Goal: Task Accomplishment & Management: Complete application form

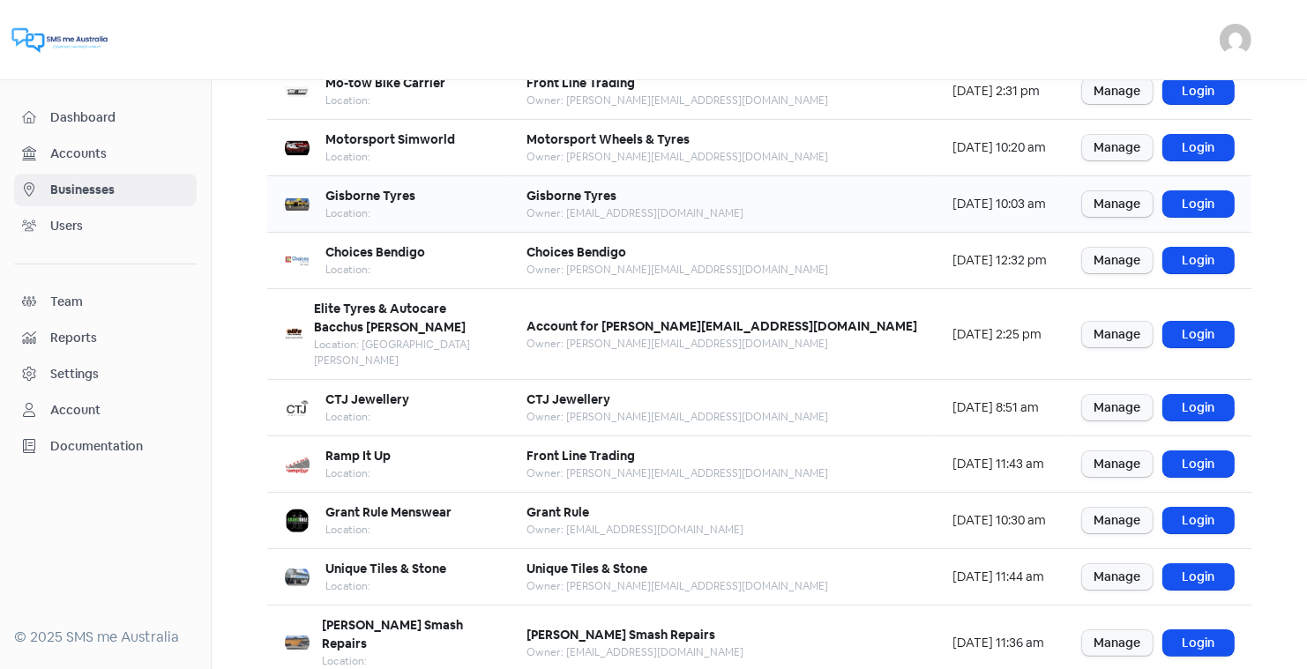
scroll to position [214, 0]
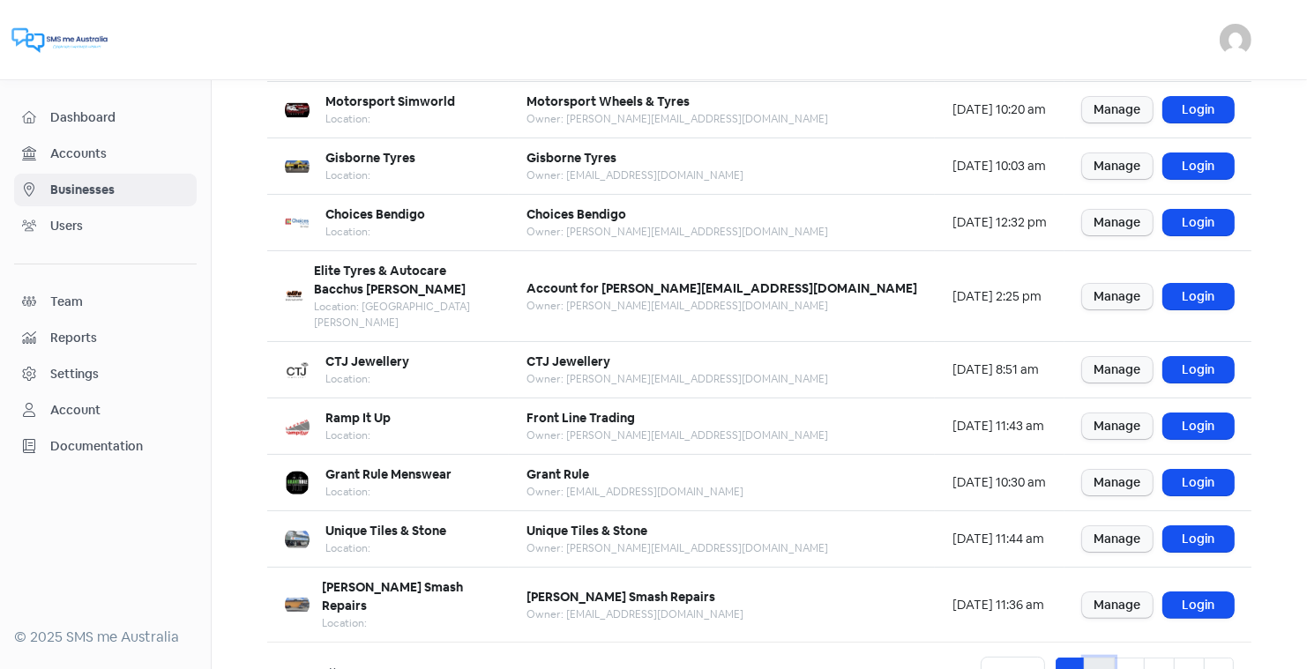
click at [1101, 658] on link "2" at bounding box center [1098, 675] width 31 height 34
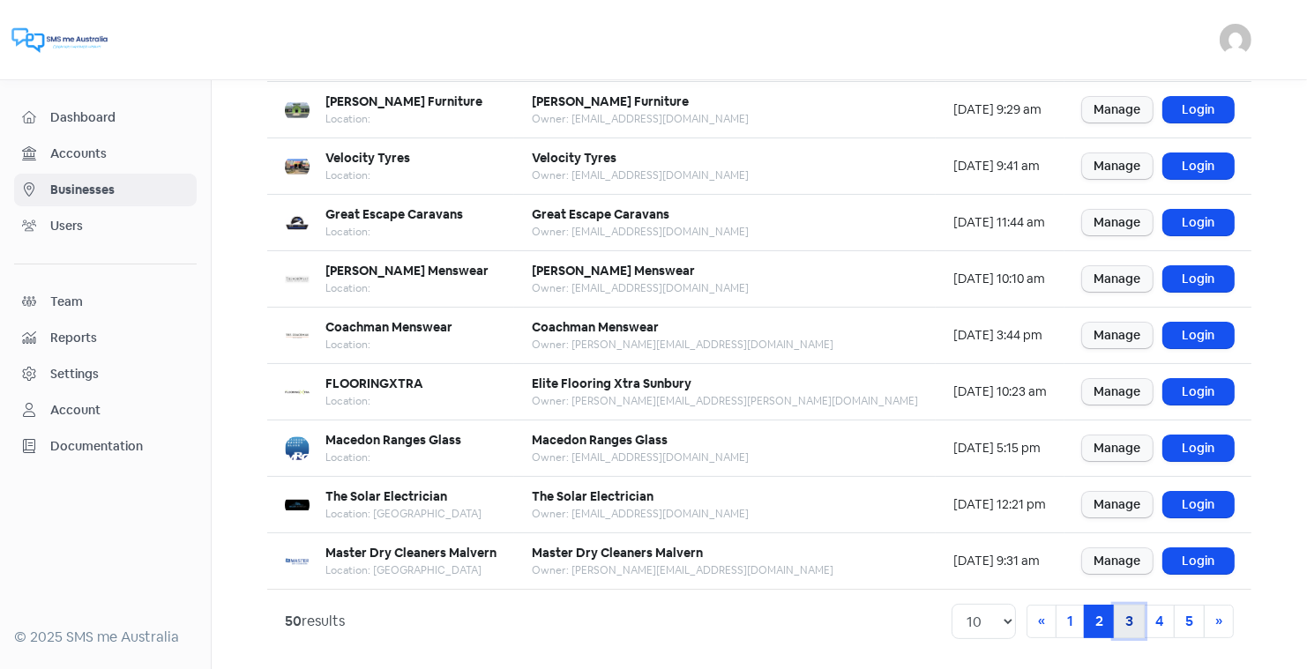
click at [1135, 616] on link "3" at bounding box center [1128, 622] width 31 height 34
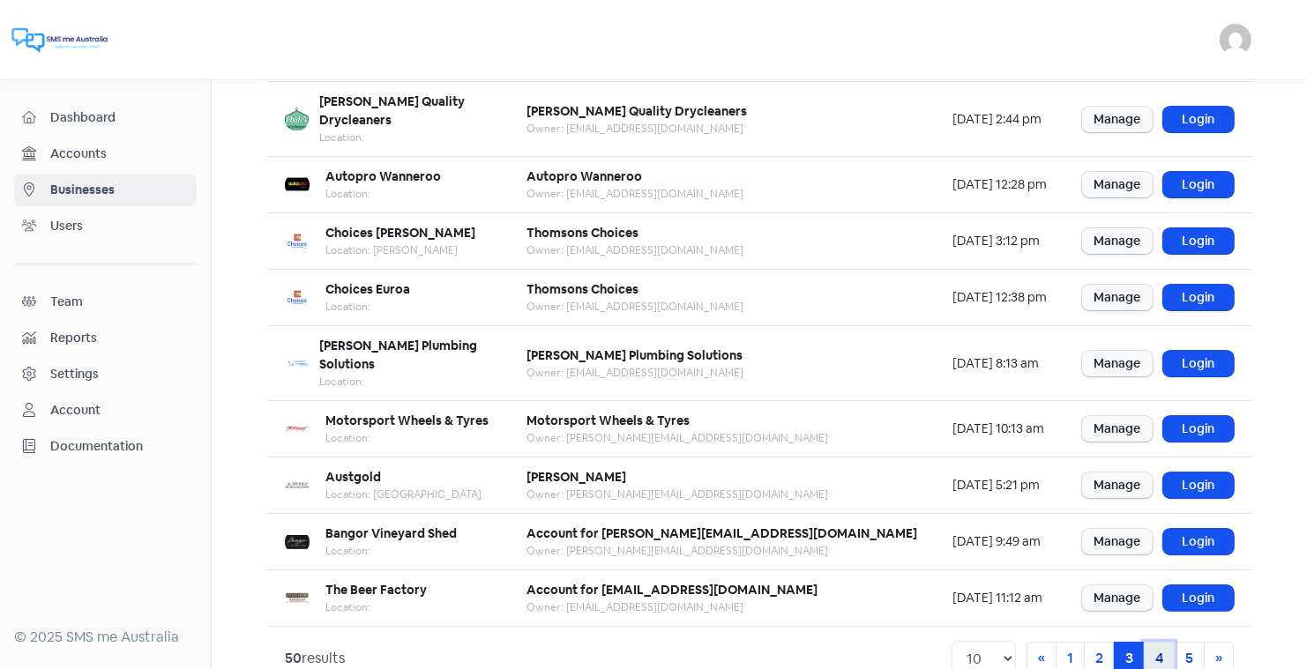
click at [1156, 642] on link "4" at bounding box center [1158, 659] width 31 height 34
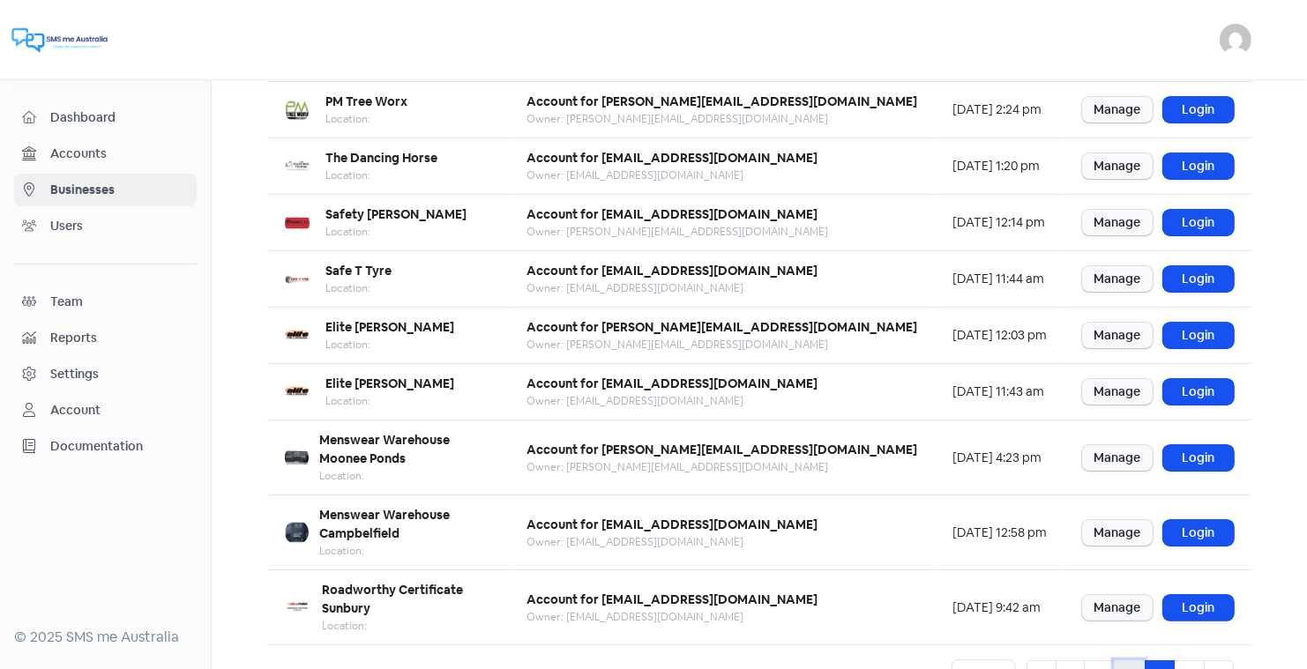
click at [1127, 660] on link "3" at bounding box center [1128, 677] width 31 height 34
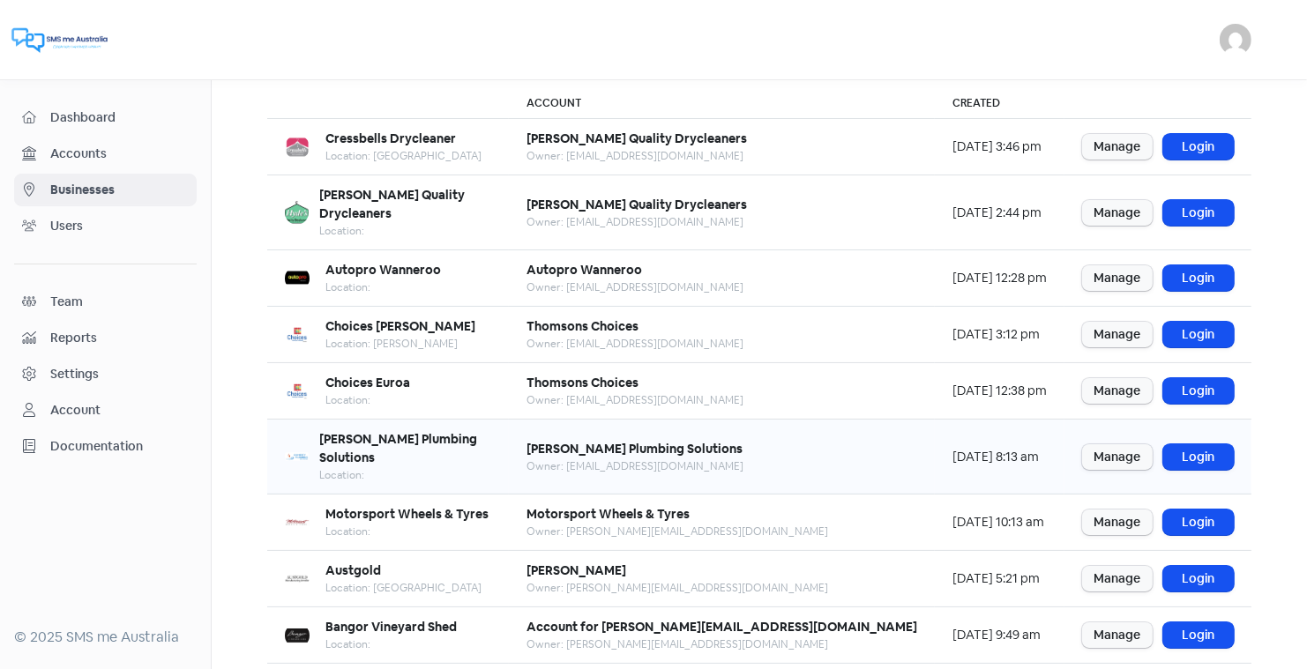
scroll to position [214, 0]
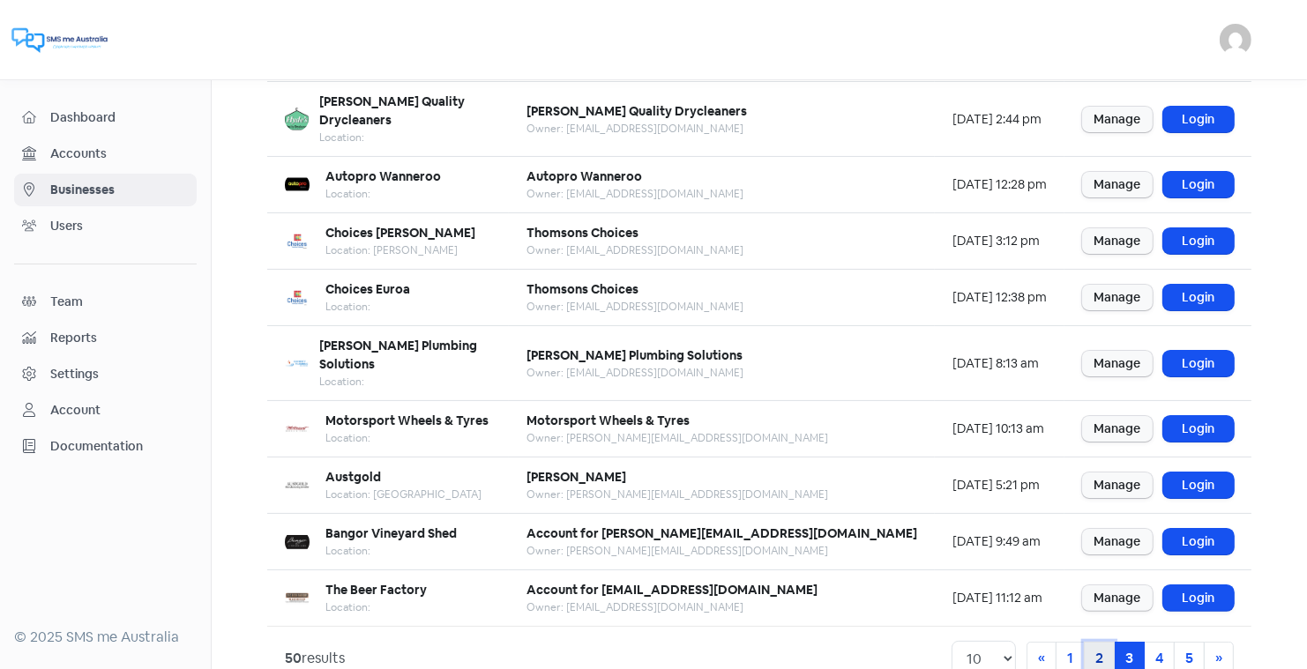
click at [1106, 642] on link "2" at bounding box center [1098, 659] width 31 height 34
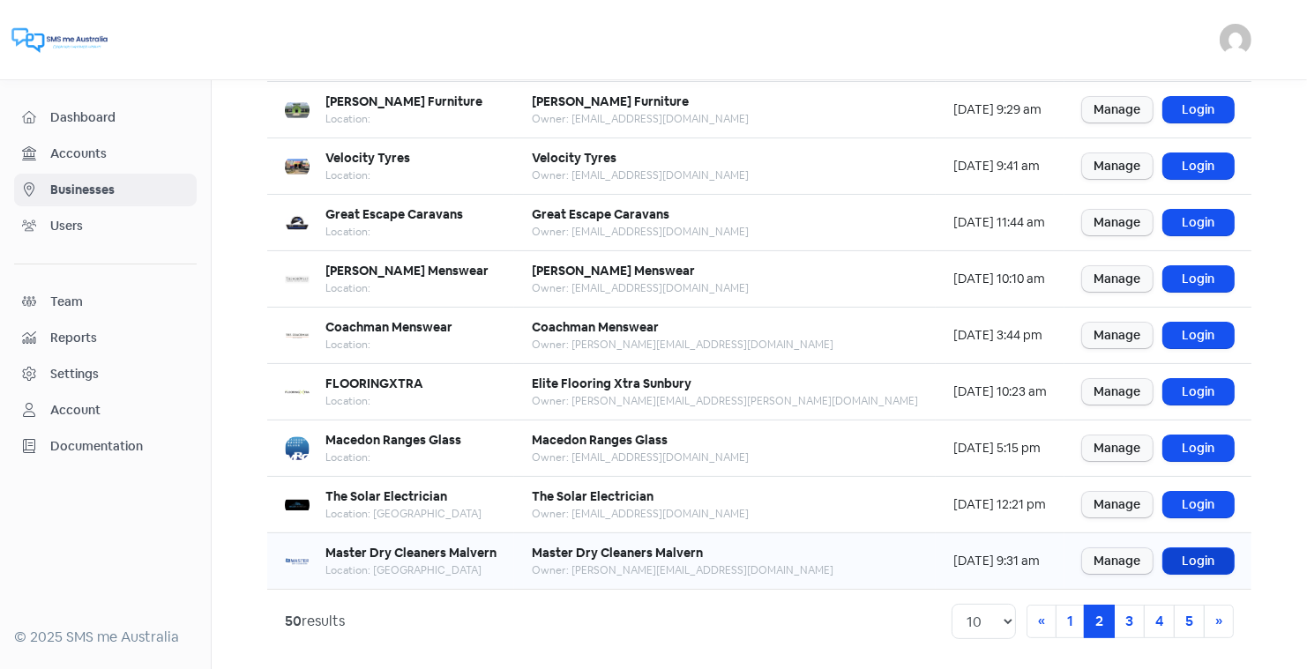
click at [1200, 555] on link "Login" at bounding box center [1198, 561] width 71 height 26
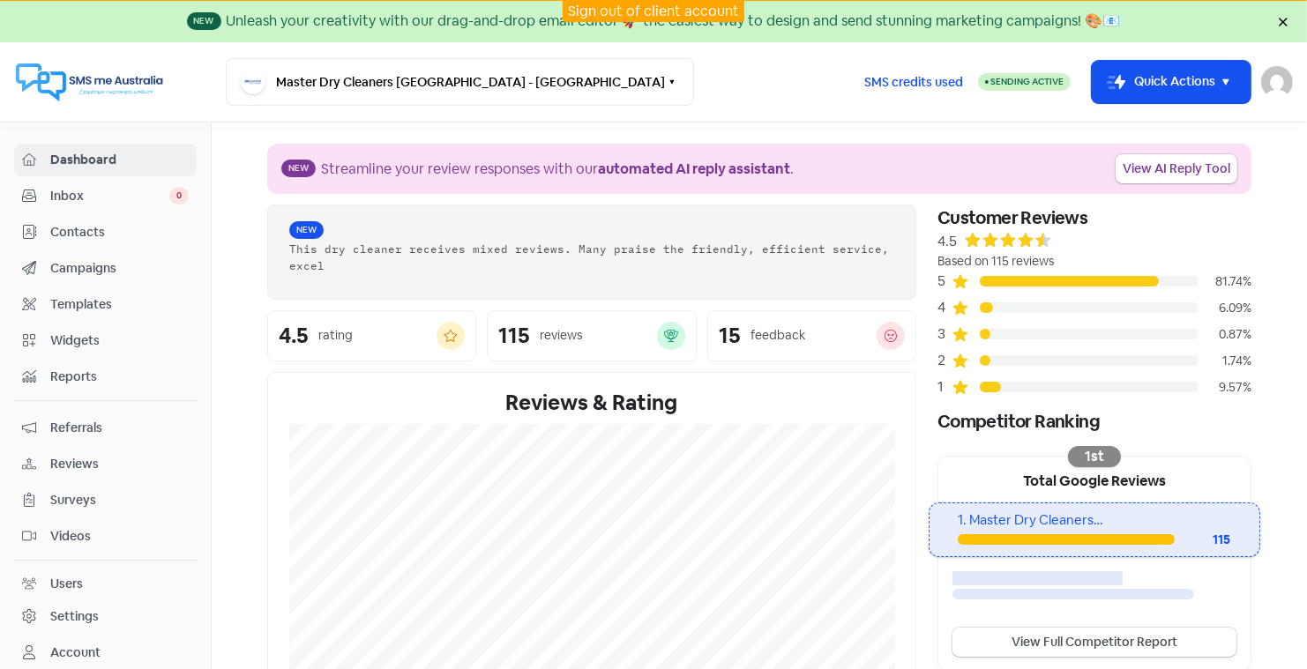
click at [74, 333] on span "Widgets" at bounding box center [119, 340] width 138 height 19
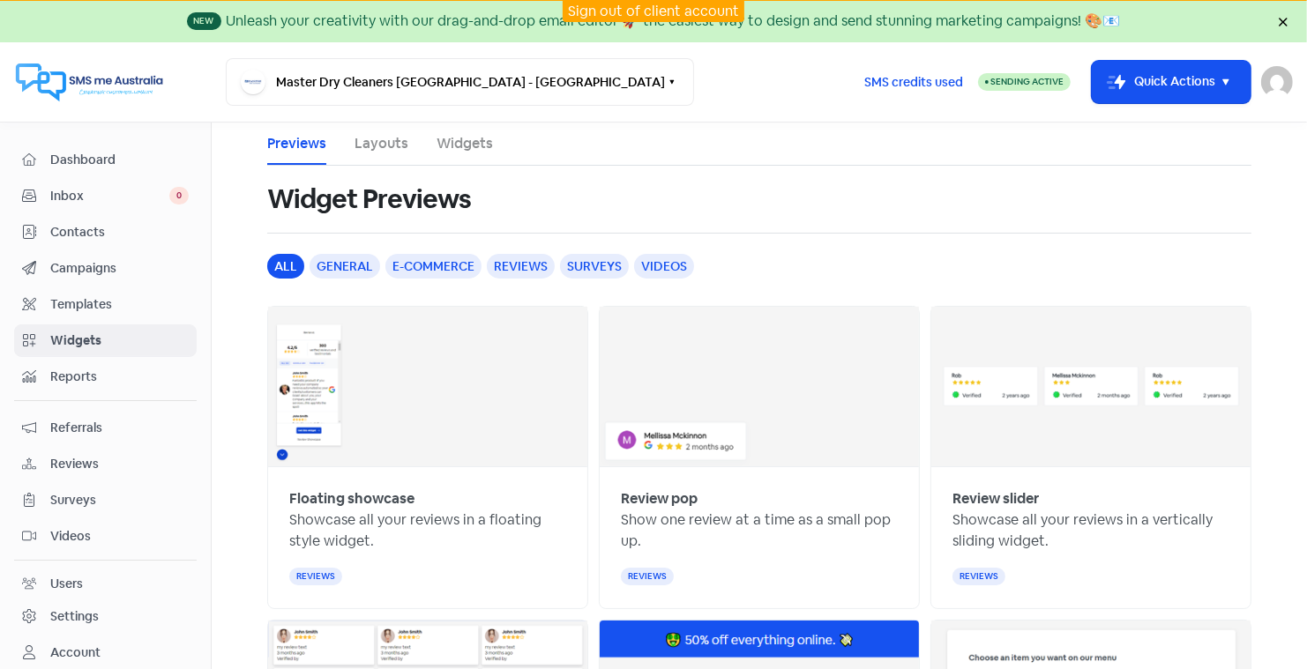
click at [465, 142] on link "Widgets" at bounding box center [464, 143] width 56 height 21
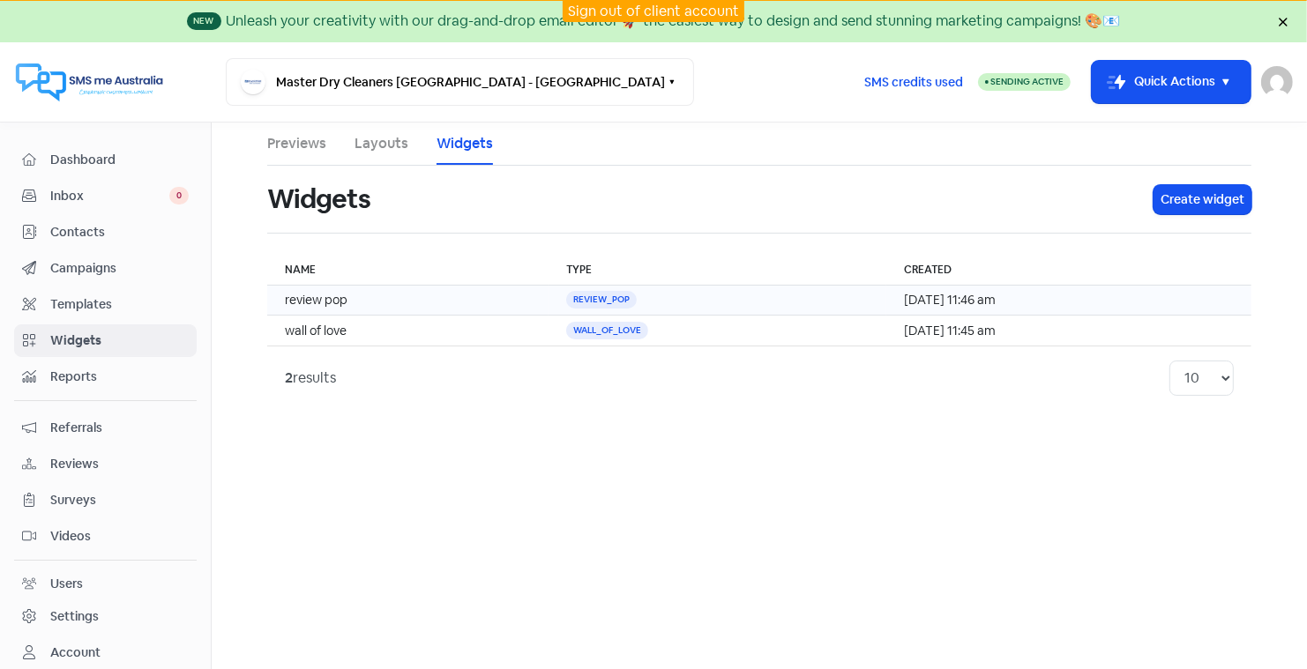
click at [365, 294] on td "review pop" at bounding box center [407, 301] width 281 height 30
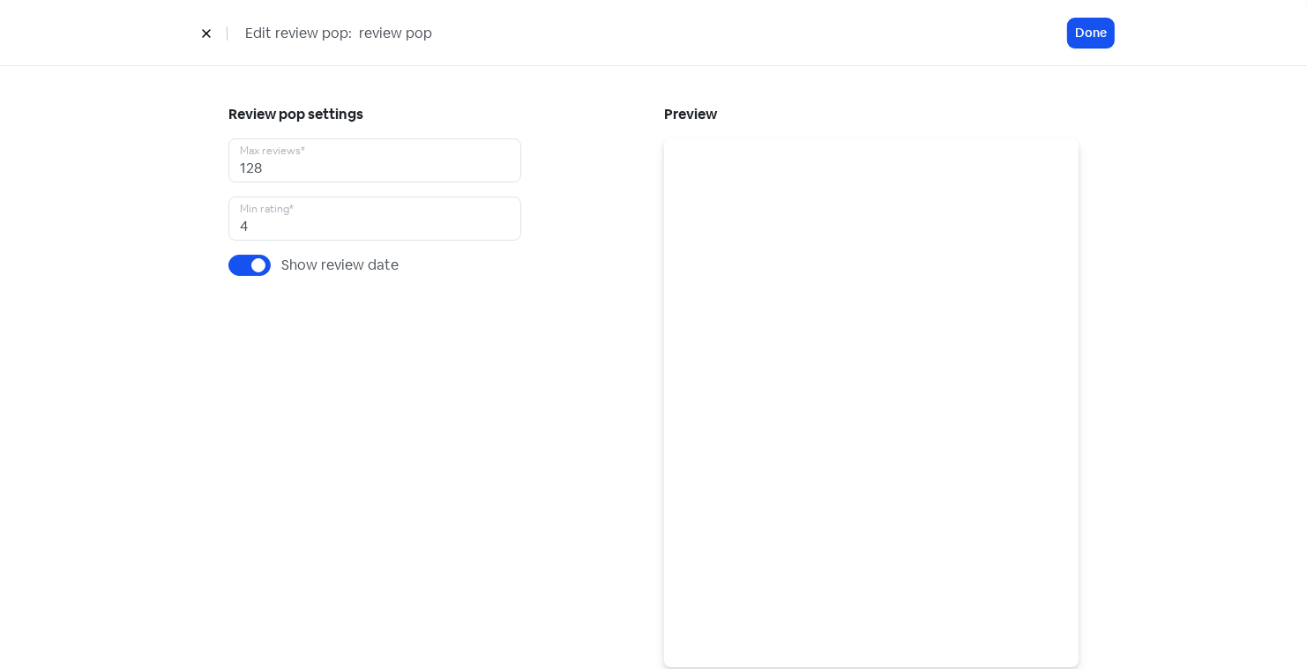
click at [203, 34] on icon at bounding box center [206, 33] width 11 height 11
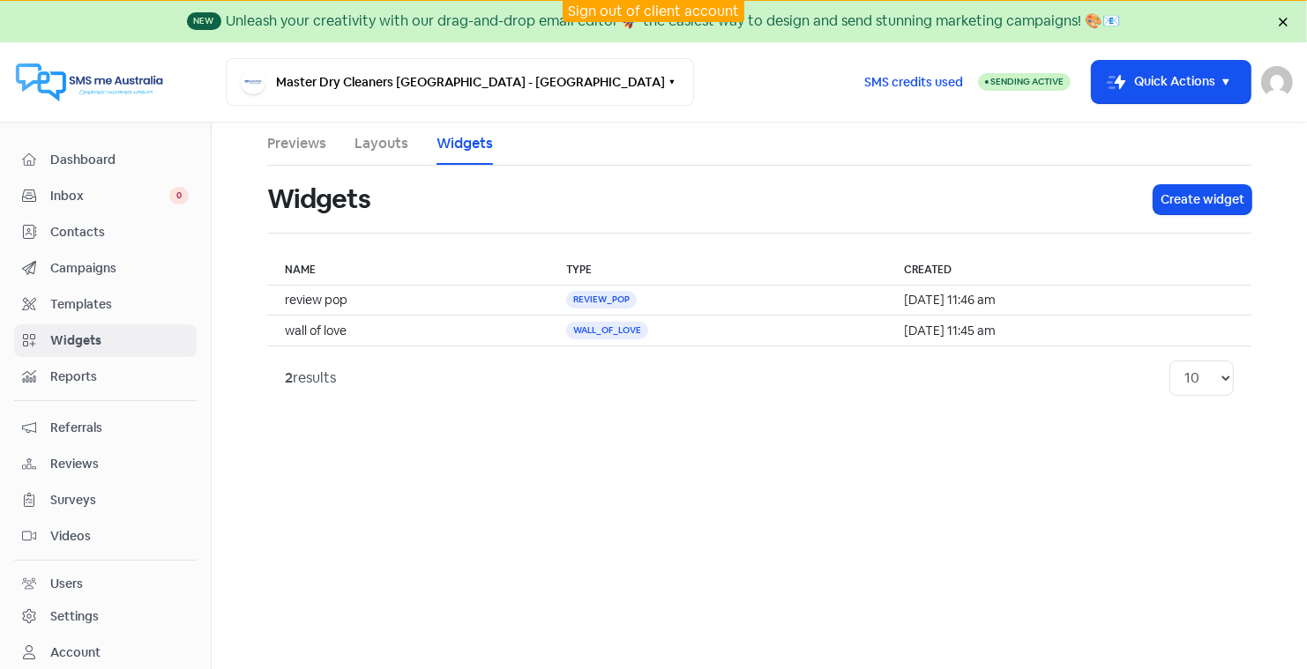
click at [376, 142] on link "Layouts" at bounding box center [381, 143] width 54 height 21
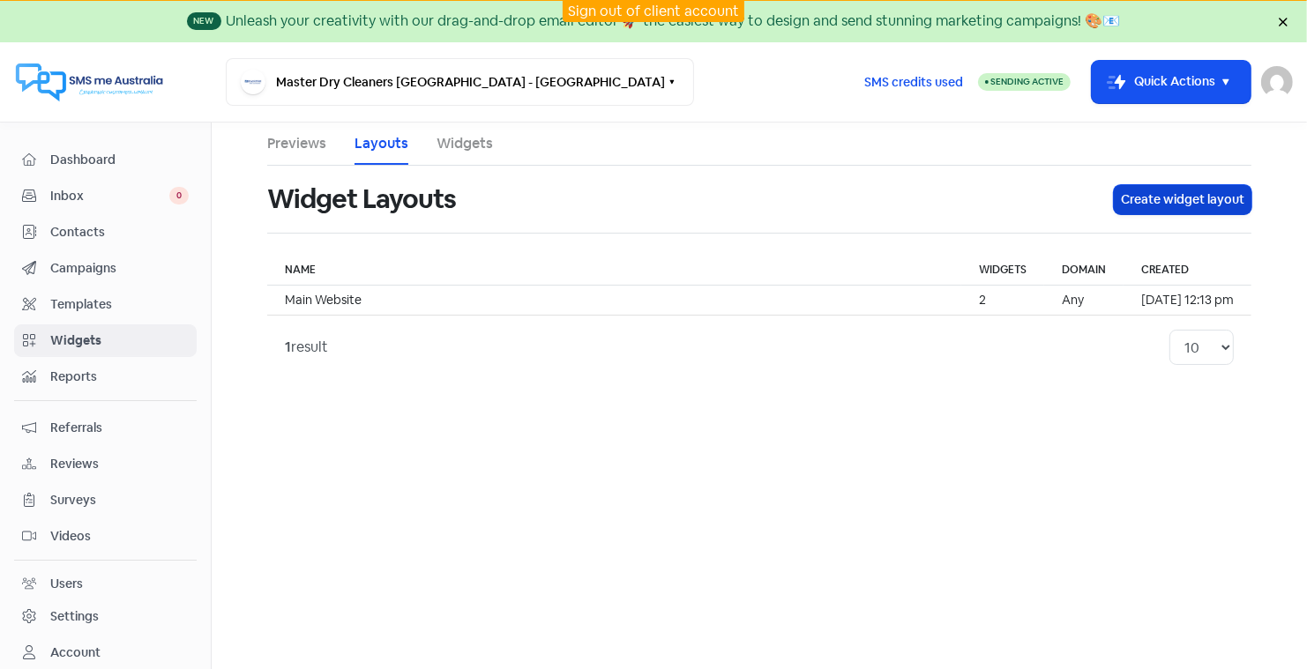
click at [1177, 194] on button "Create widget layout" at bounding box center [1182, 199] width 138 height 29
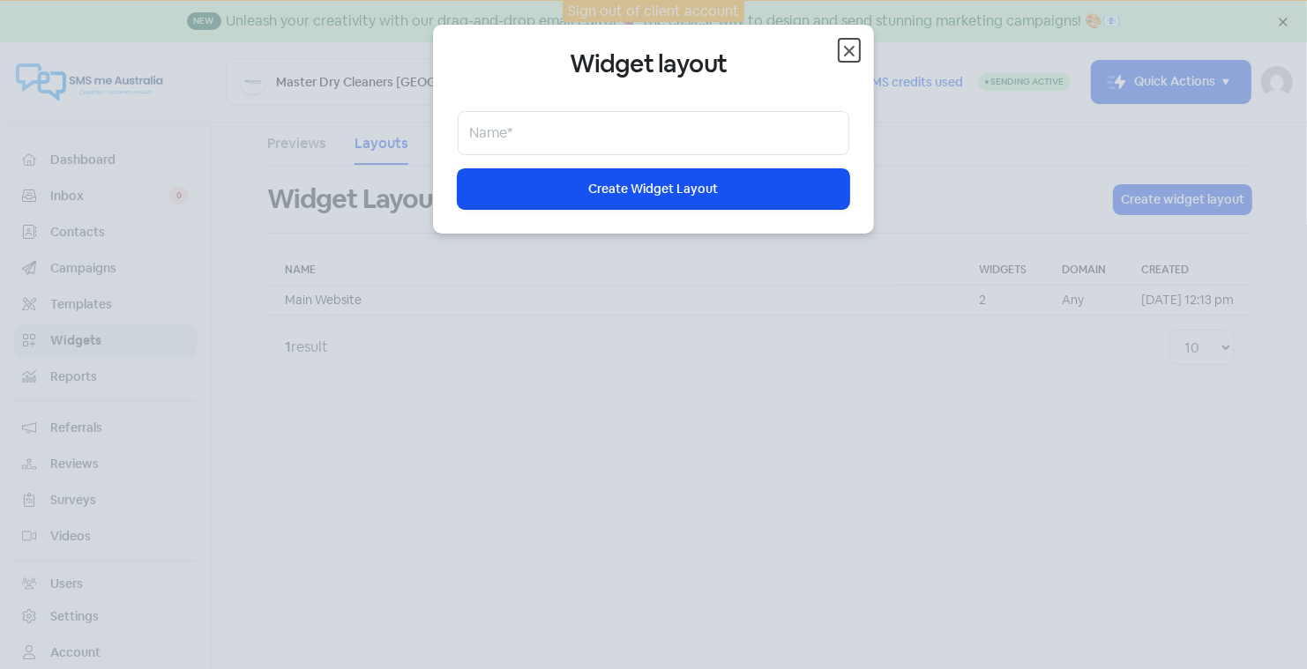
click at [848, 48] on icon "button" at bounding box center [848, 51] width 21 height 21
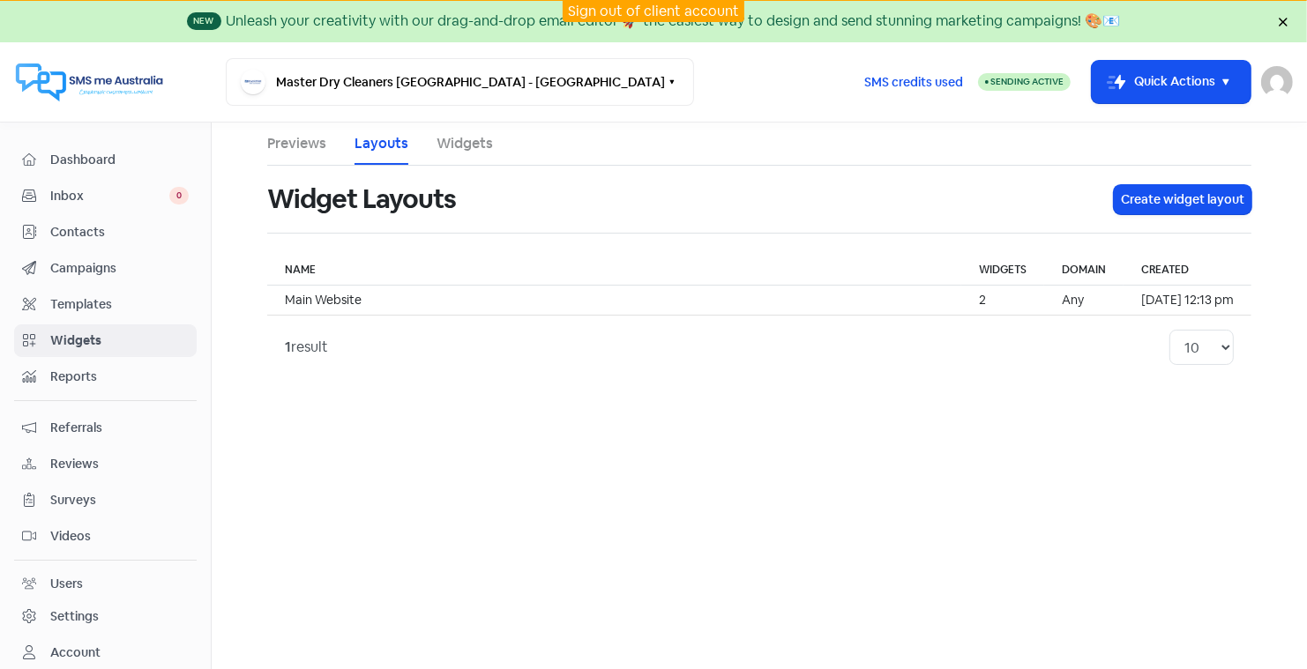
click at [473, 145] on link "Widgets" at bounding box center [464, 143] width 56 height 21
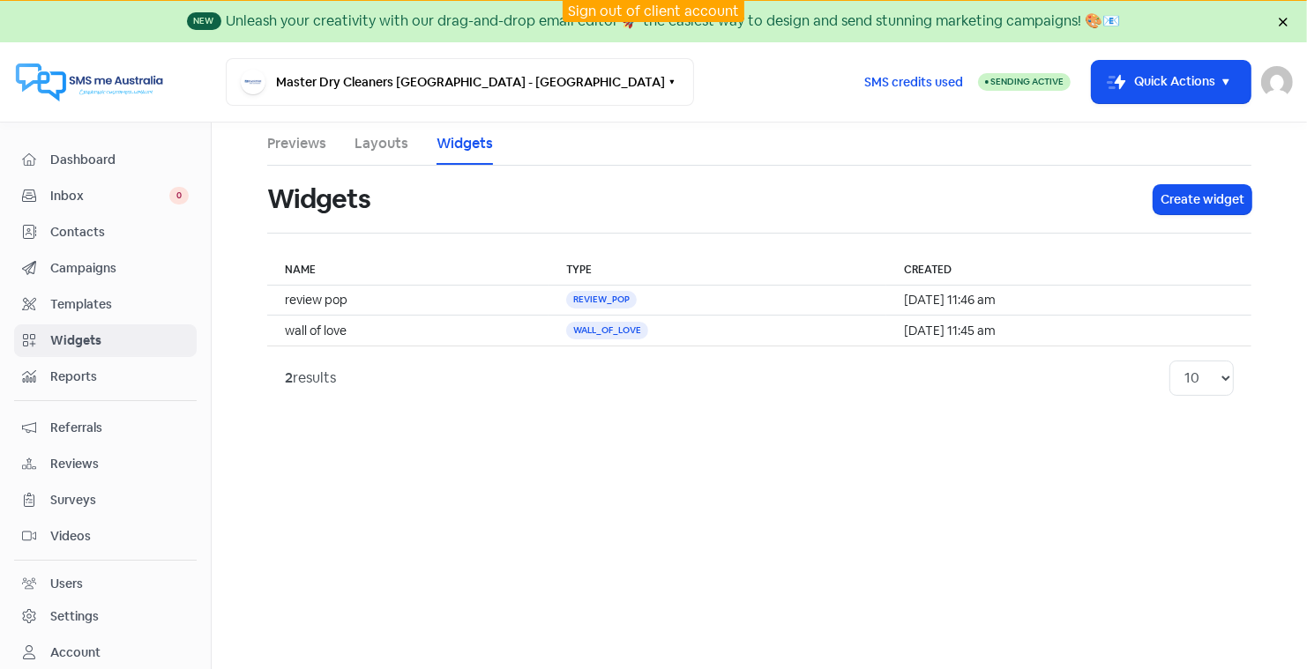
click at [373, 145] on link "Layouts" at bounding box center [381, 143] width 54 height 21
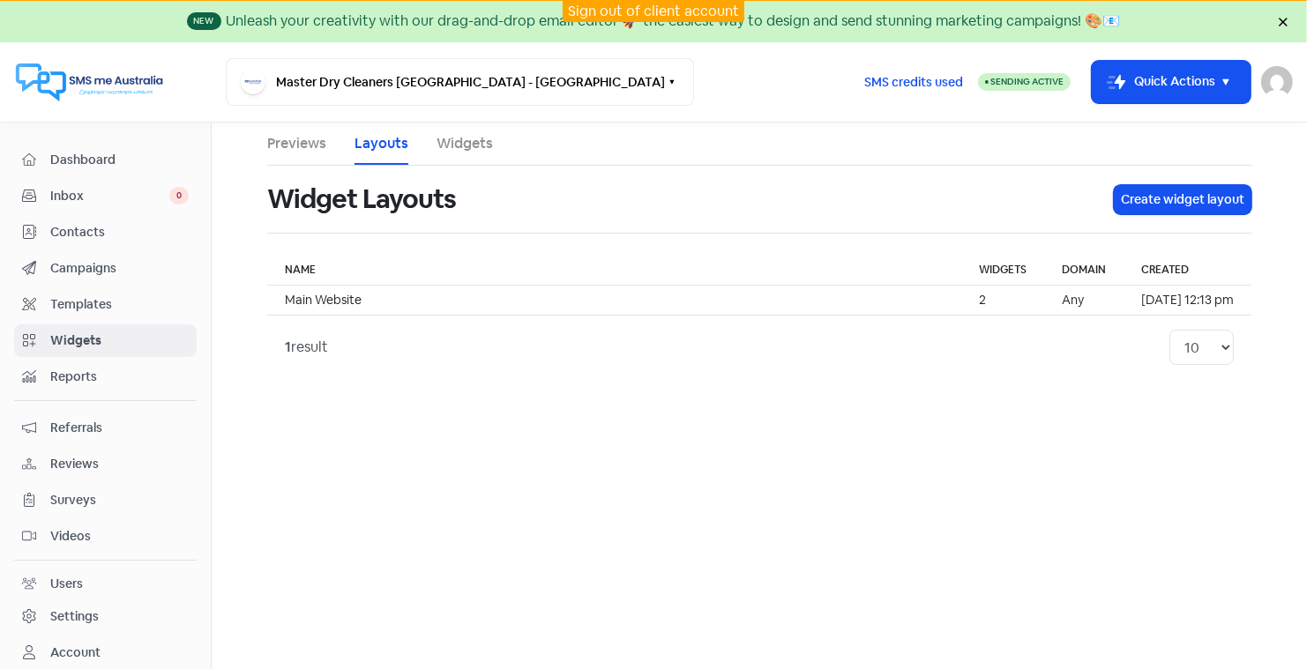
click at [456, 142] on link "Widgets" at bounding box center [464, 143] width 56 height 21
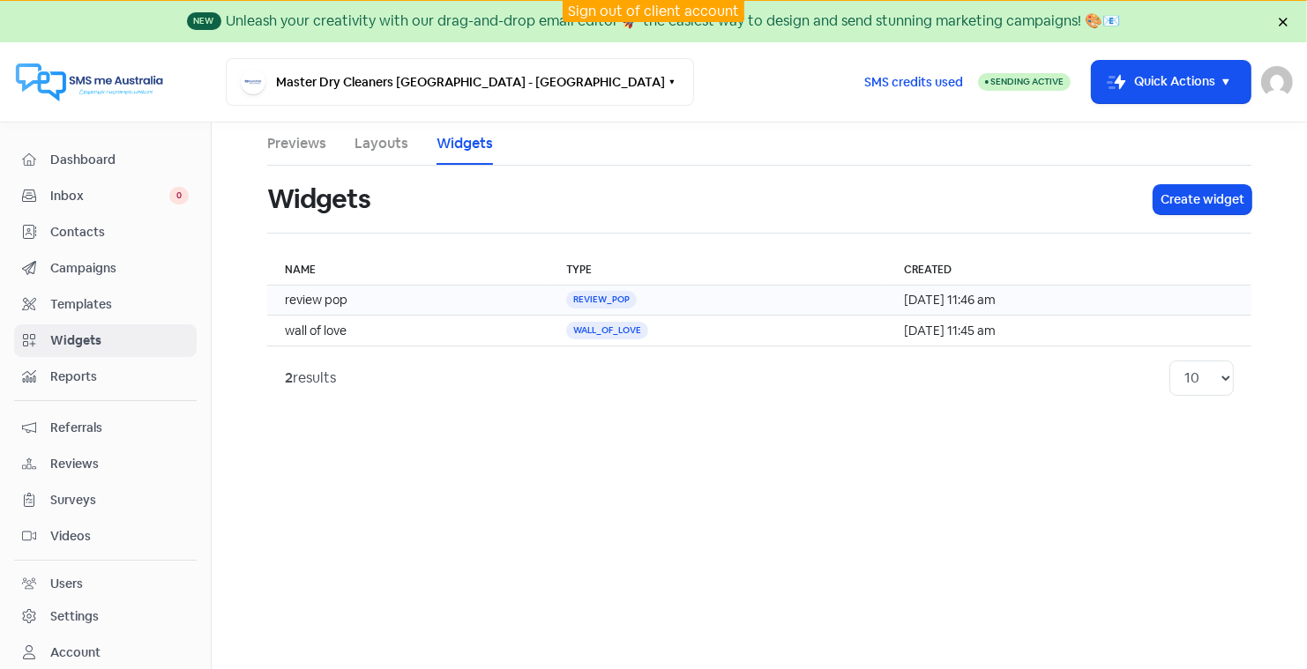
click at [337, 295] on td "review pop" at bounding box center [407, 301] width 281 height 30
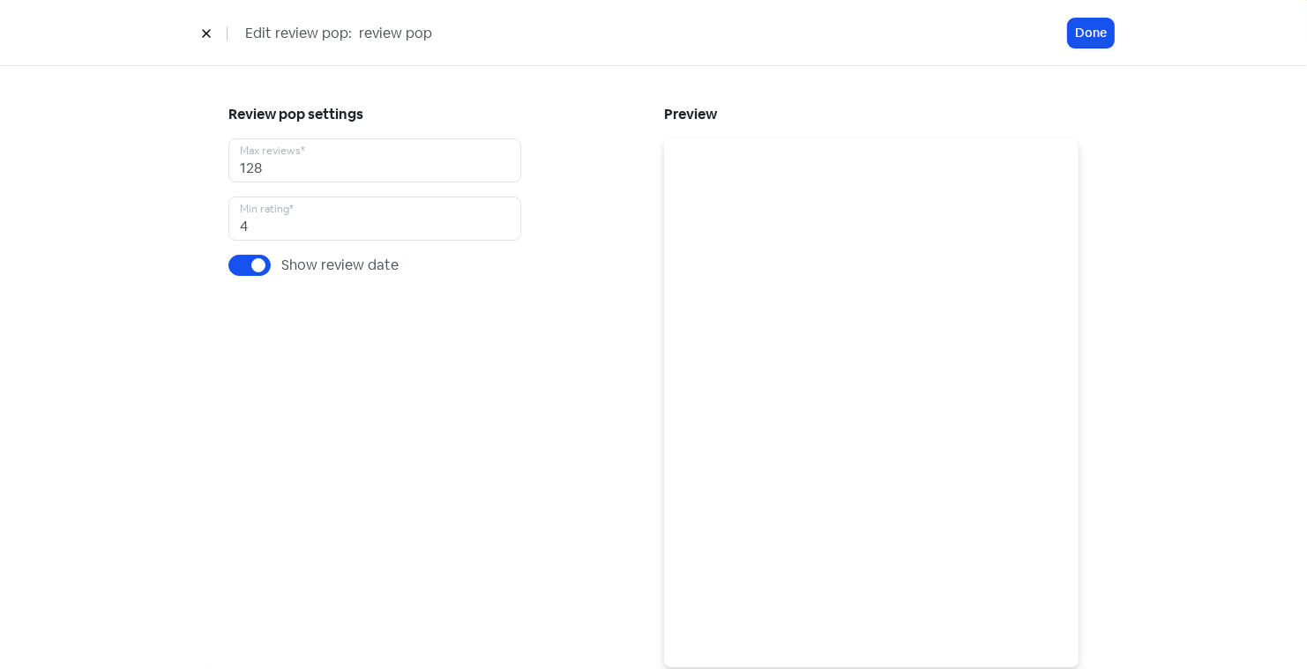
click at [206, 29] on icon at bounding box center [206, 33] width 11 height 11
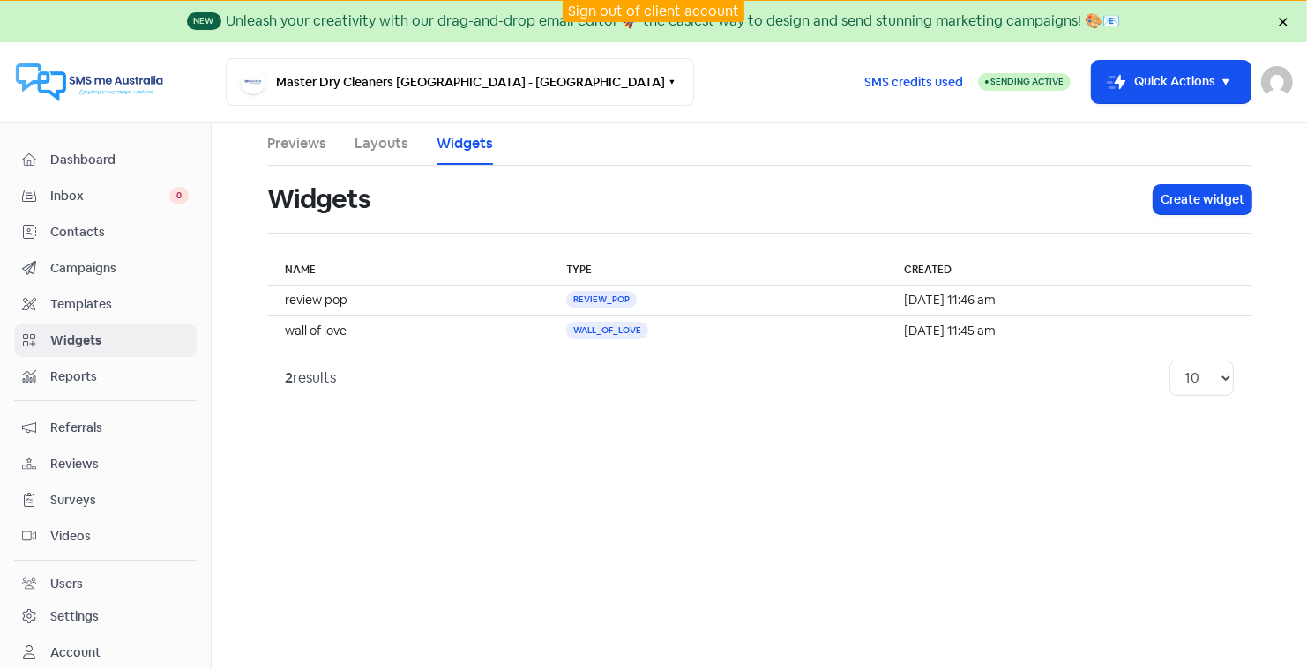
click at [310, 141] on link "Previews" at bounding box center [296, 143] width 59 height 21
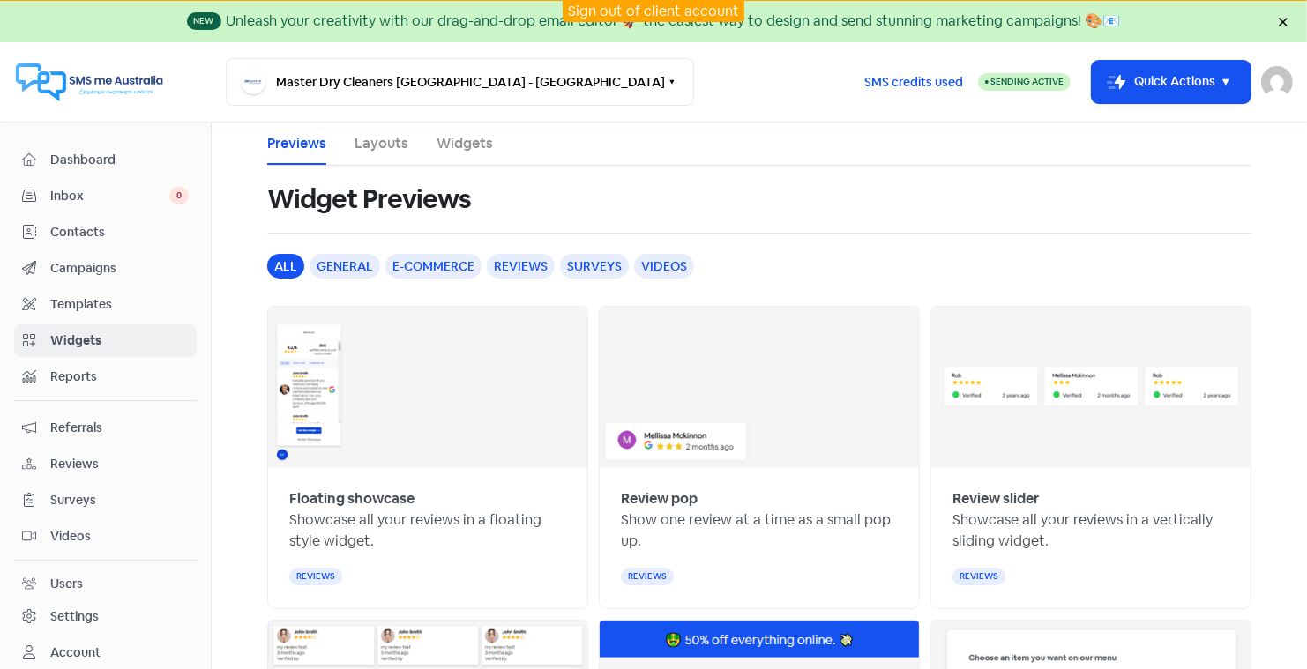
click at [383, 144] on link "Layouts" at bounding box center [381, 143] width 54 height 21
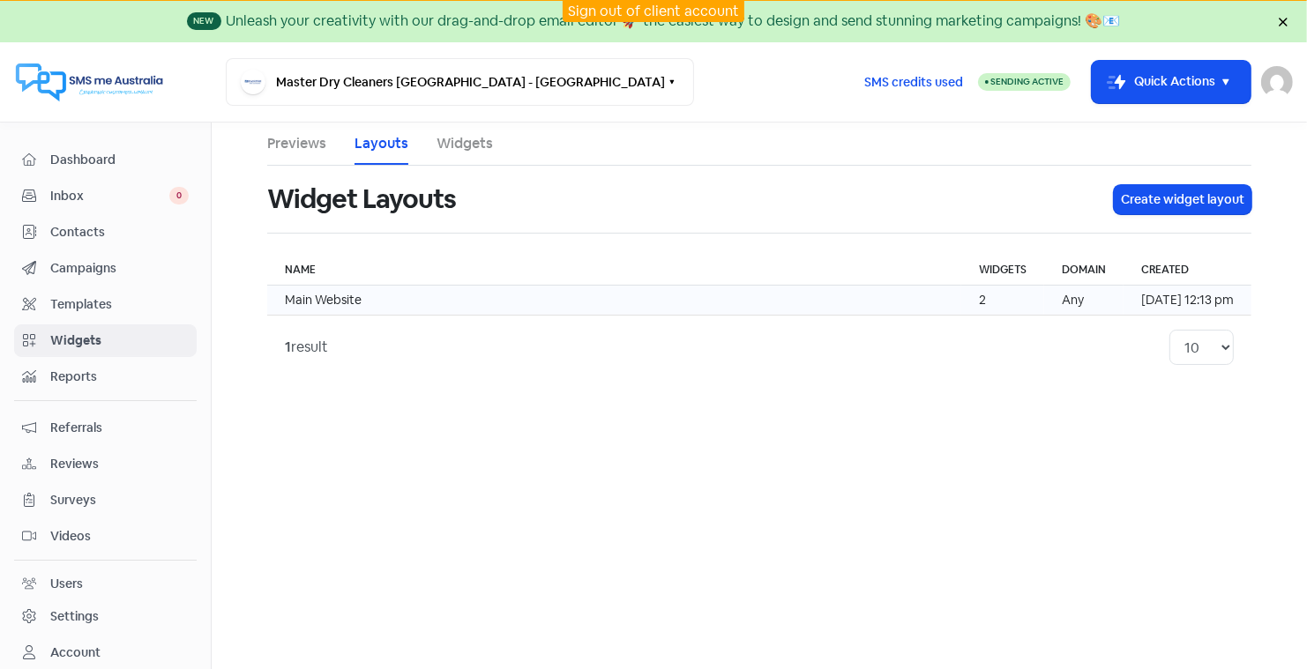
click at [326, 292] on td "Main Website" at bounding box center [614, 301] width 694 height 30
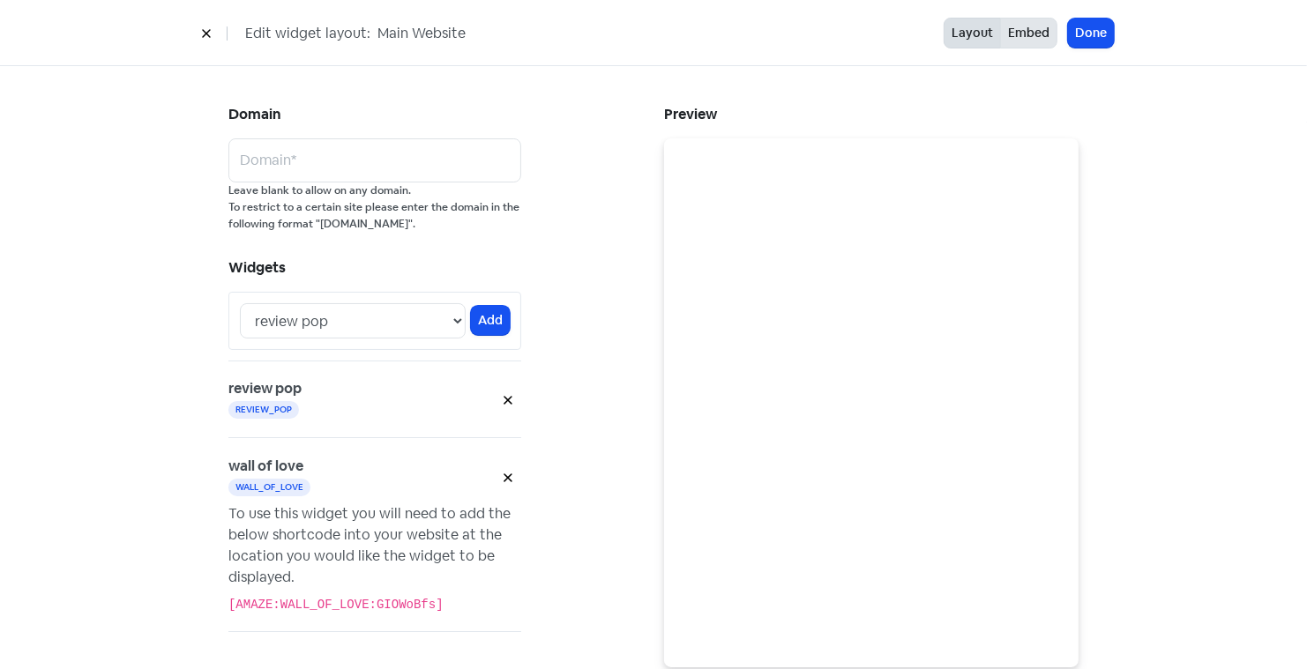
click at [1027, 32] on button "Embed" at bounding box center [1028, 33] width 57 height 31
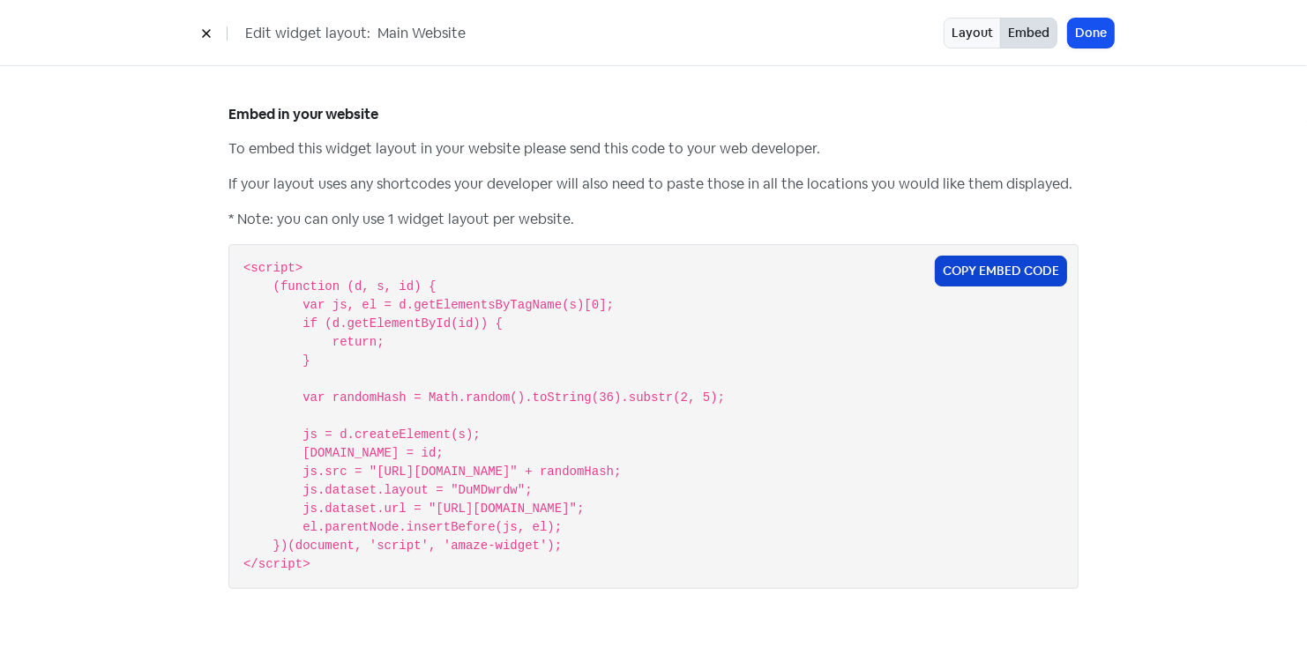
click at [1005, 267] on button "Copy Embed Code" at bounding box center [1001, 271] width 132 height 31
click at [1083, 32] on button "Done" at bounding box center [1091, 33] width 46 height 29
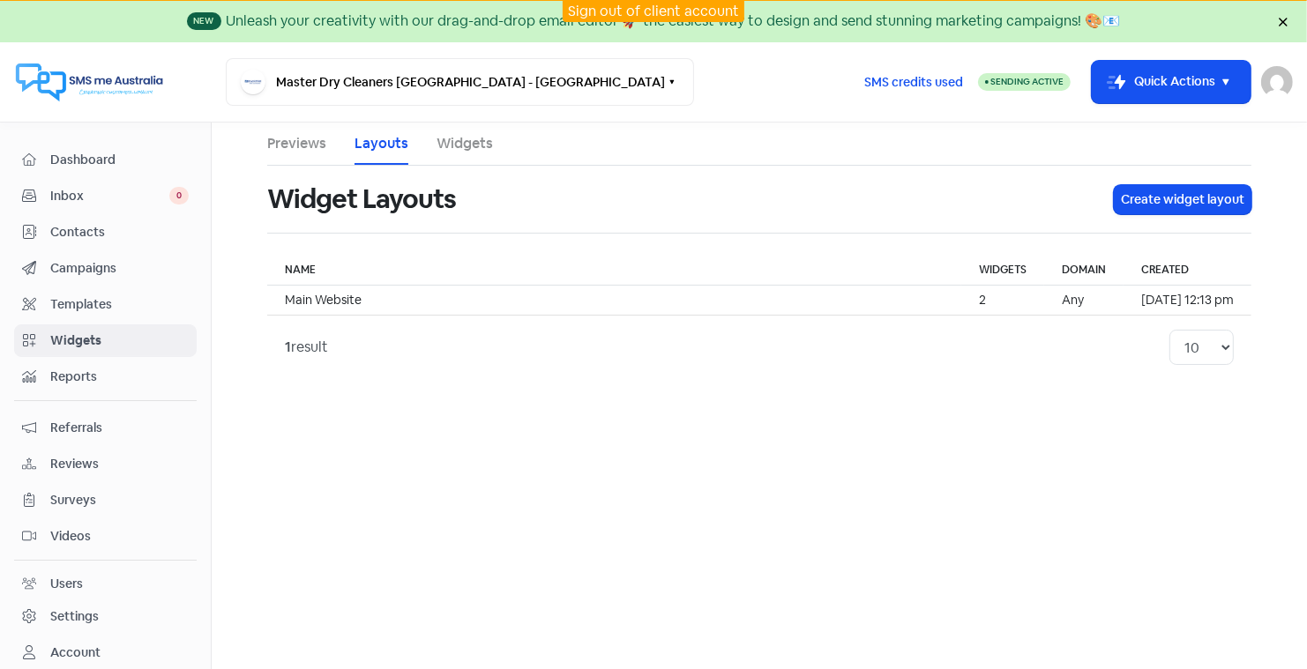
click at [375, 142] on link "Layouts" at bounding box center [381, 143] width 54 height 21
click at [321, 295] on td "Main Website" at bounding box center [614, 301] width 694 height 30
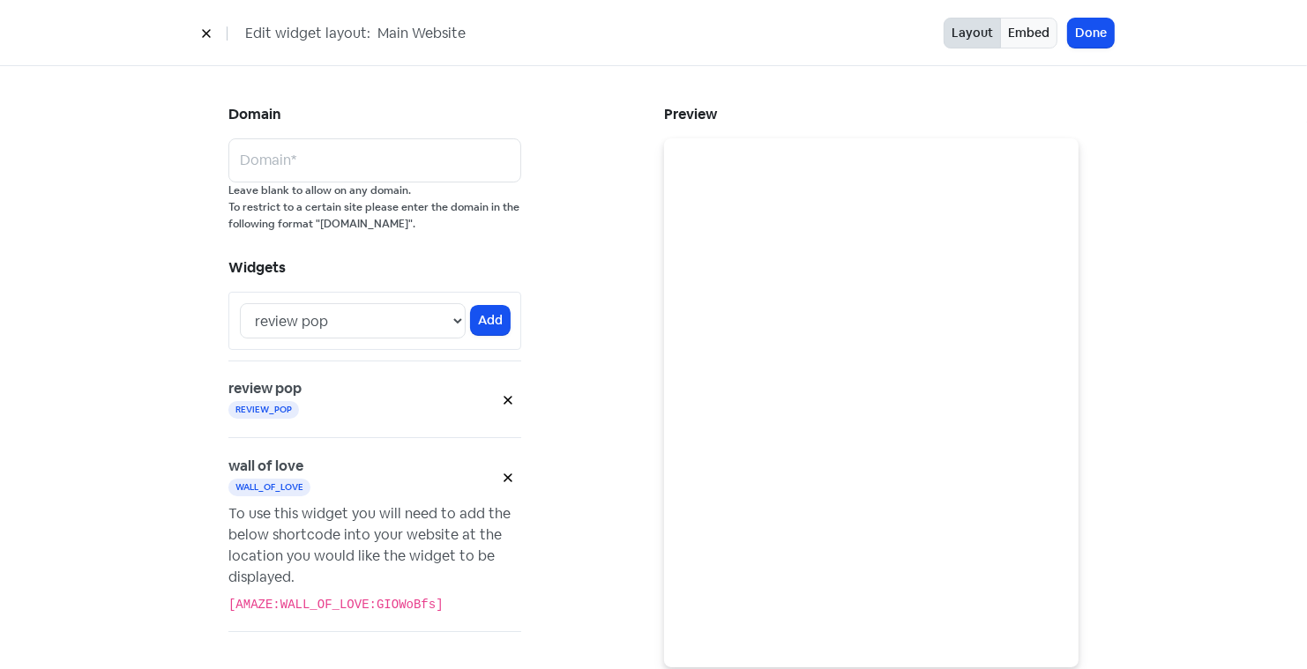
scroll to position [47, 0]
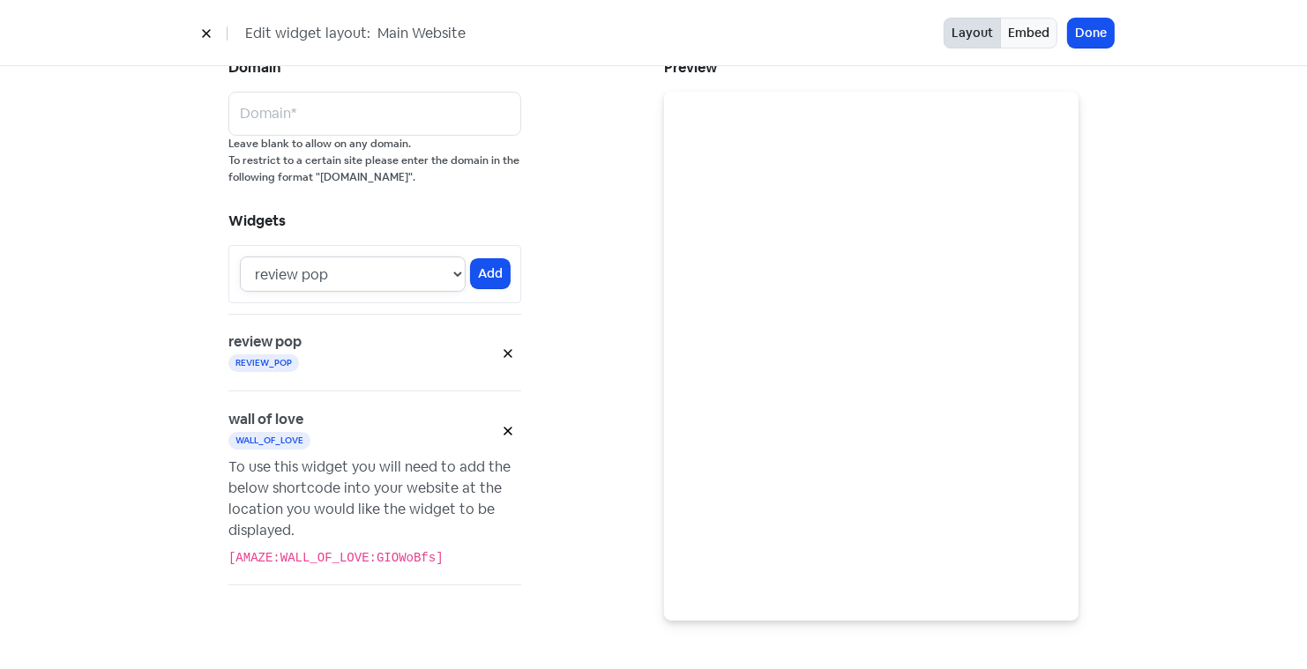
click at [461, 272] on select "review pop wall of love" at bounding box center [353, 274] width 226 height 35
select select "[object Object]"
click at [1033, 29] on button "Embed" at bounding box center [1028, 33] width 57 height 31
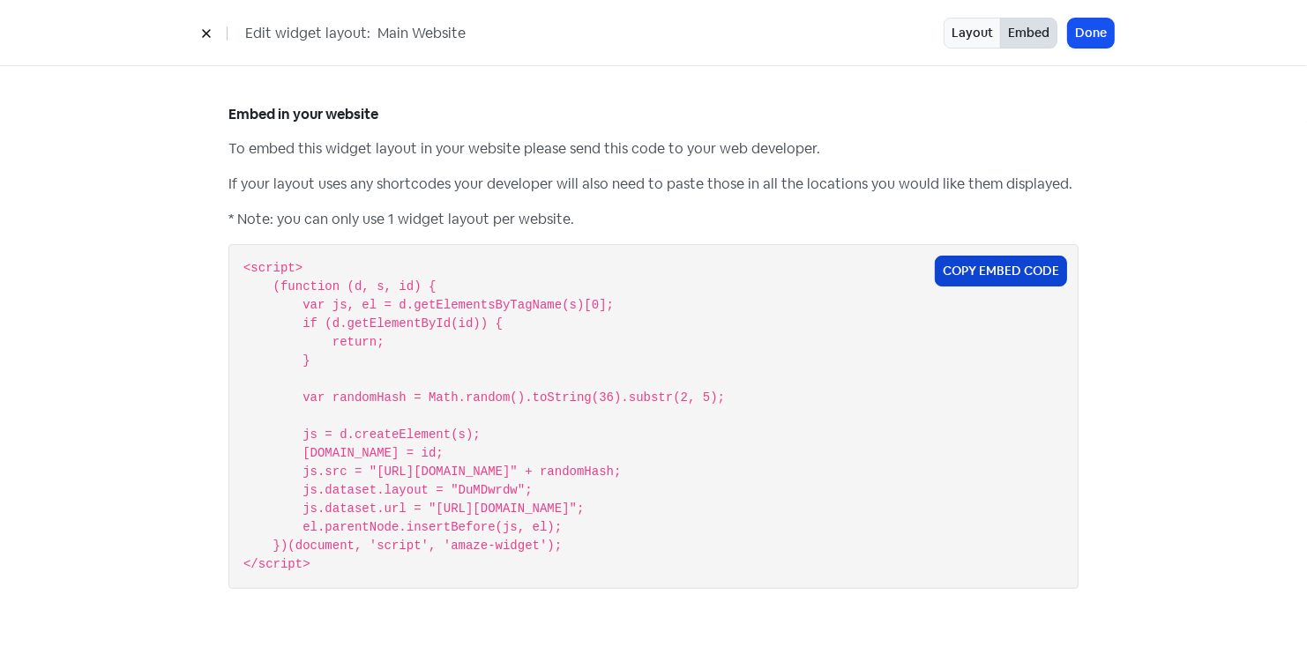
click at [1011, 268] on button "Copy Embed Code" at bounding box center [1001, 271] width 132 height 31
click at [1094, 34] on button "Done" at bounding box center [1091, 33] width 46 height 29
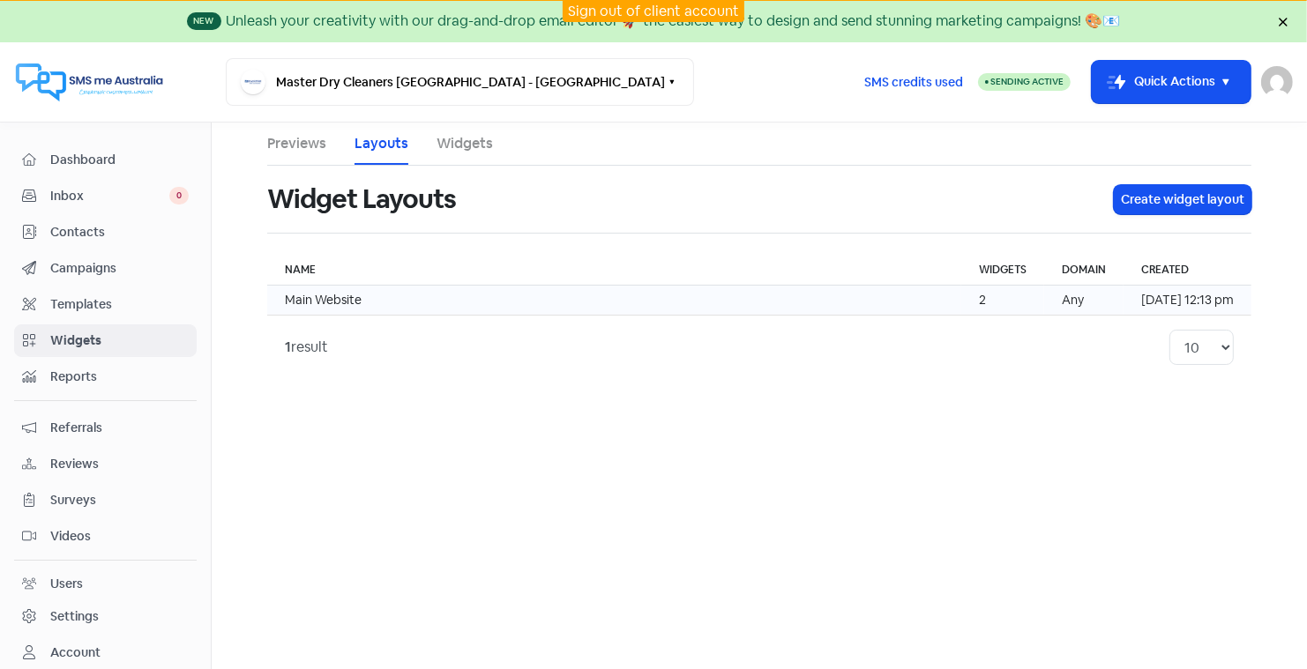
click at [340, 296] on td "Main Website" at bounding box center [614, 301] width 694 height 30
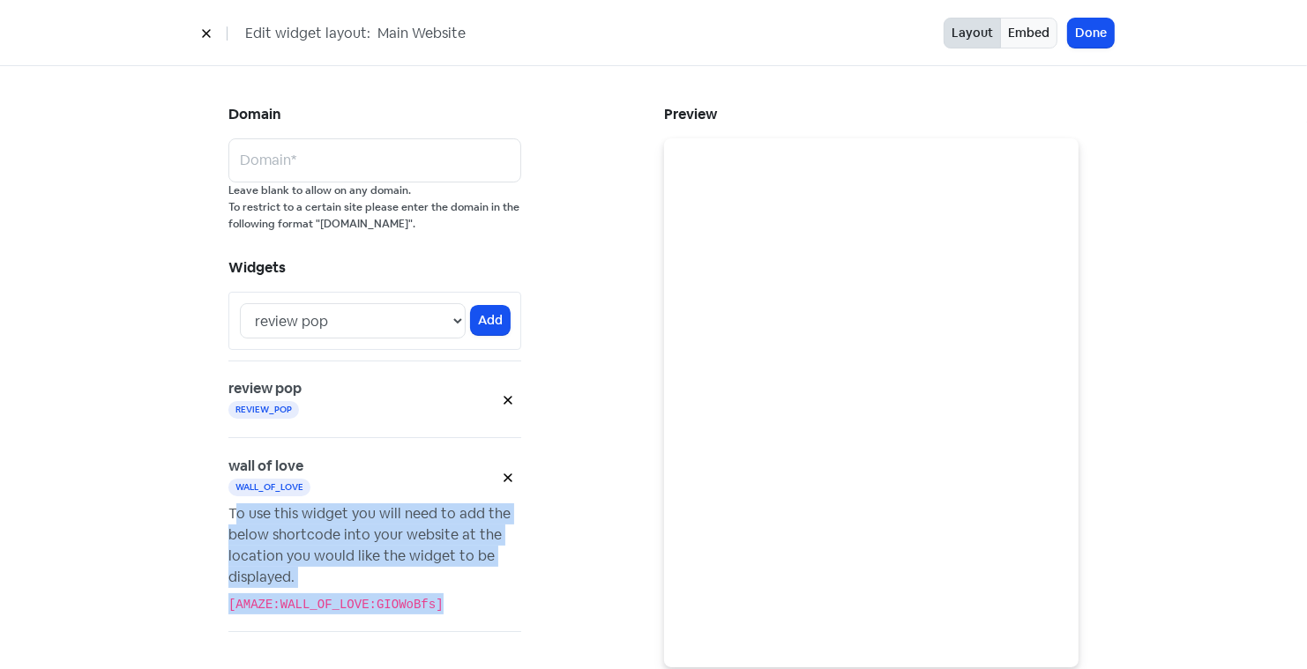
drag, startPoint x: 468, startPoint y: 599, endPoint x: 200, endPoint y: 510, distance: 282.7
click at [200, 510] on div "Domain Domain* Leave blank to allow on any domain. To restrict to a certain sit…" at bounding box center [653, 391] width 920 height 651
copy div "To use this widget you will need to add the below shortcode into your website a…"
click at [1090, 19] on button "Done" at bounding box center [1091, 33] width 46 height 29
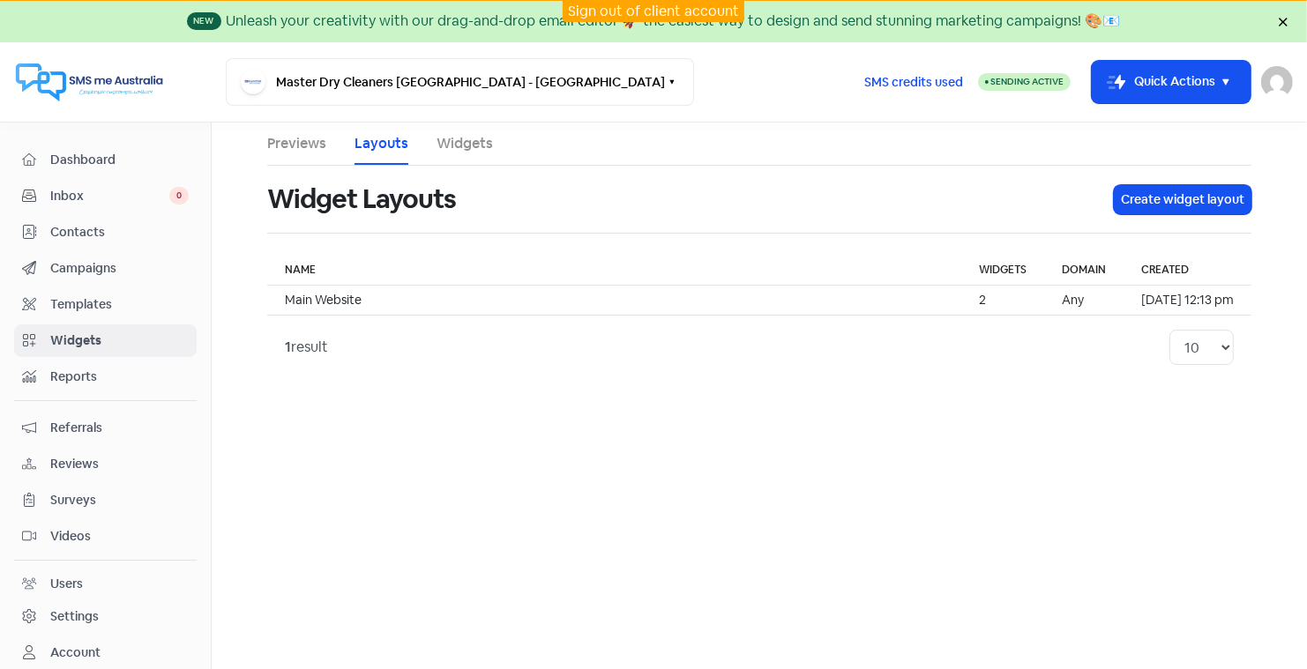
click at [629, 6] on link "Sign out of client account" at bounding box center [653, 11] width 171 height 19
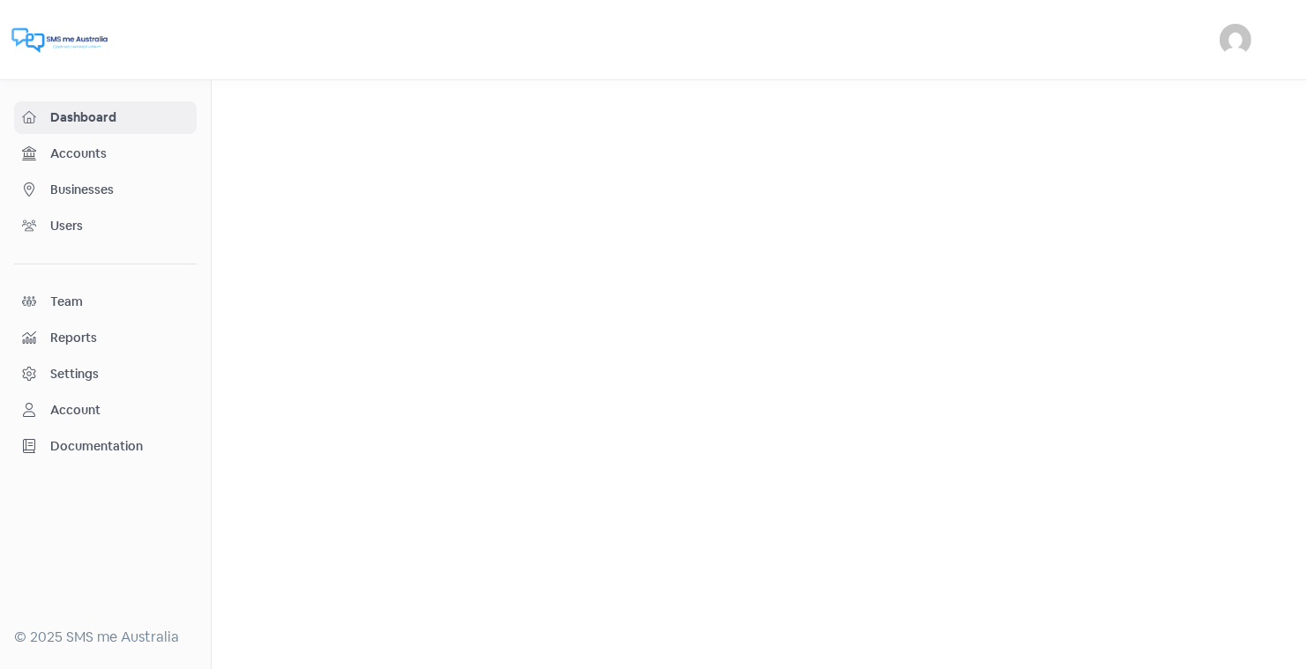
click at [67, 189] on span "Businesses" at bounding box center [119, 190] width 138 height 19
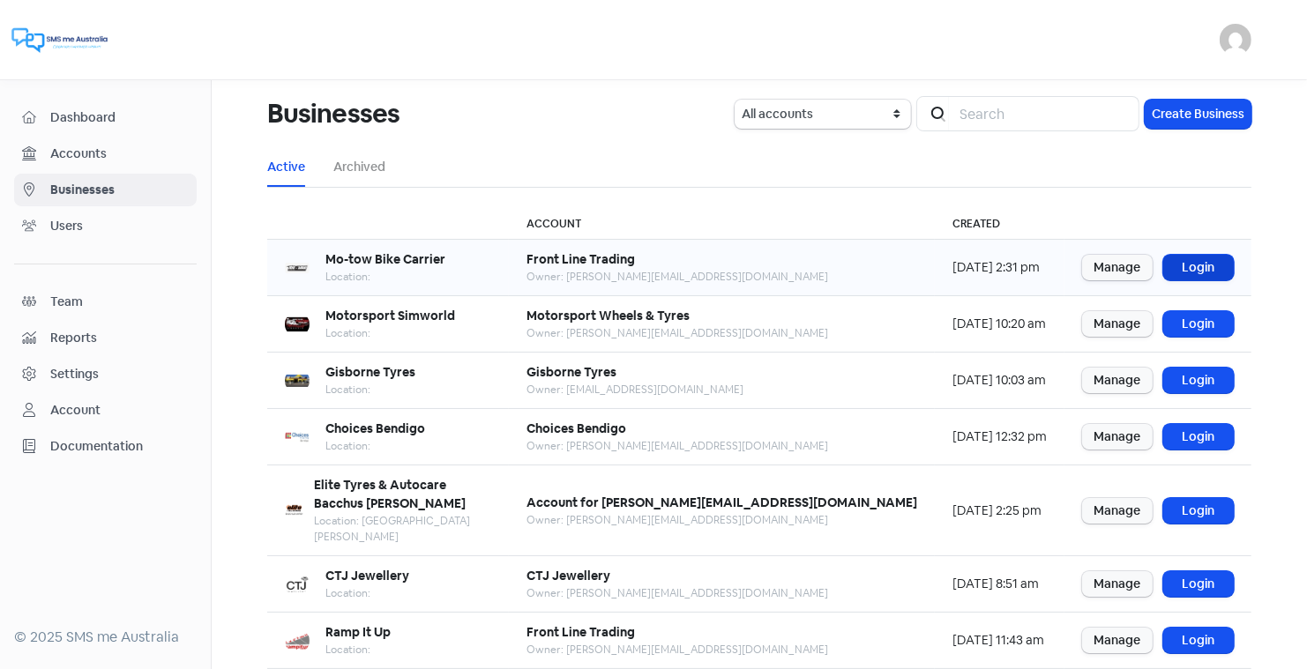
click at [1190, 266] on link "Login" at bounding box center [1198, 268] width 71 height 26
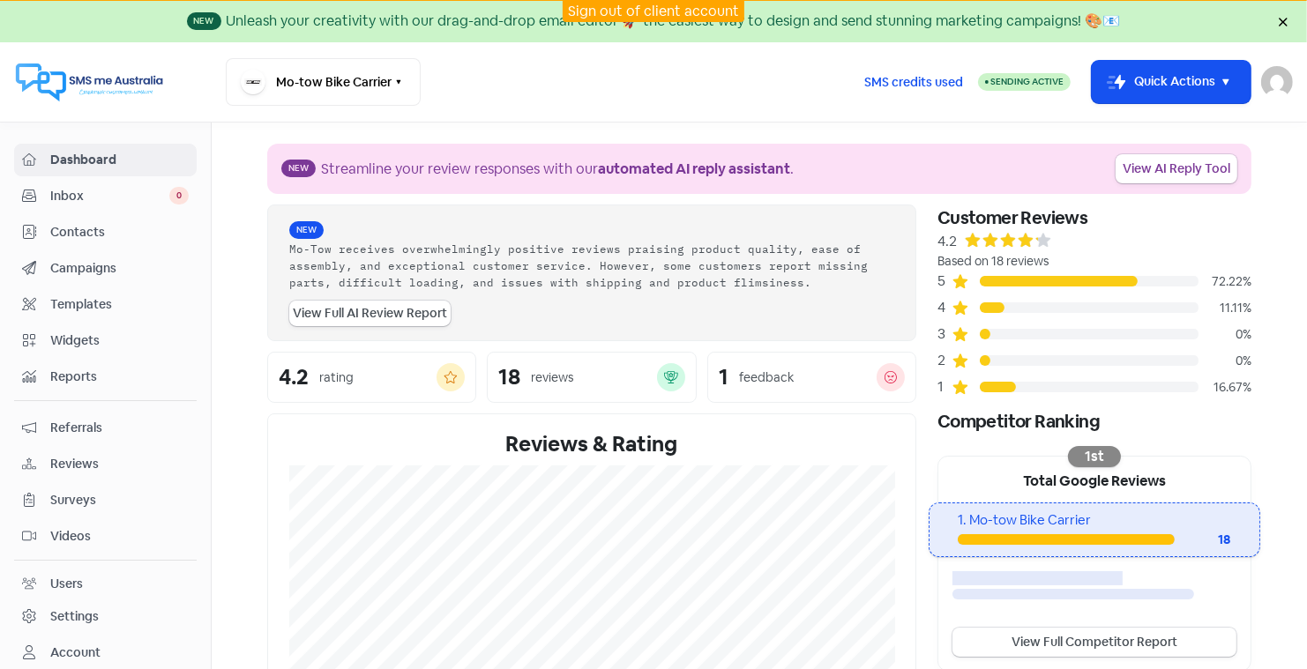
click at [83, 229] on span "Contacts" at bounding box center [119, 232] width 138 height 19
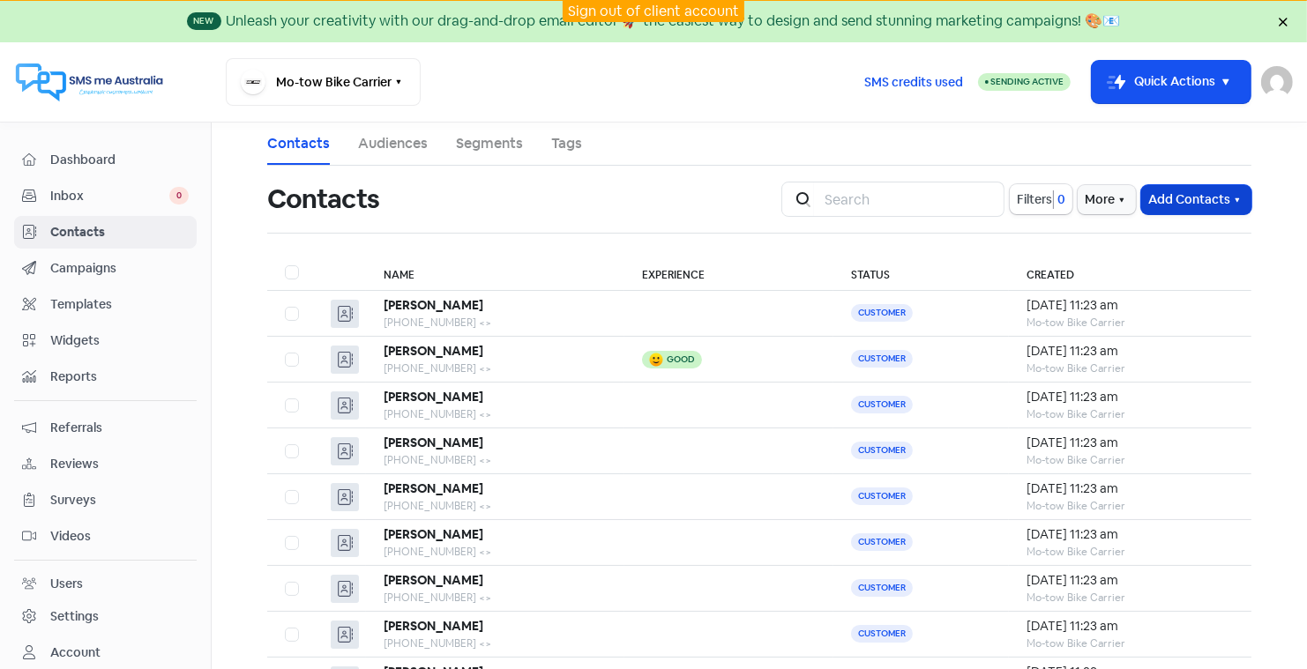
click at [1178, 194] on button "Add Contacts" at bounding box center [1196, 199] width 110 height 29
click at [1155, 272] on button "Import contacts" at bounding box center [1175, 273] width 150 height 35
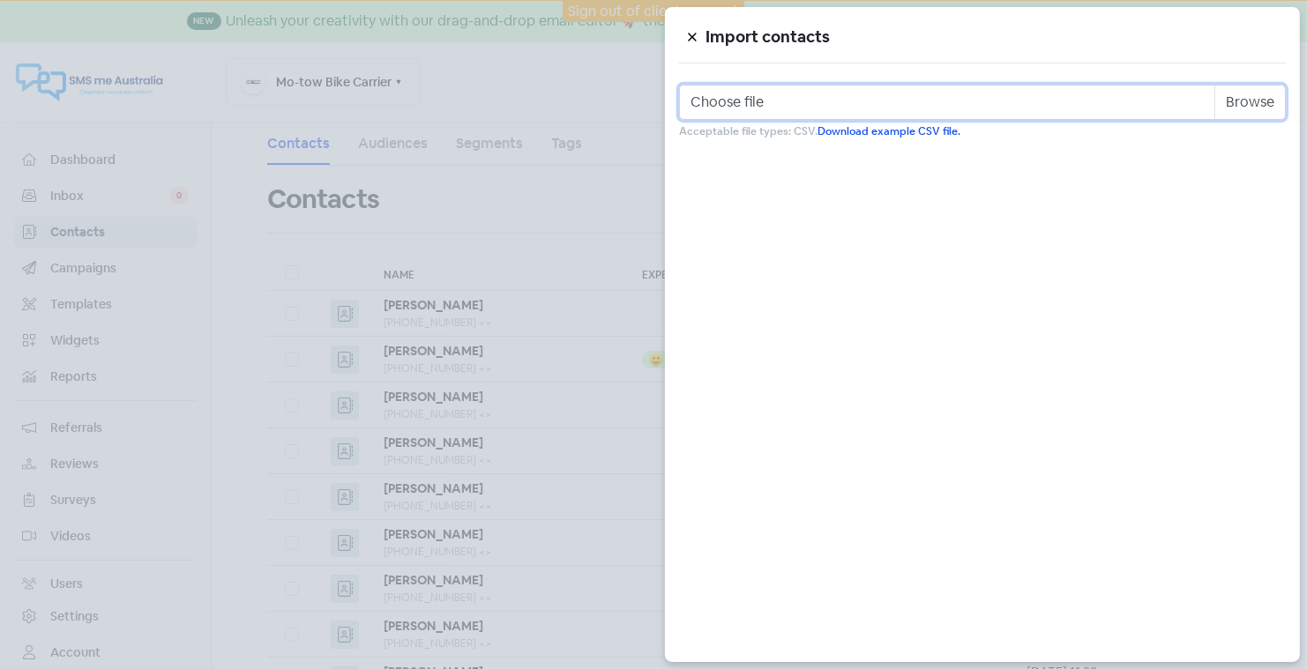
click at [900, 96] on input "Choose file" at bounding box center [982, 102] width 607 height 35
type input "C:\fakepath\motow_orderswe_280825.csv"
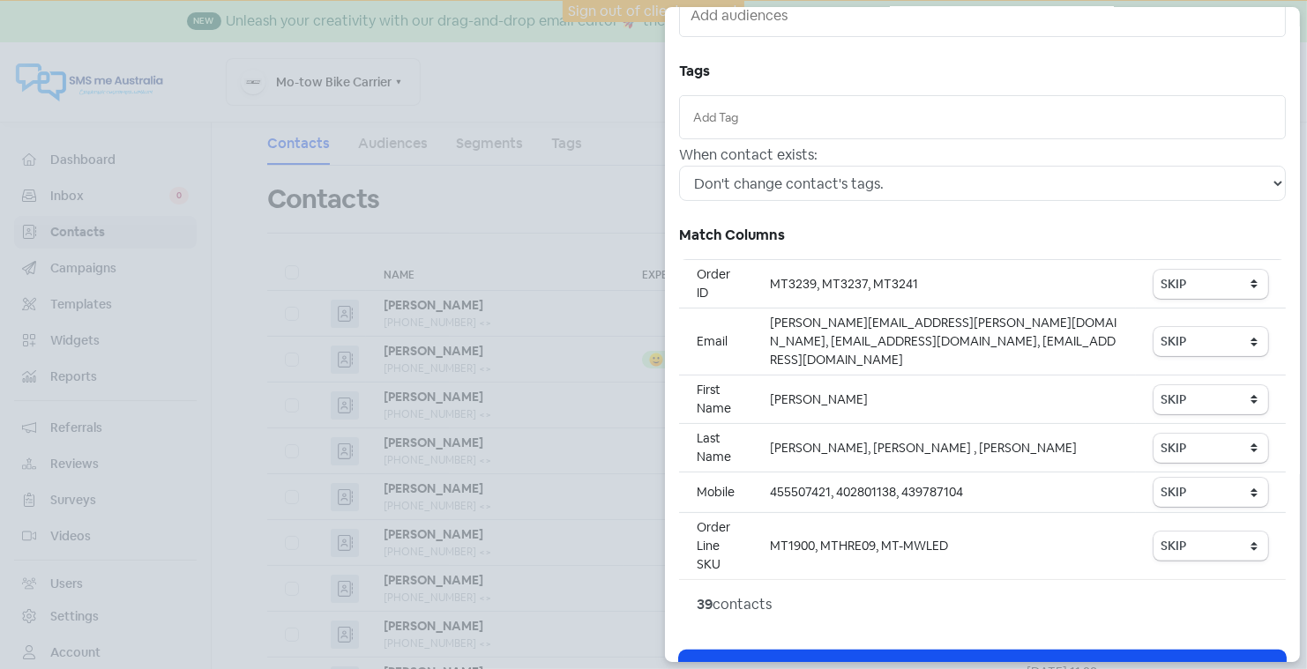
scroll to position [210, 0]
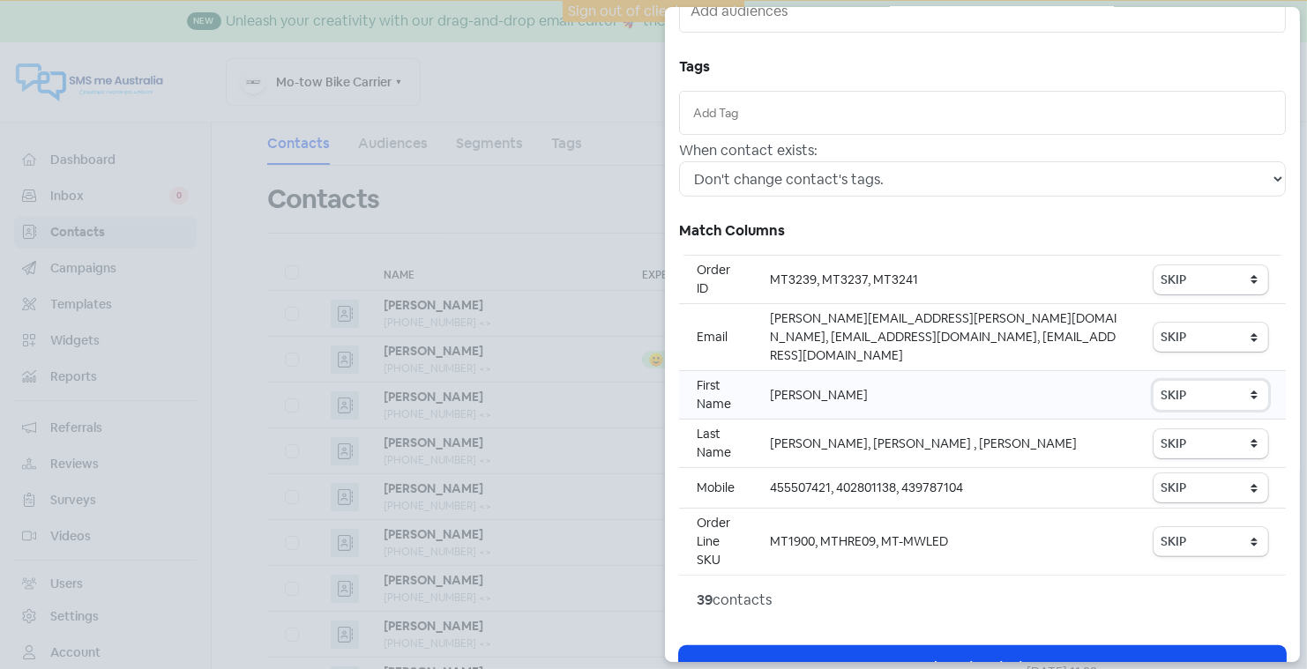
click at [1207, 381] on select "SKIP First name Last name Mobile number Email address Contact status" at bounding box center [1210, 395] width 115 height 29
select select "first_name"
click at [1182, 473] on select "SKIP First name Last name Mobile number Email address Contact status" at bounding box center [1210, 487] width 115 height 29
select select "phone"
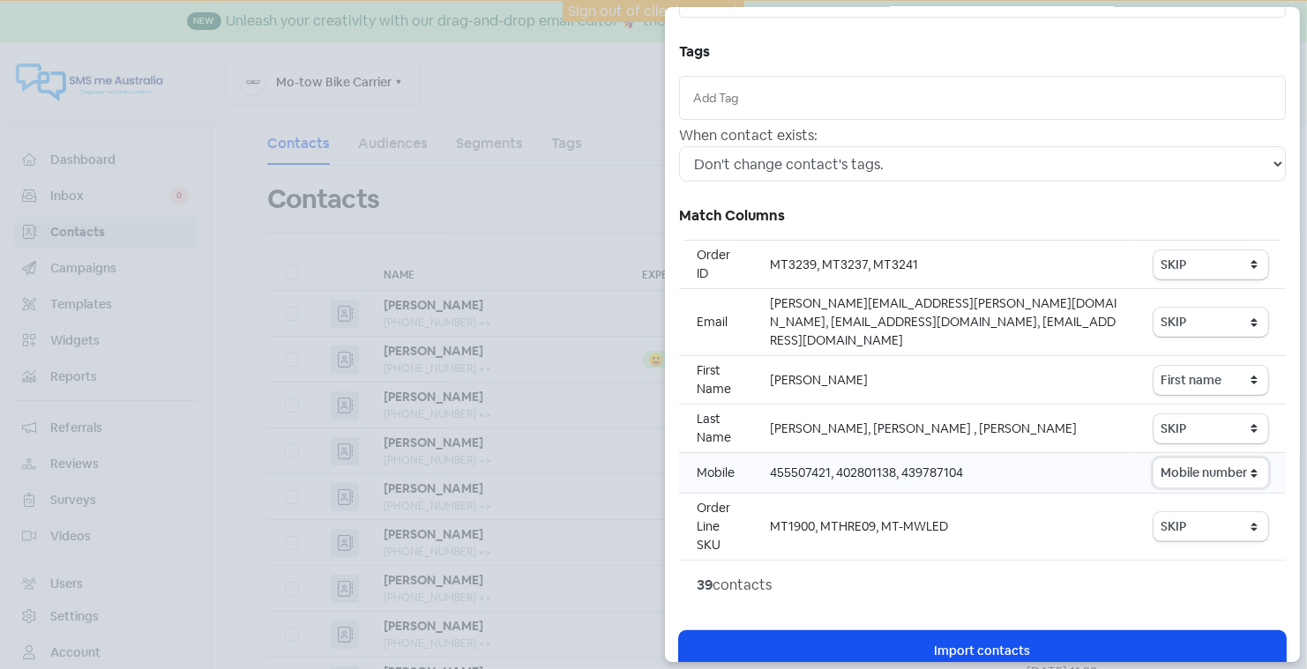
scroll to position [222, 0]
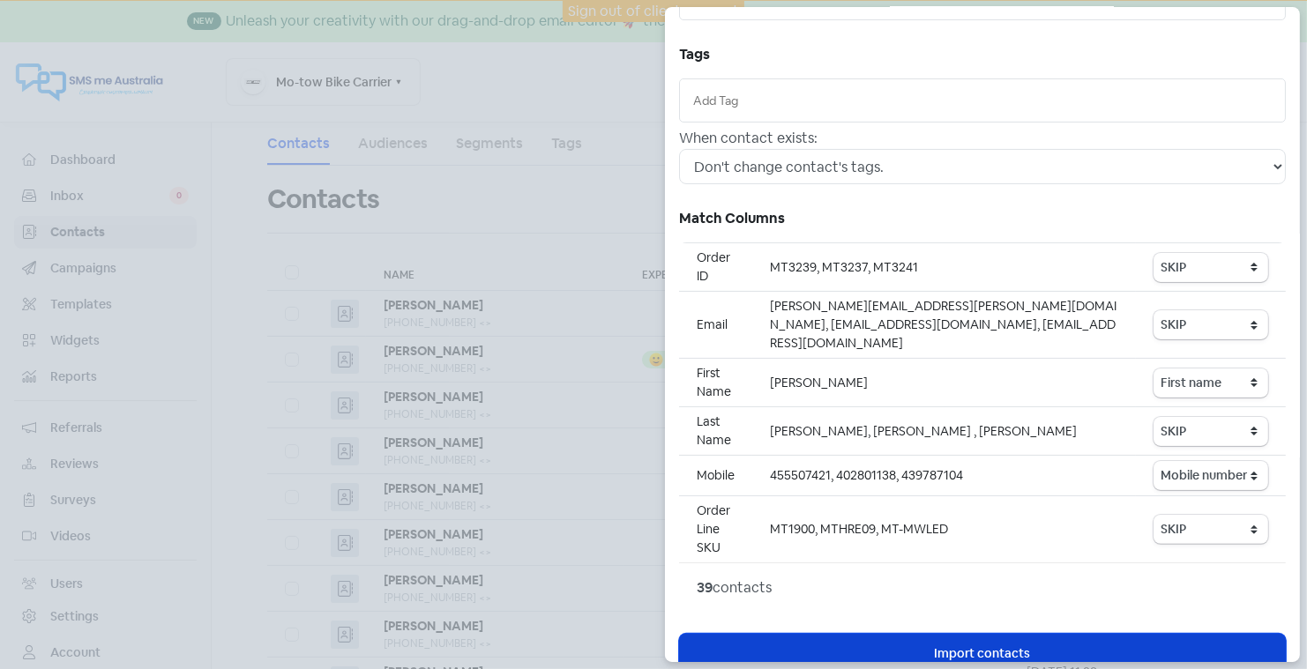
click at [951, 644] on span "Import contacts" at bounding box center [983, 653] width 96 height 19
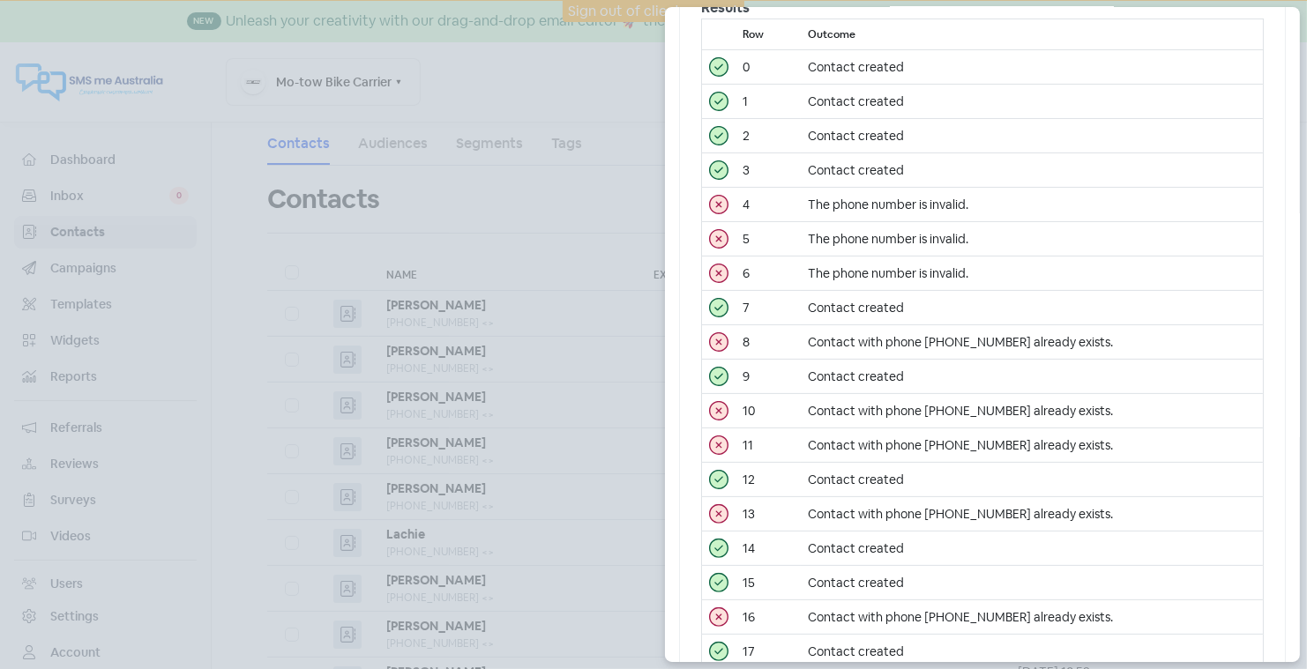
scroll to position [0, 0]
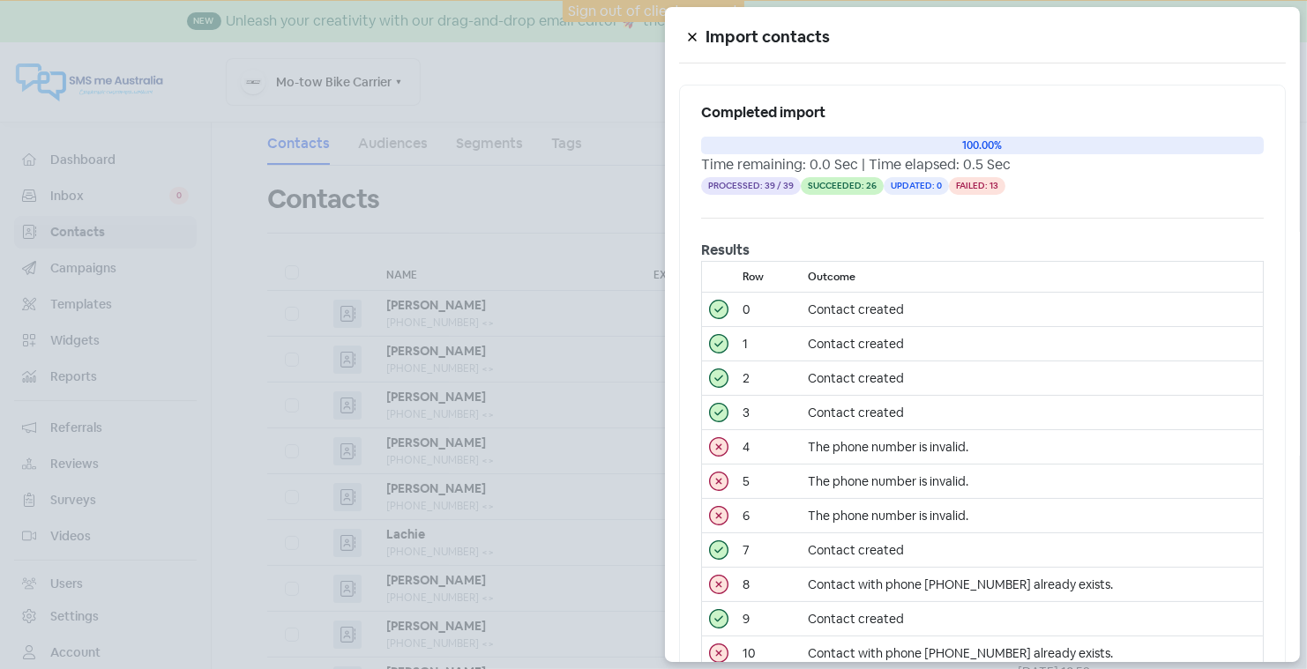
click at [692, 35] on icon at bounding box center [692, 38] width 8 height 8
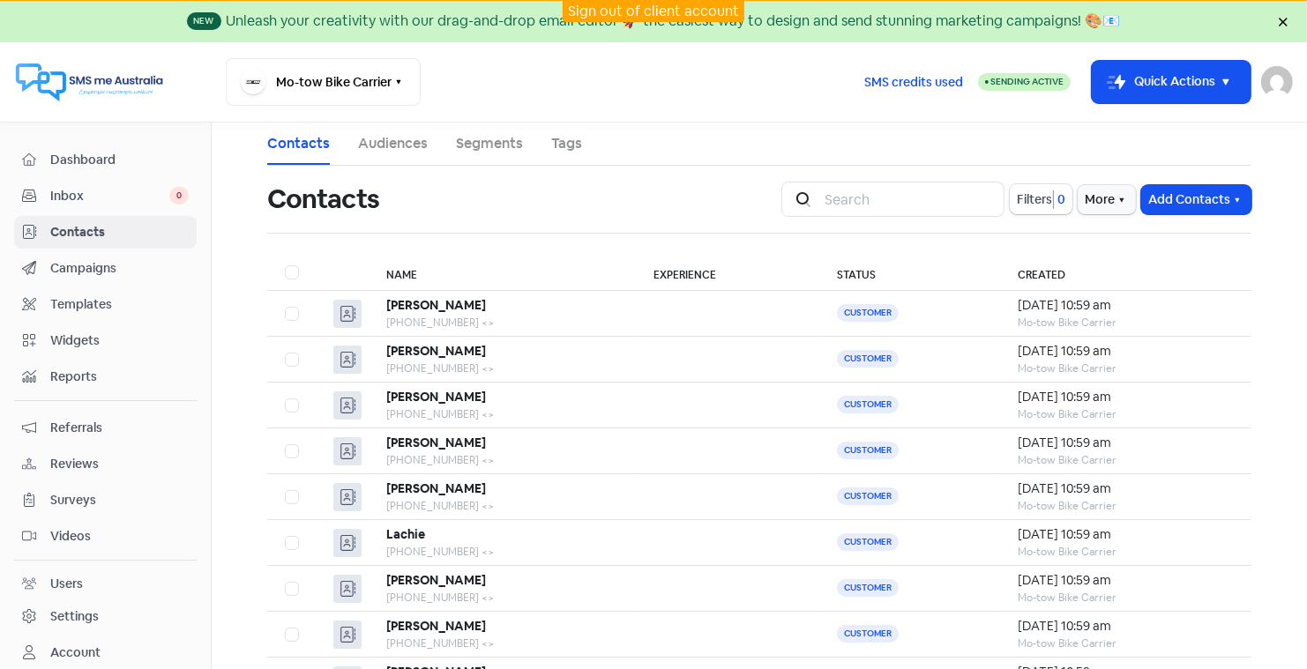
click at [652, 8] on link "Sign out of client account" at bounding box center [653, 11] width 171 height 19
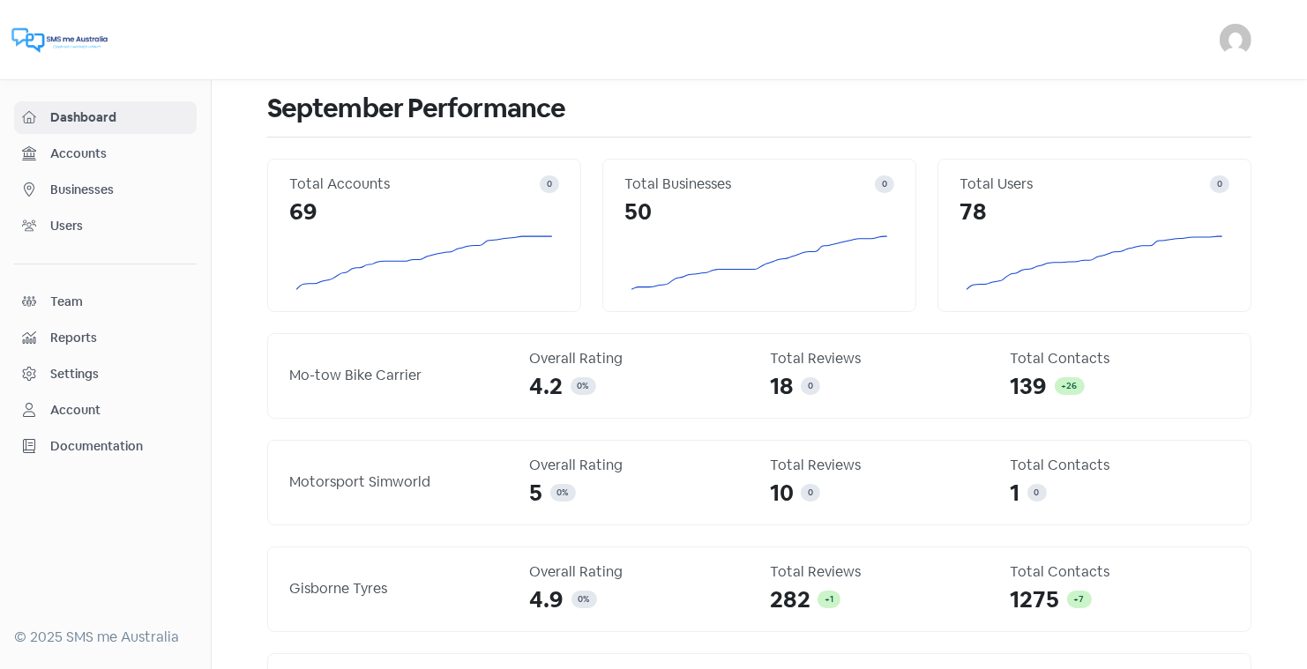
click at [106, 182] on span "Businesses" at bounding box center [119, 190] width 138 height 19
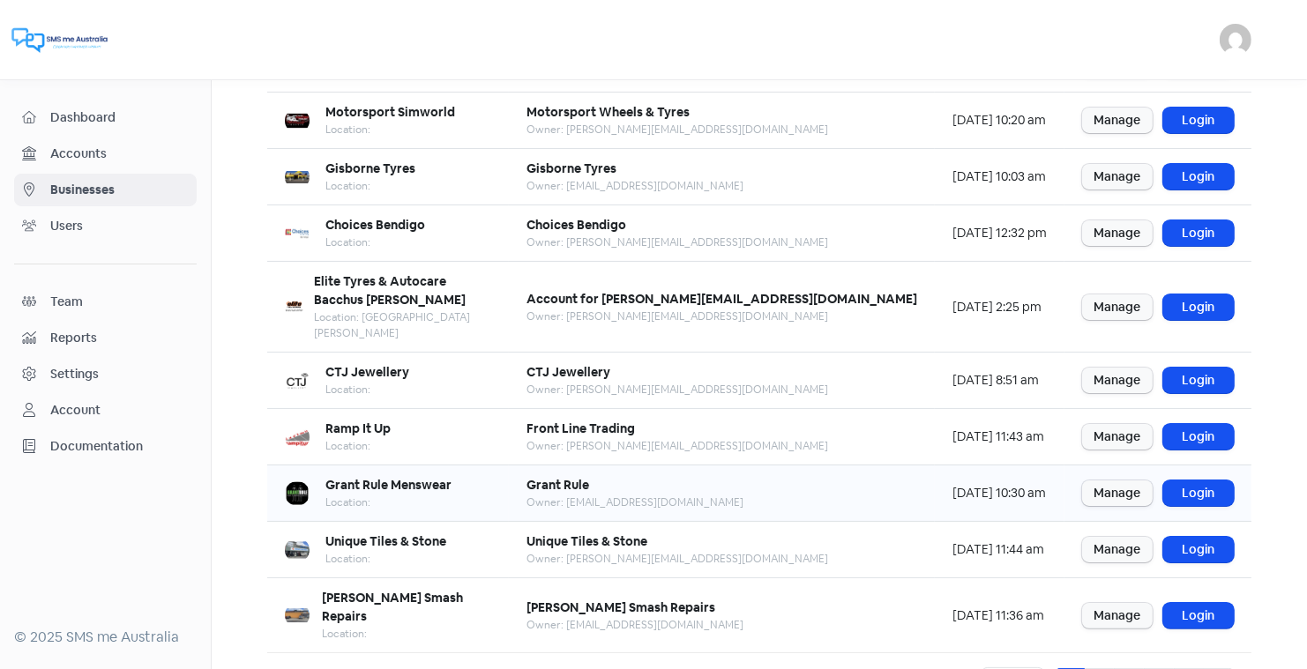
scroll to position [208, 0]
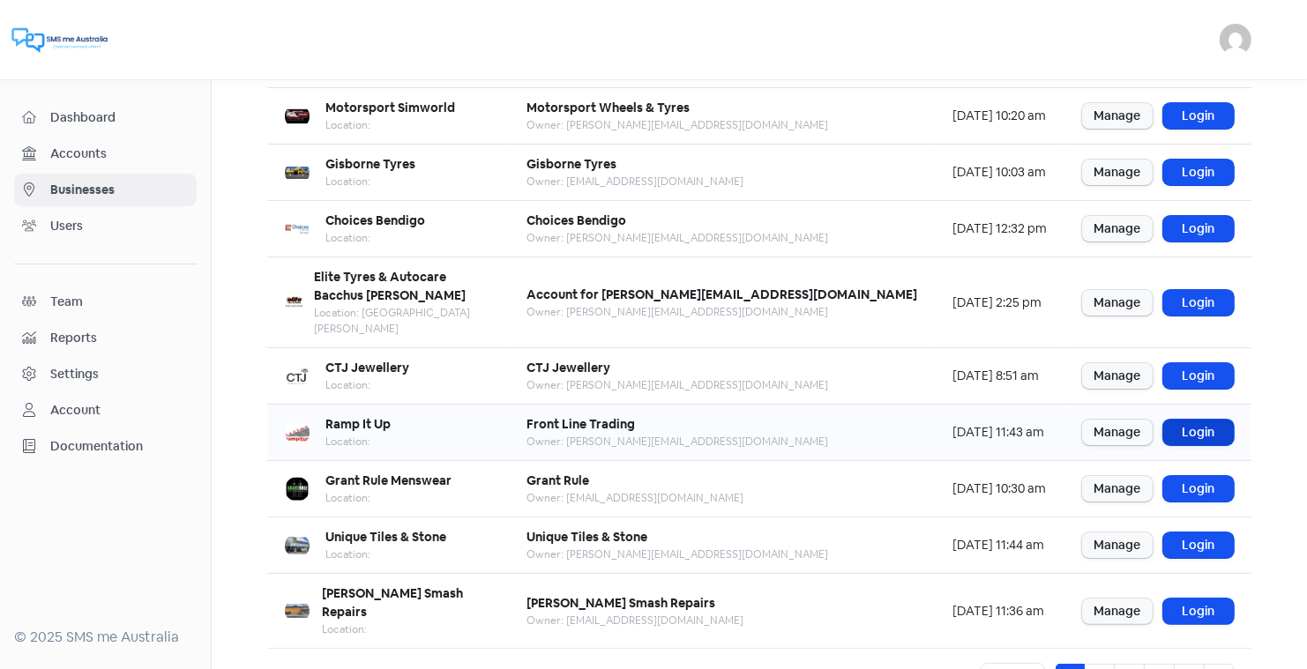
click at [1200, 420] on link "Login" at bounding box center [1198, 433] width 71 height 26
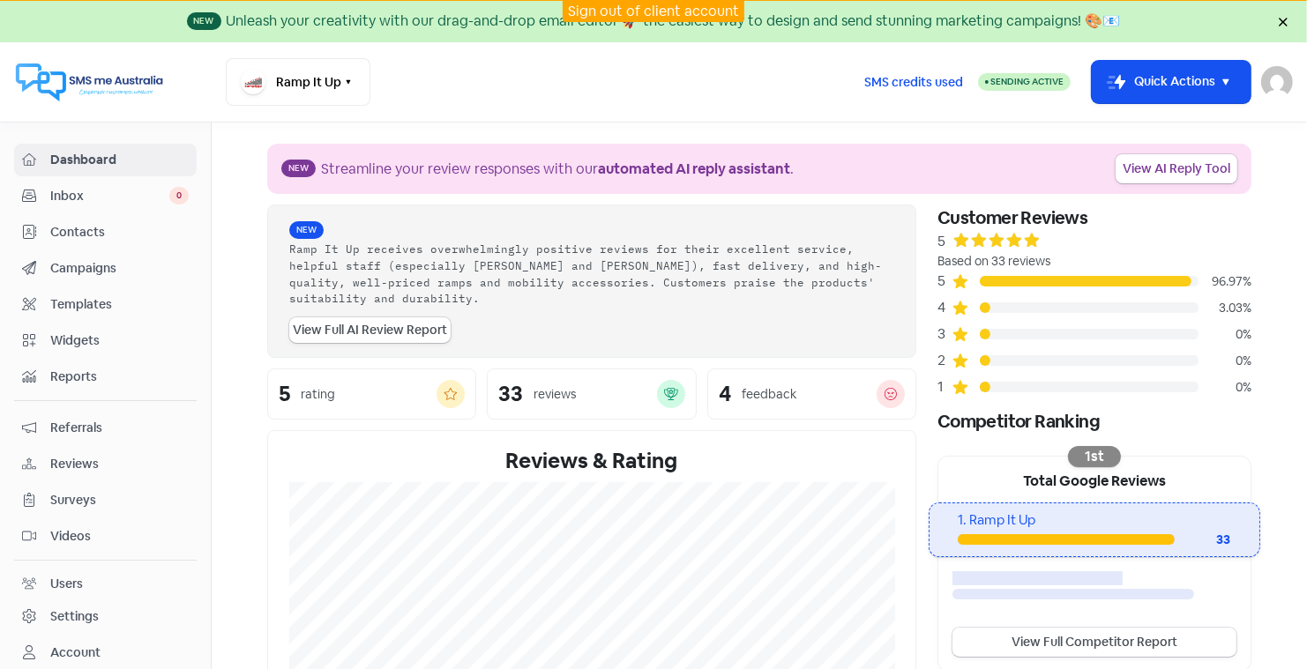
click at [84, 225] on span "Contacts" at bounding box center [119, 232] width 138 height 19
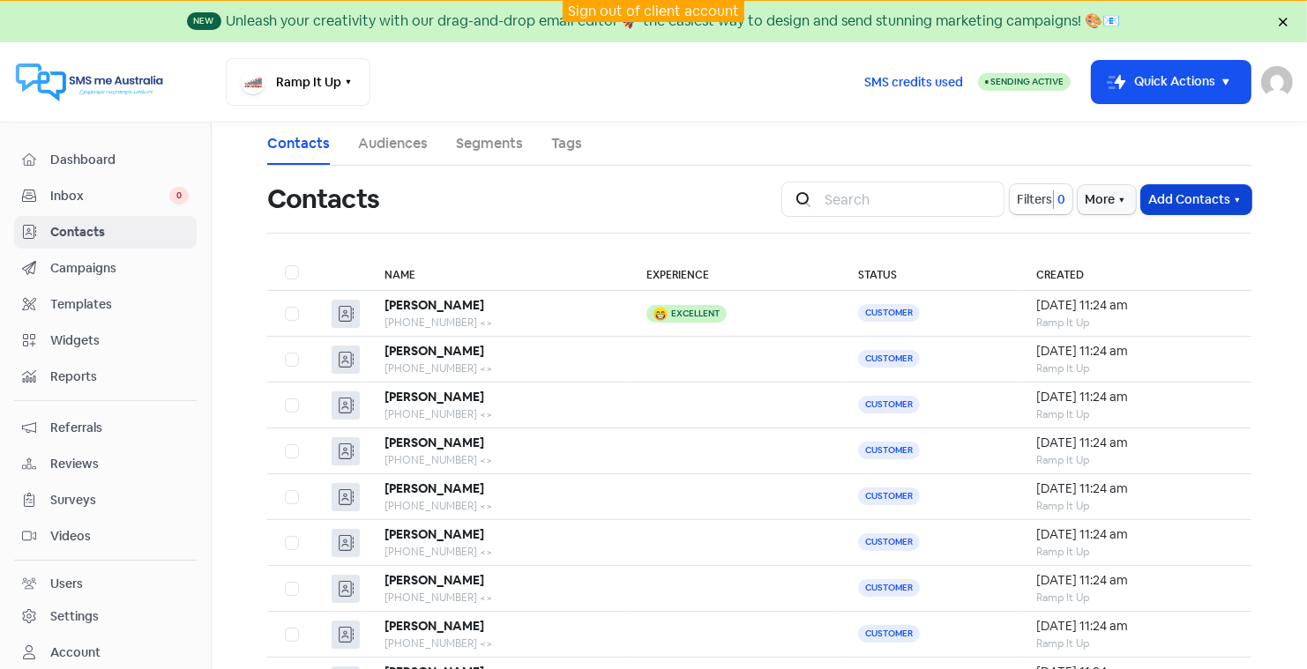
click at [1211, 194] on button "Add Contacts" at bounding box center [1196, 199] width 110 height 29
click at [1158, 264] on button "Import contacts" at bounding box center [1175, 273] width 150 height 35
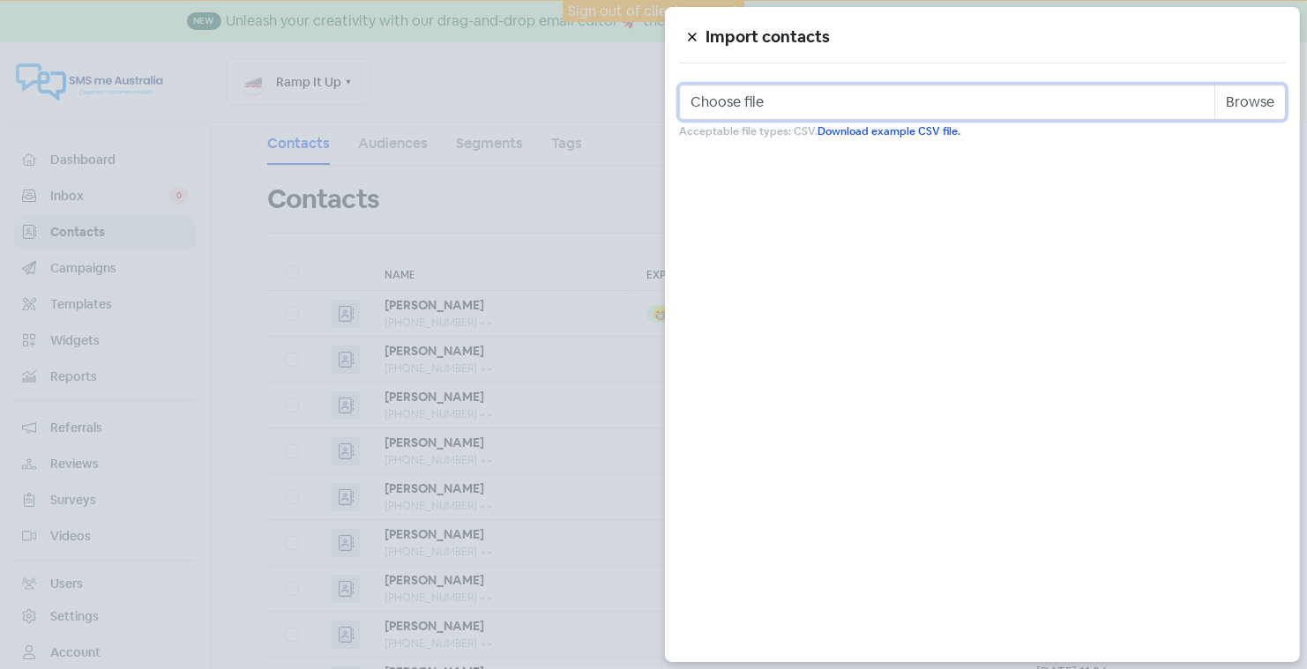
click at [1051, 105] on input "Choose file" at bounding box center [982, 102] width 607 height 35
type input "C:\fakepath\rampitup_orders_we280825V2.csv"
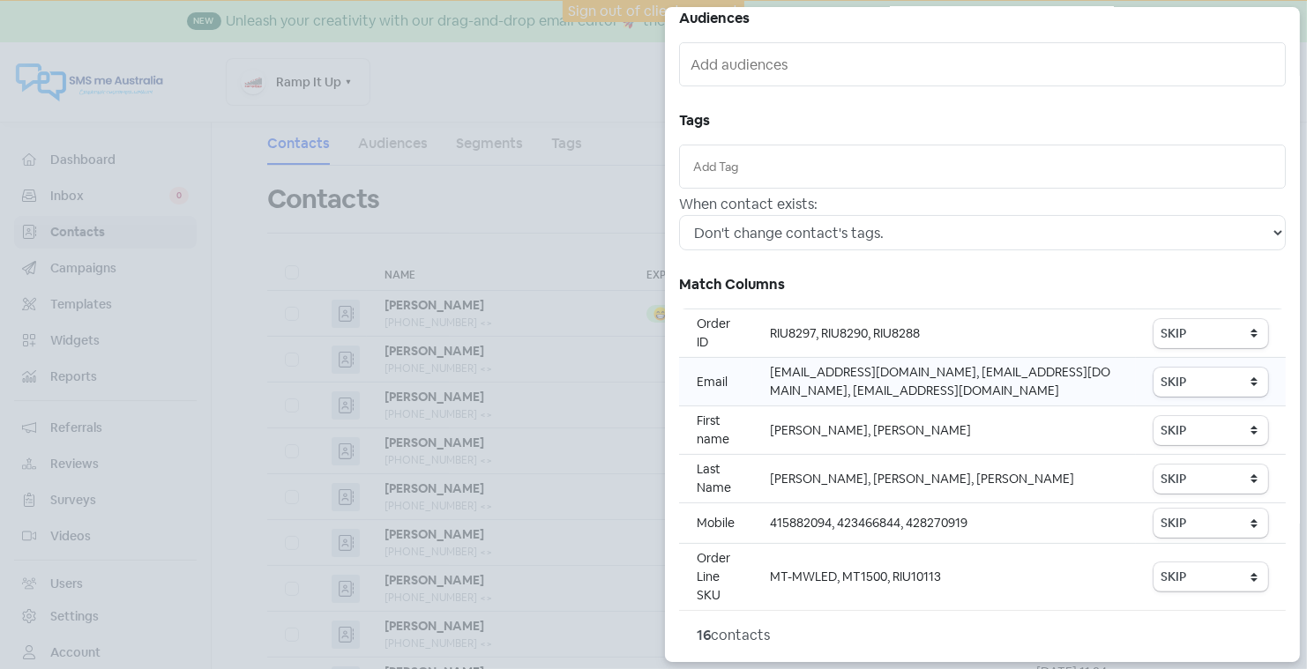
scroll to position [225, 0]
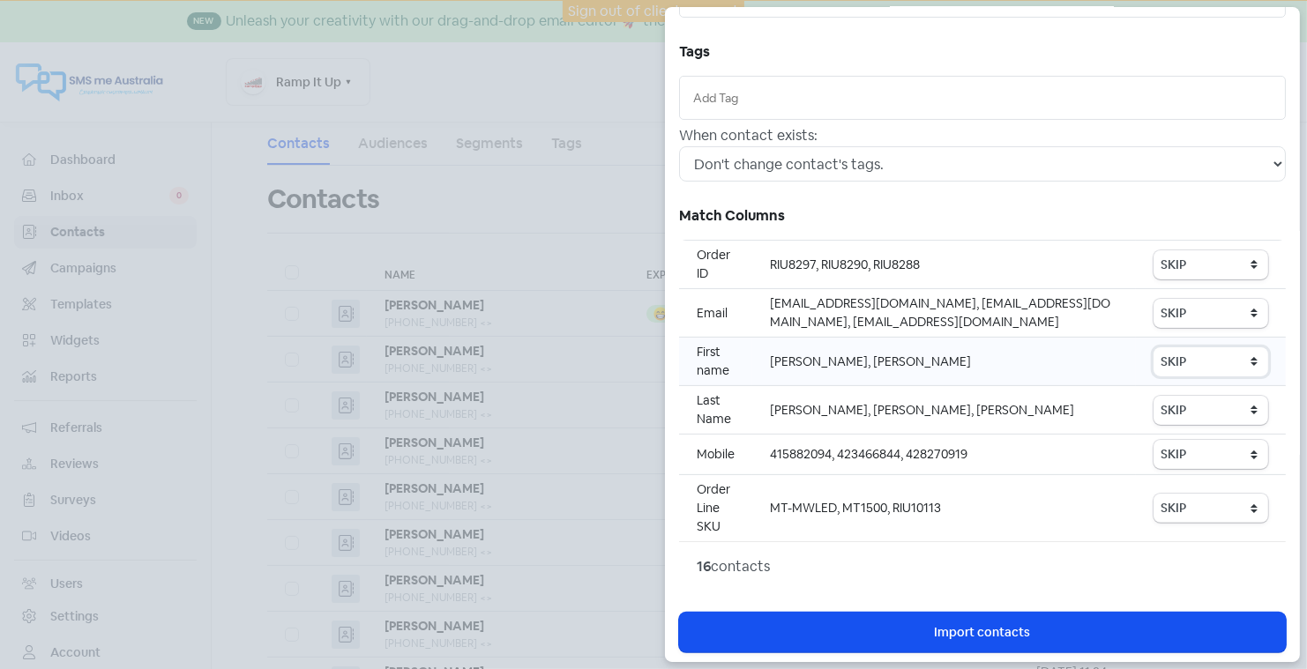
click at [1181, 351] on select "SKIP First name Last name Mobile number Email address Contact status" at bounding box center [1210, 361] width 115 height 29
select select "first_name"
click at [1212, 448] on select "SKIP First name Last name Mobile number Email address Contact status" at bounding box center [1210, 454] width 115 height 29
select select "phone"
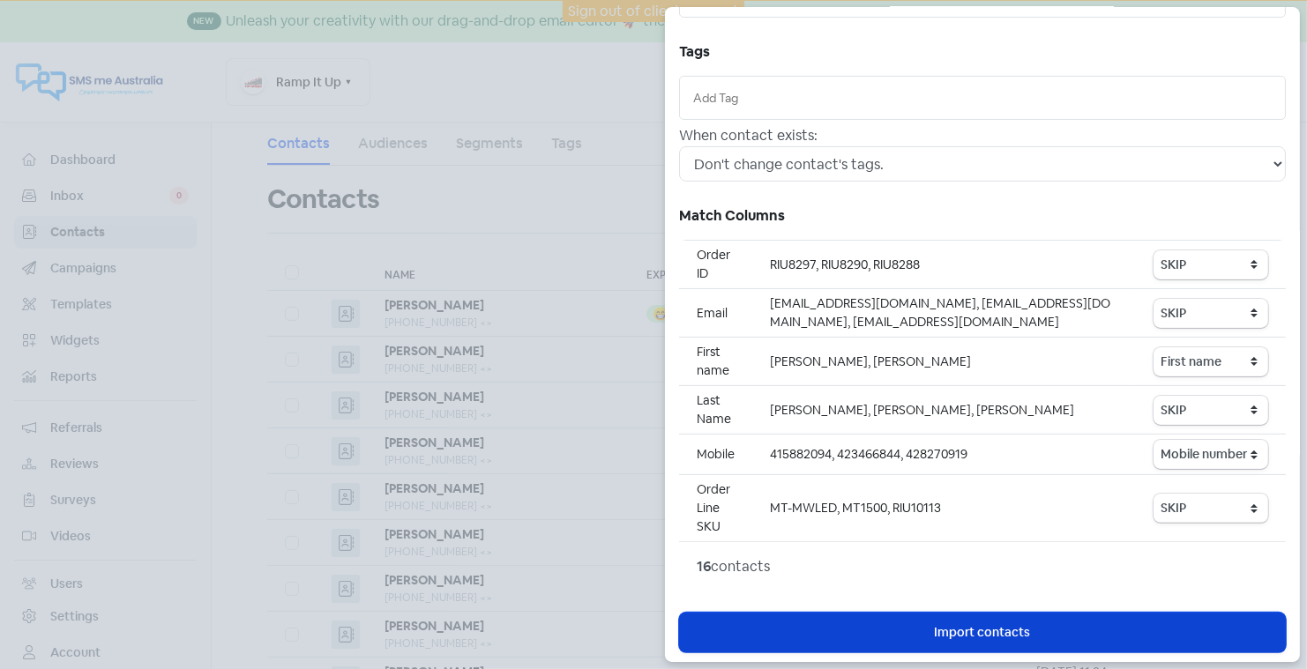
click at [968, 625] on span "Import contacts" at bounding box center [983, 632] width 96 height 19
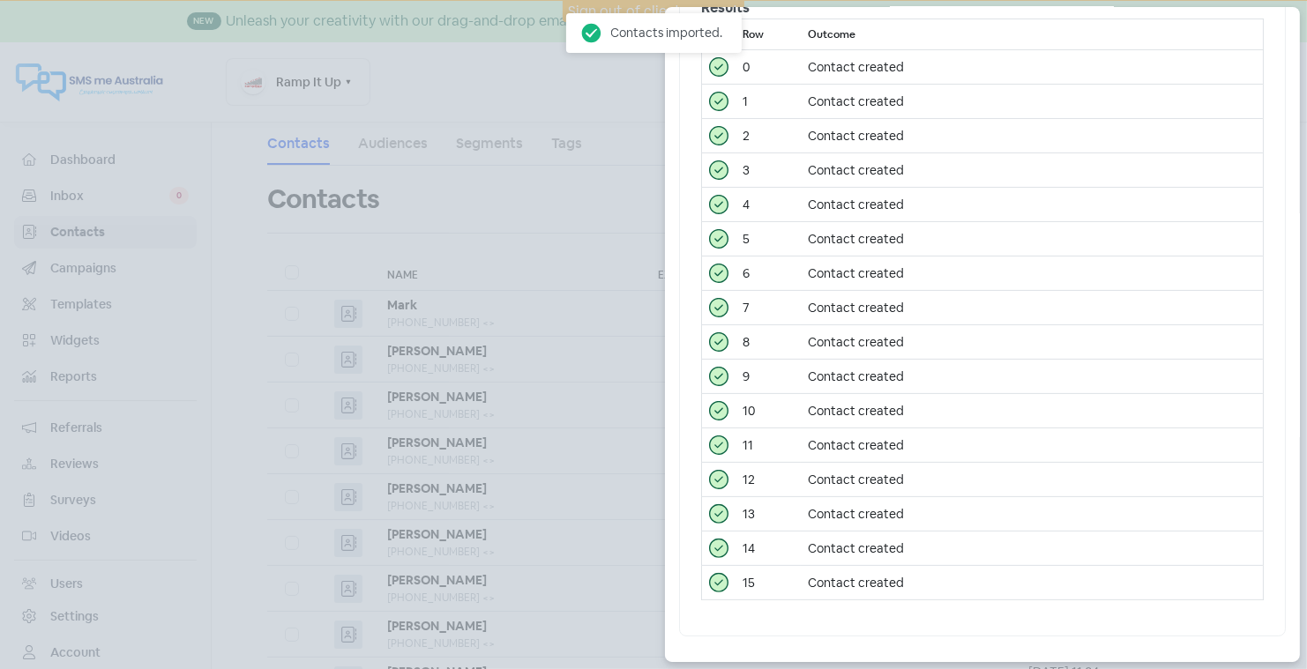
scroll to position [0, 0]
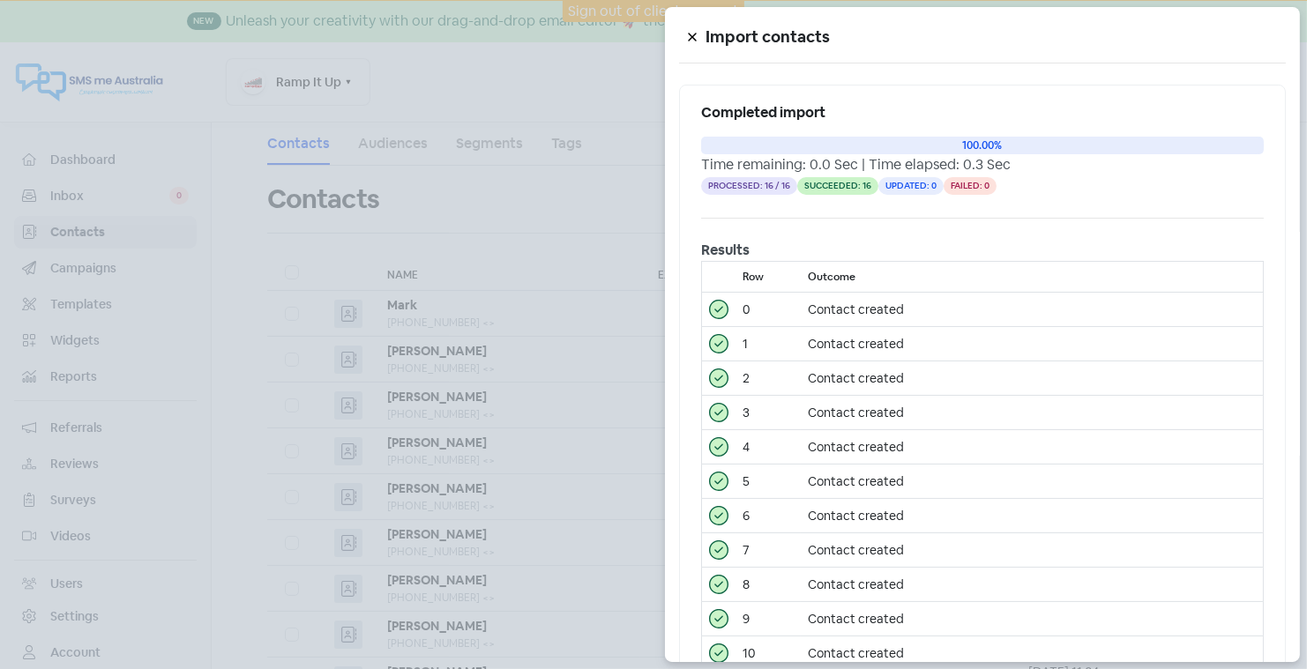
click at [692, 36] on icon at bounding box center [692, 38] width 8 height 8
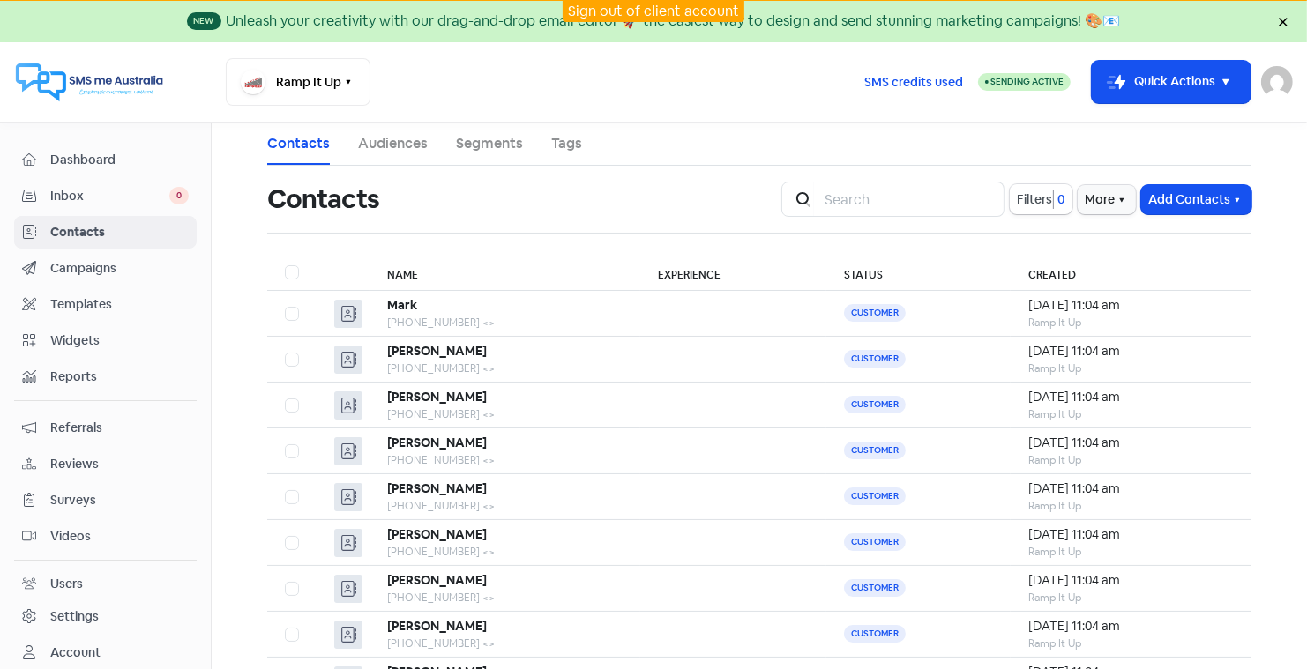
click at [642, 8] on link "Sign out of client account" at bounding box center [653, 11] width 171 height 19
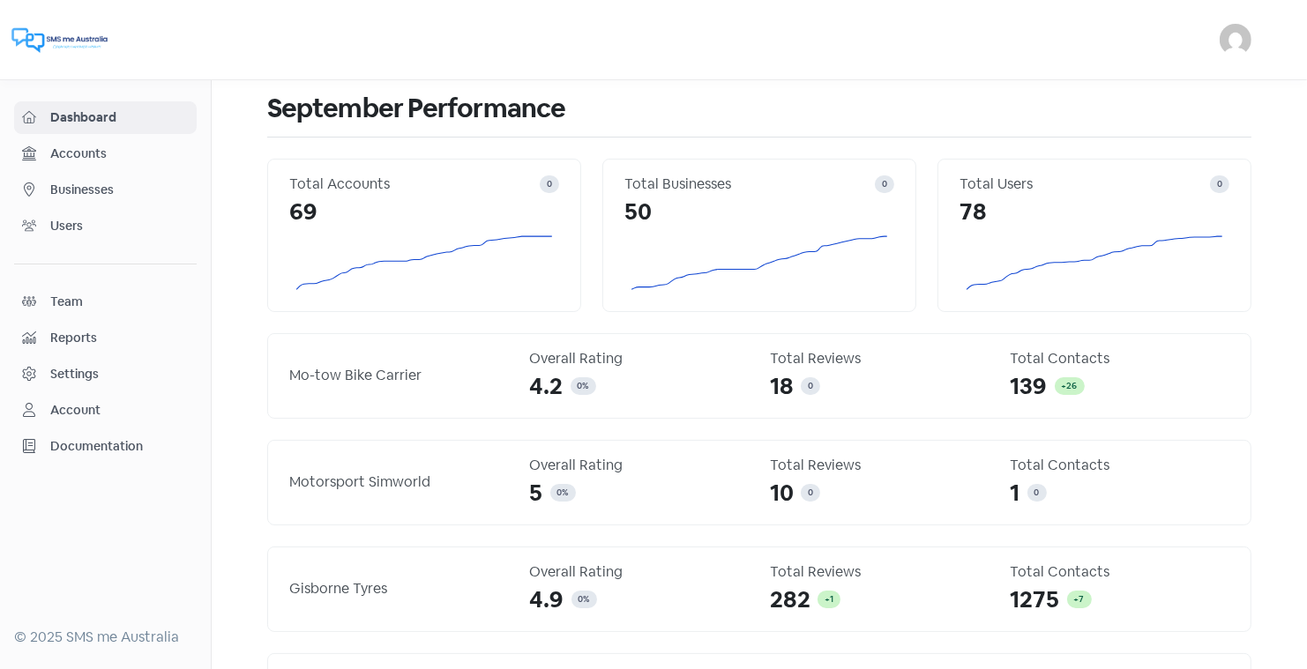
click at [105, 183] on span "Businesses" at bounding box center [119, 190] width 138 height 19
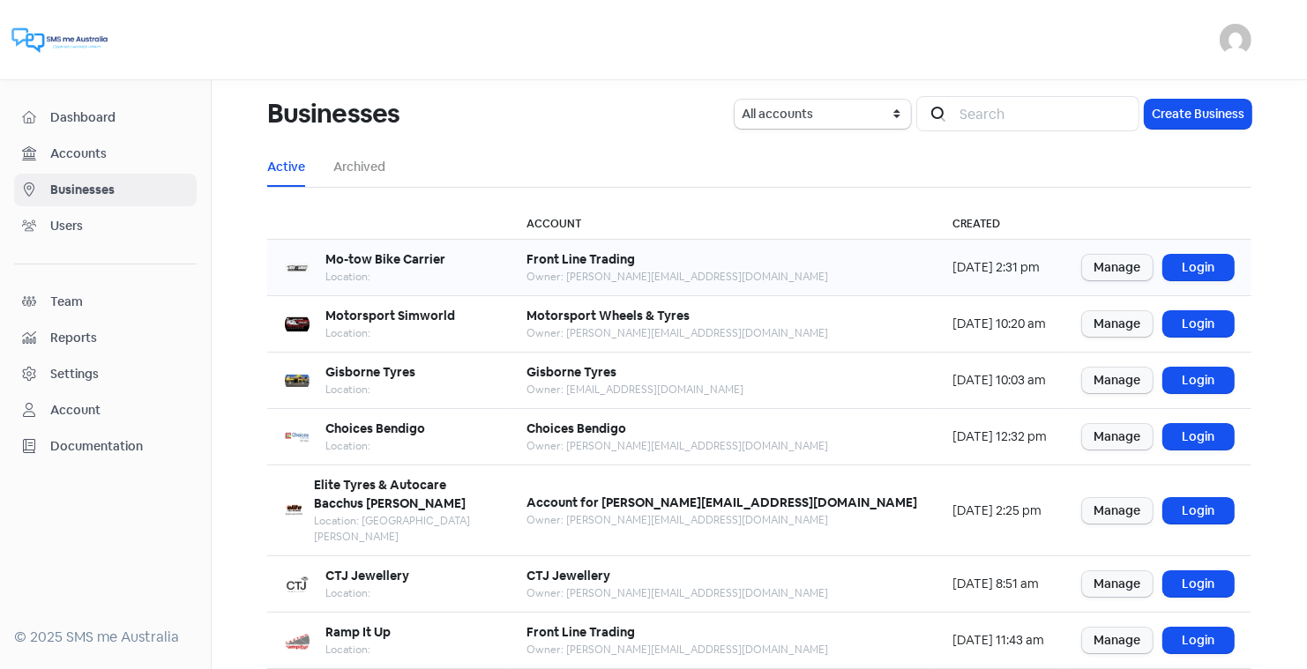
scroll to position [214, 0]
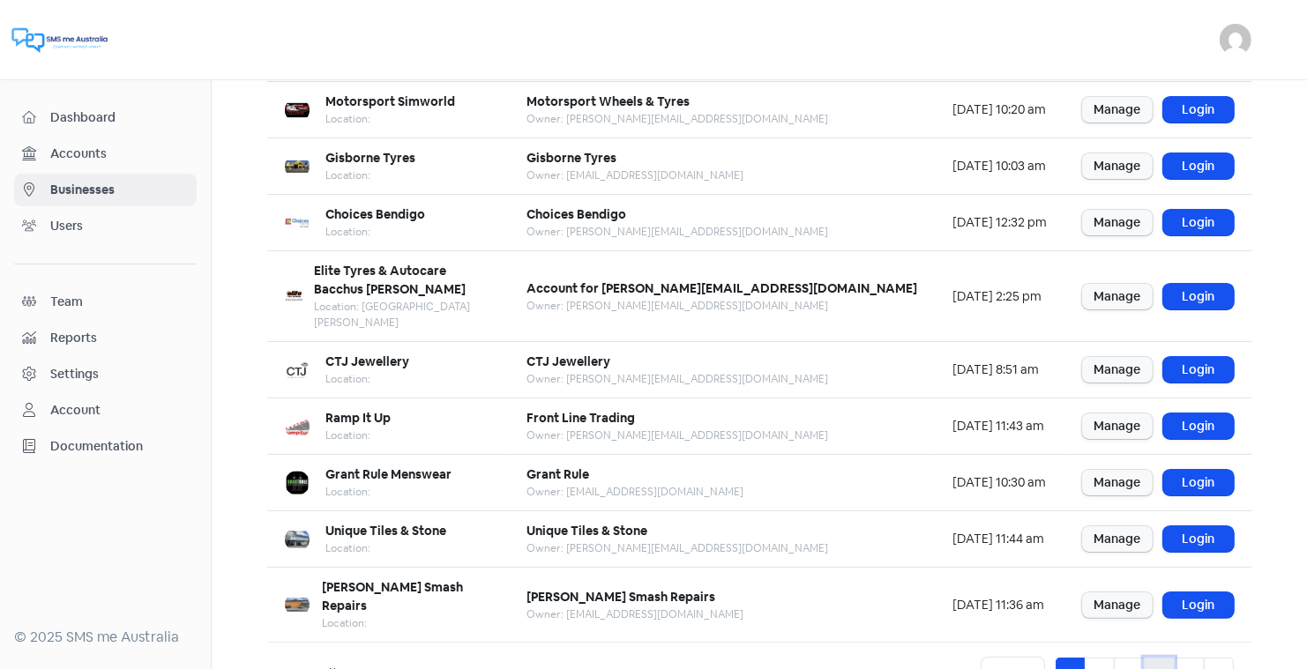
click at [1157, 658] on link "4" at bounding box center [1158, 675] width 31 height 34
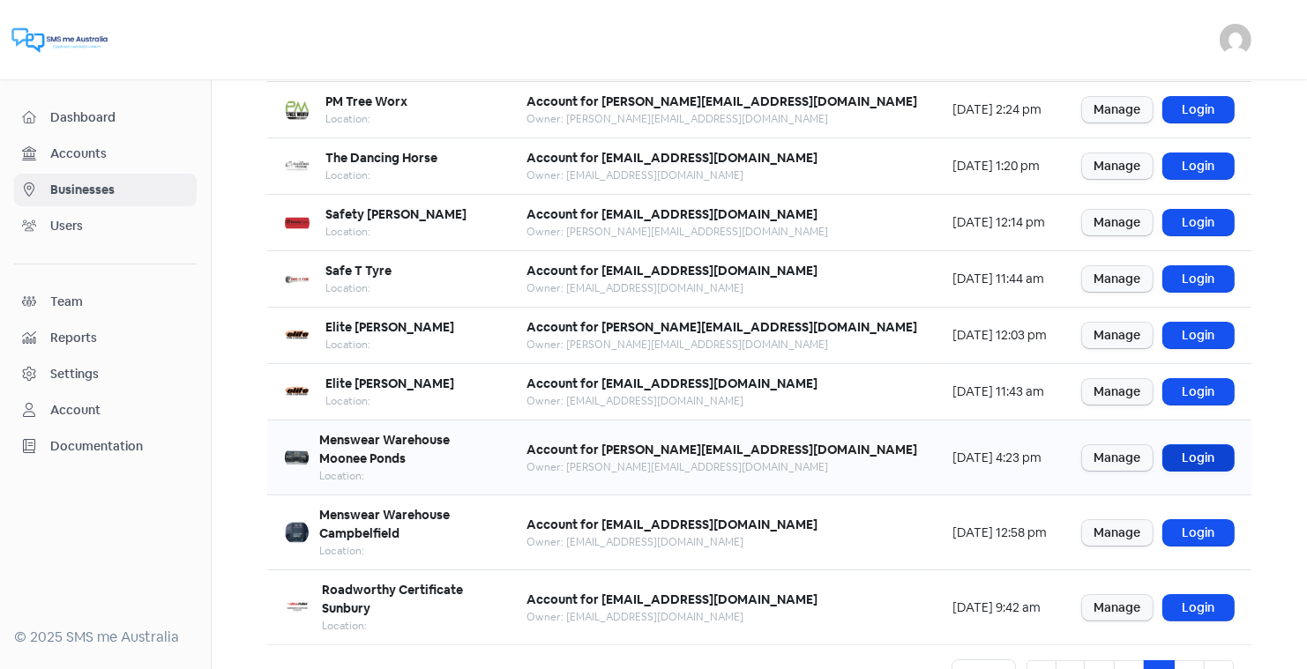
click at [1202, 445] on link "Login" at bounding box center [1198, 458] width 71 height 26
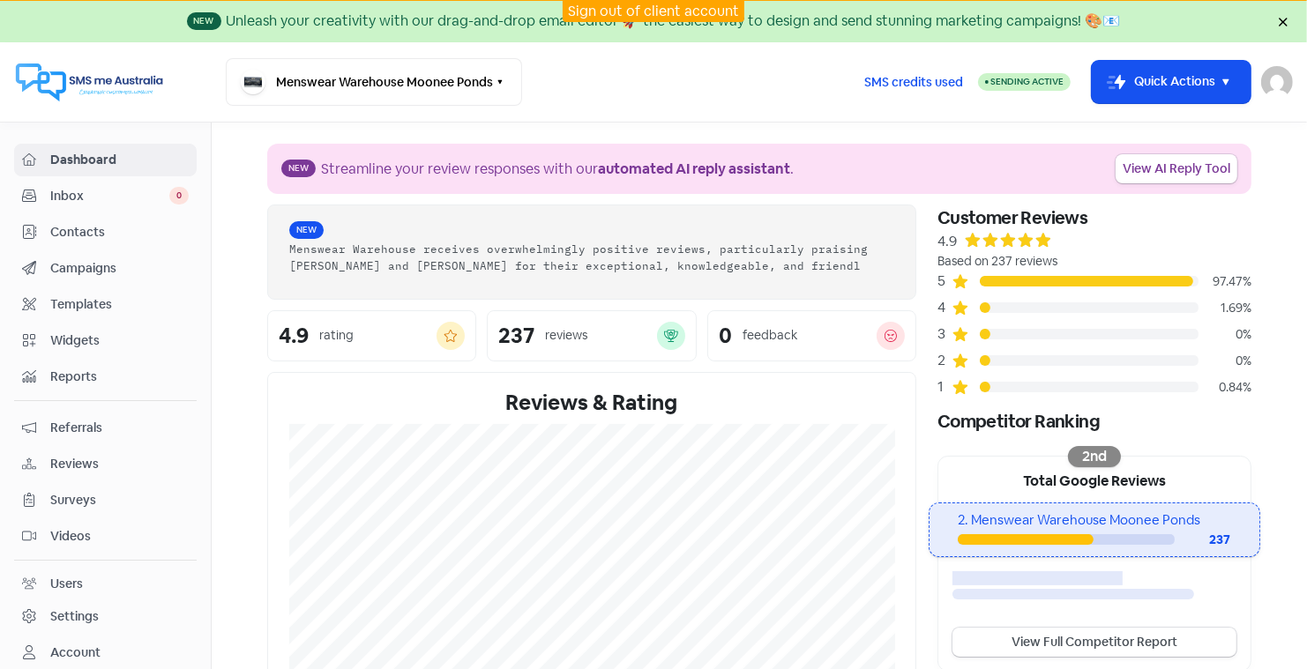
click at [96, 226] on span "Contacts" at bounding box center [119, 232] width 138 height 19
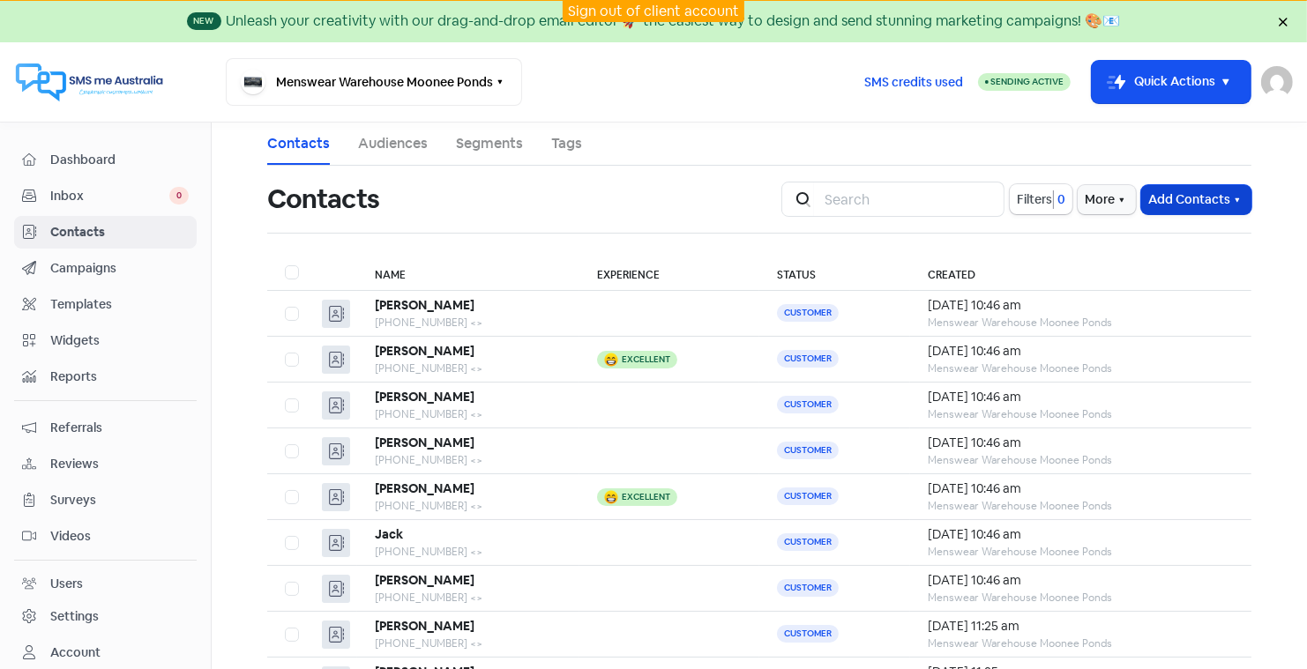
click at [1175, 199] on button "Add Contacts" at bounding box center [1196, 199] width 110 height 29
click at [1165, 267] on button "Import contacts" at bounding box center [1175, 273] width 150 height 35
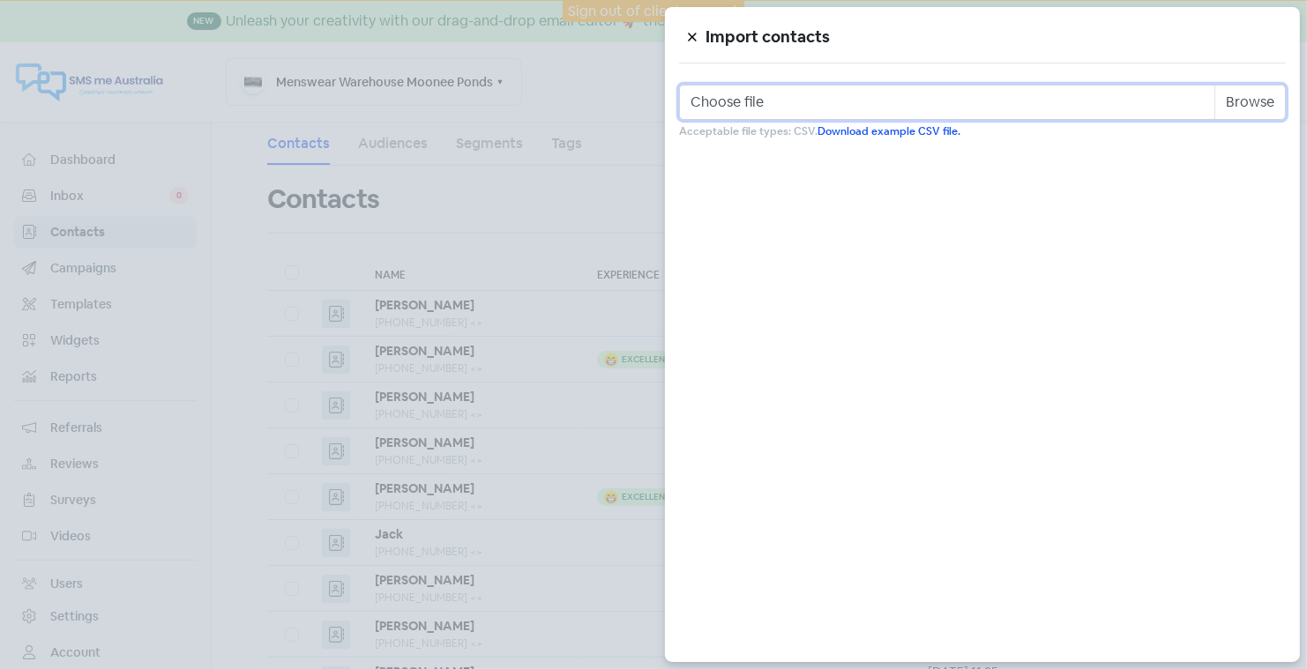
click at [979, 108] on input "Choose file" at bounding box center [982, 102] width 607 height 35
type input "C:\fakepath\moonee ponds [DATE].csv"
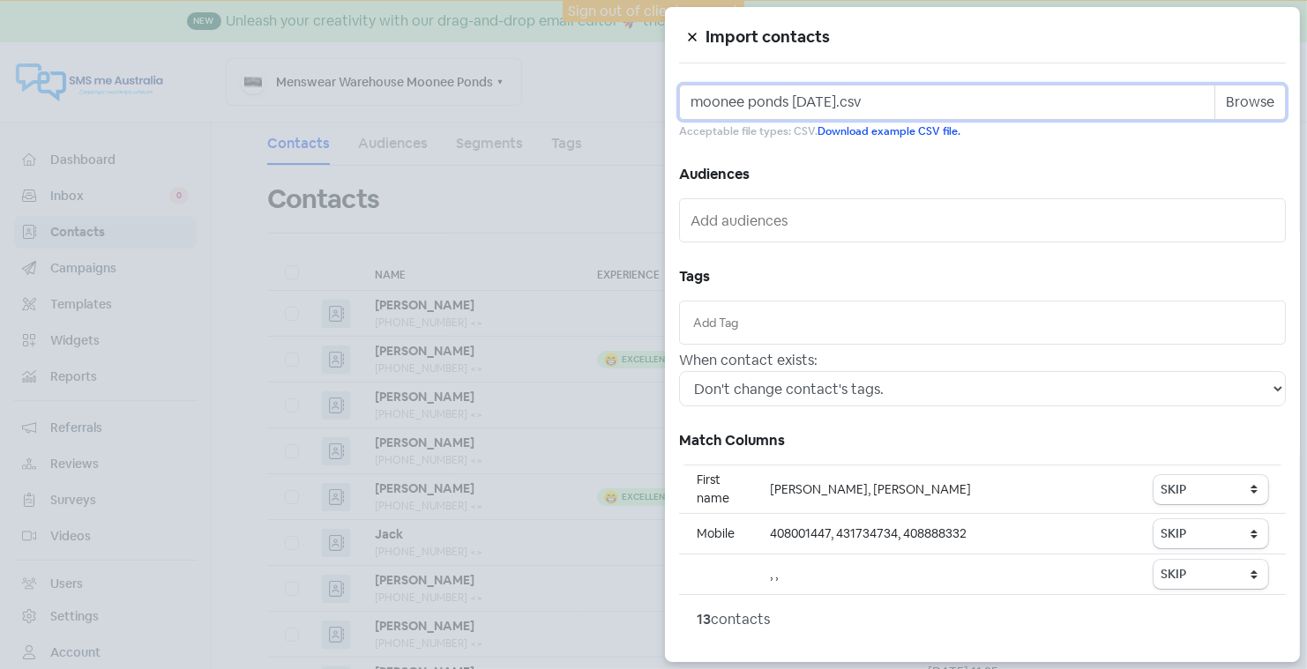
scroll to position [54, 0]
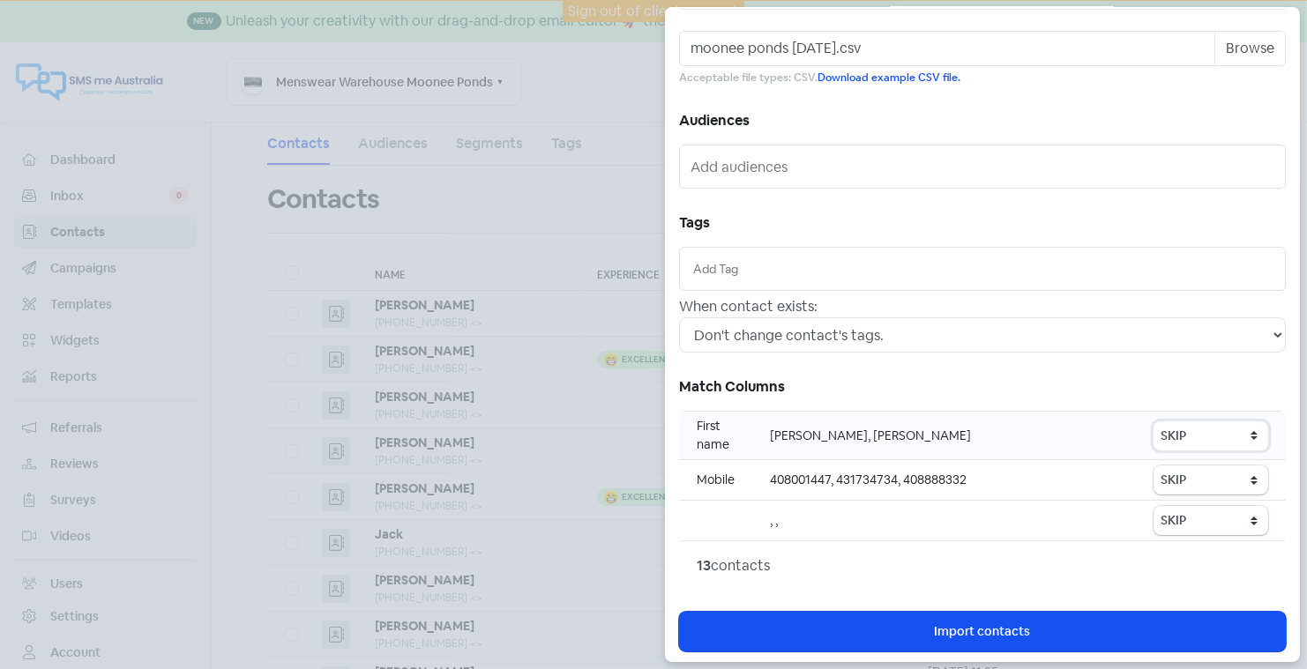
click at [1204, 425] on select "SKIP First name Last name Mobile number Email address Contact status" at bounding box center [1210, 435] width 115 height 29
select select "first_name"
click at [1163, 479] on select "SKIP First name Last name Mobile number Email address Contact status" at bounding box center [1210, 479] width 115 height 29
select select "phone"
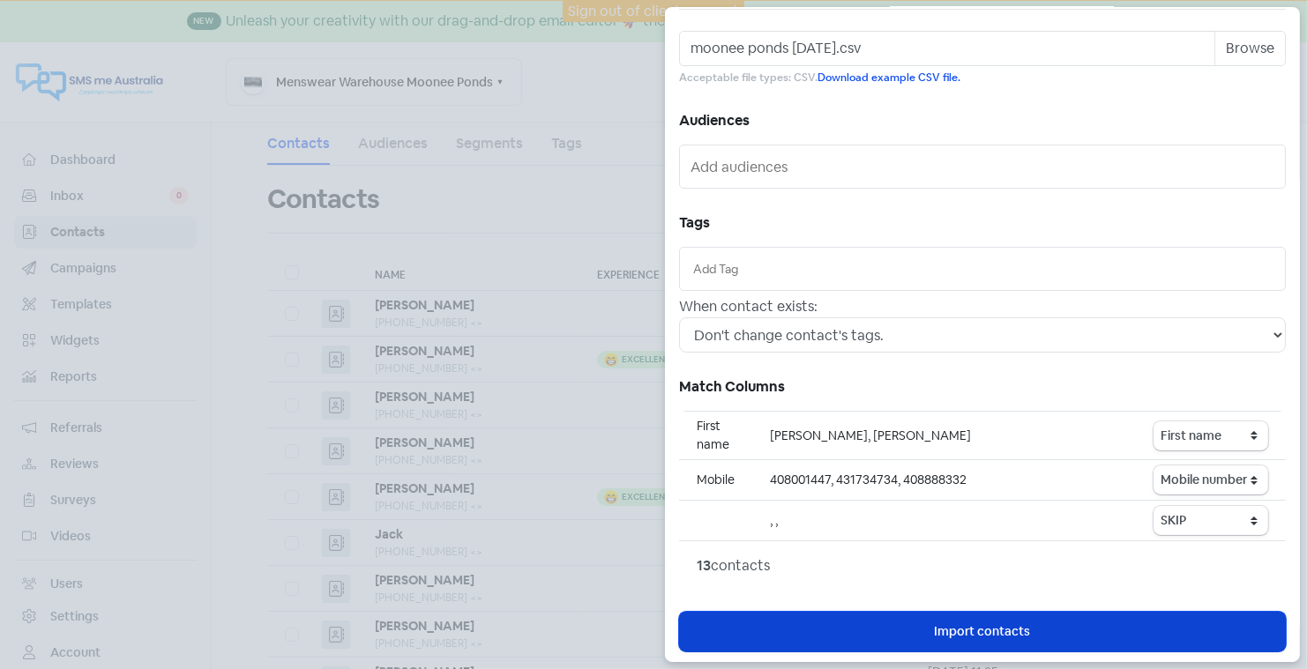
click at [1024, 622] on span "Import contacts" at bounding box center [983, 631] width 96 height 19
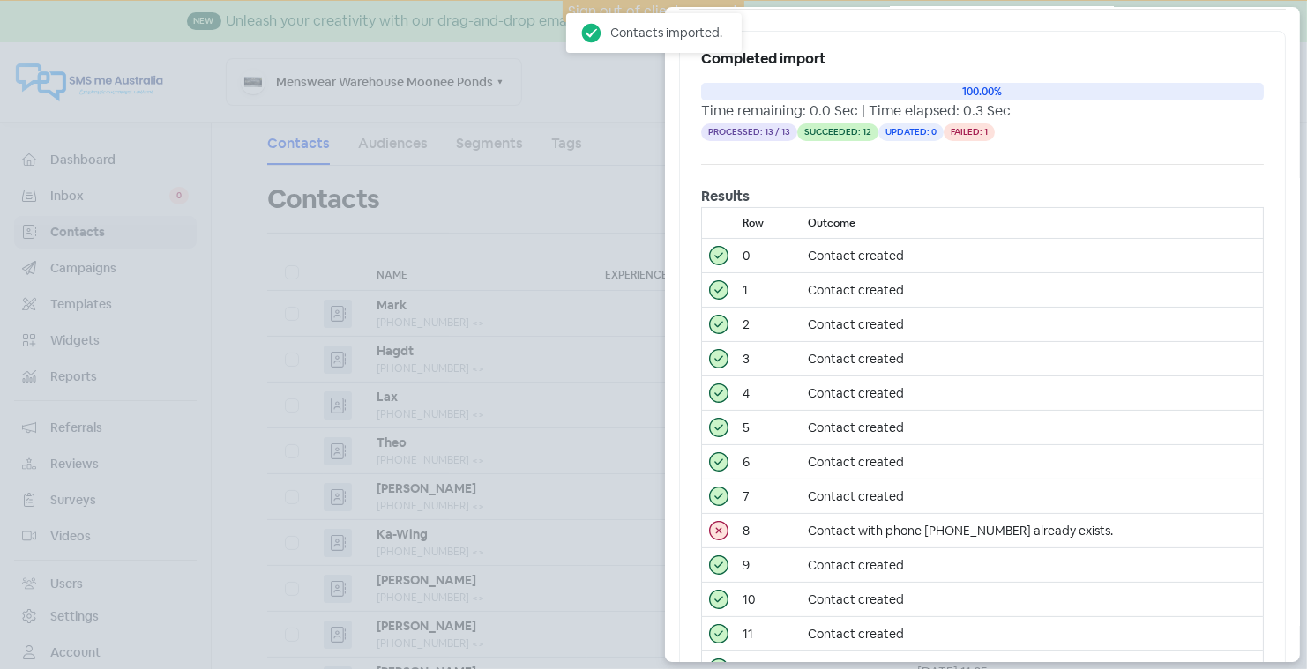
scroll to position [0, 0]
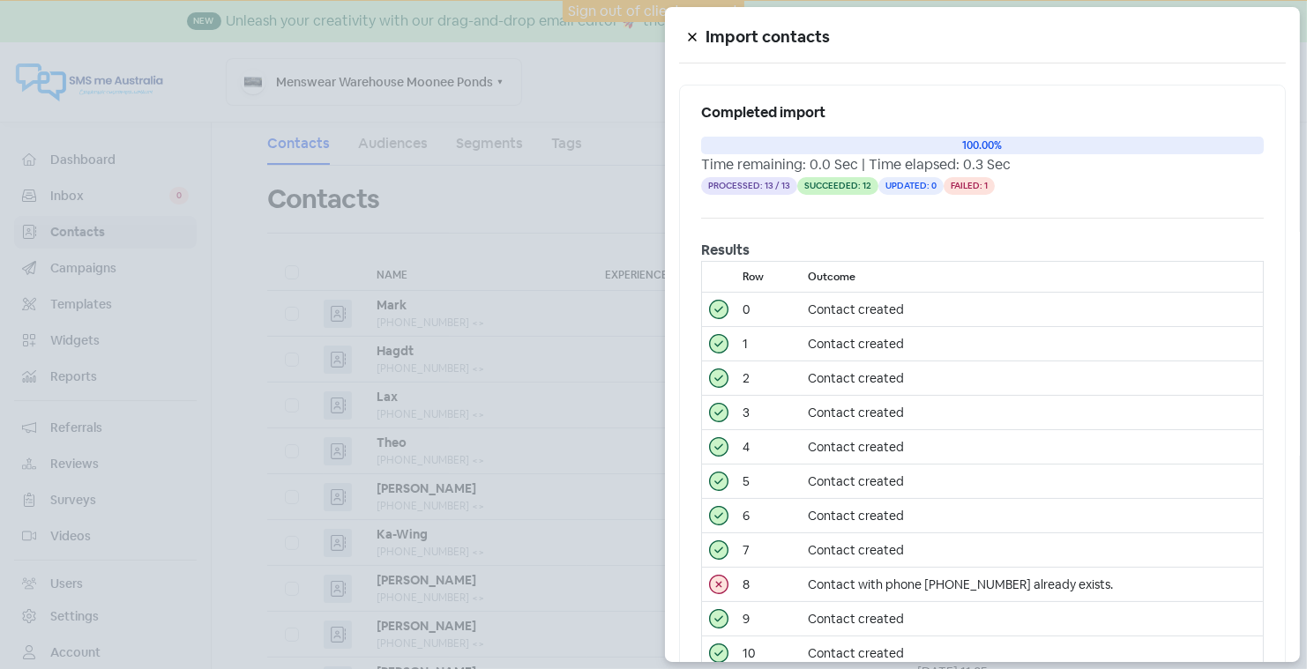
click at [688, 34] on icon at bounding box center [692, 37] width 11 height 11
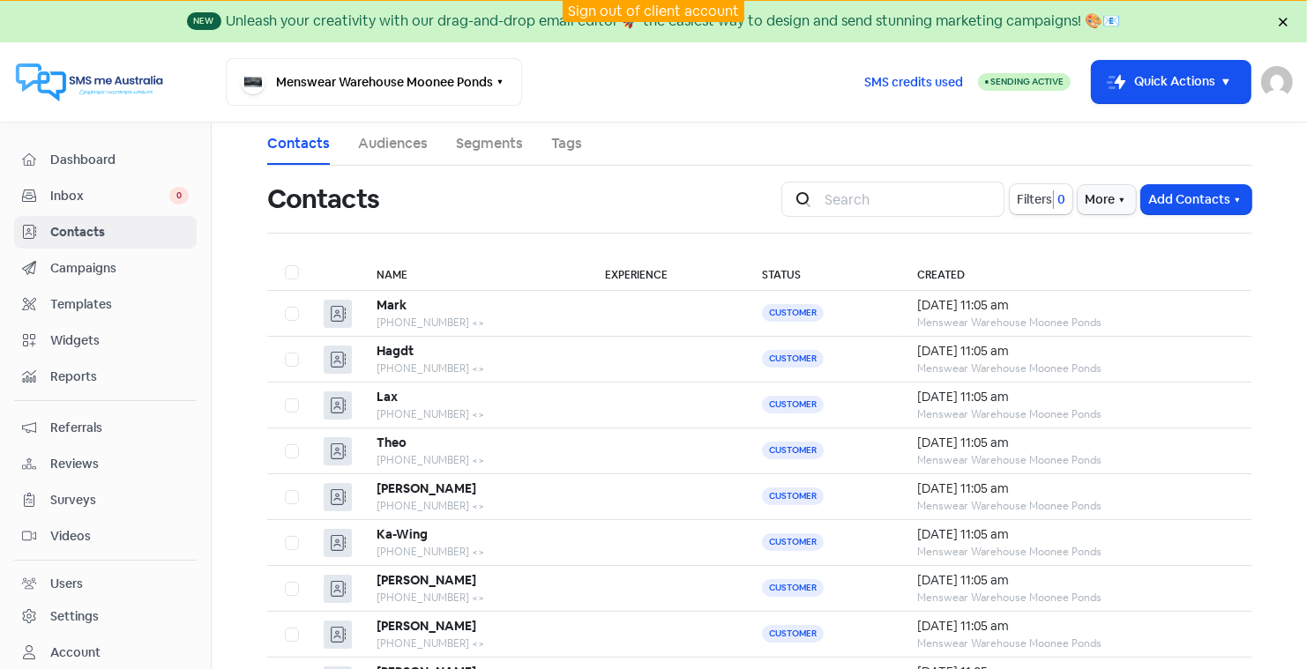
click at [636, 6] on link "Sign out of client account" at bounding box center [653, 11] width 171 height 19
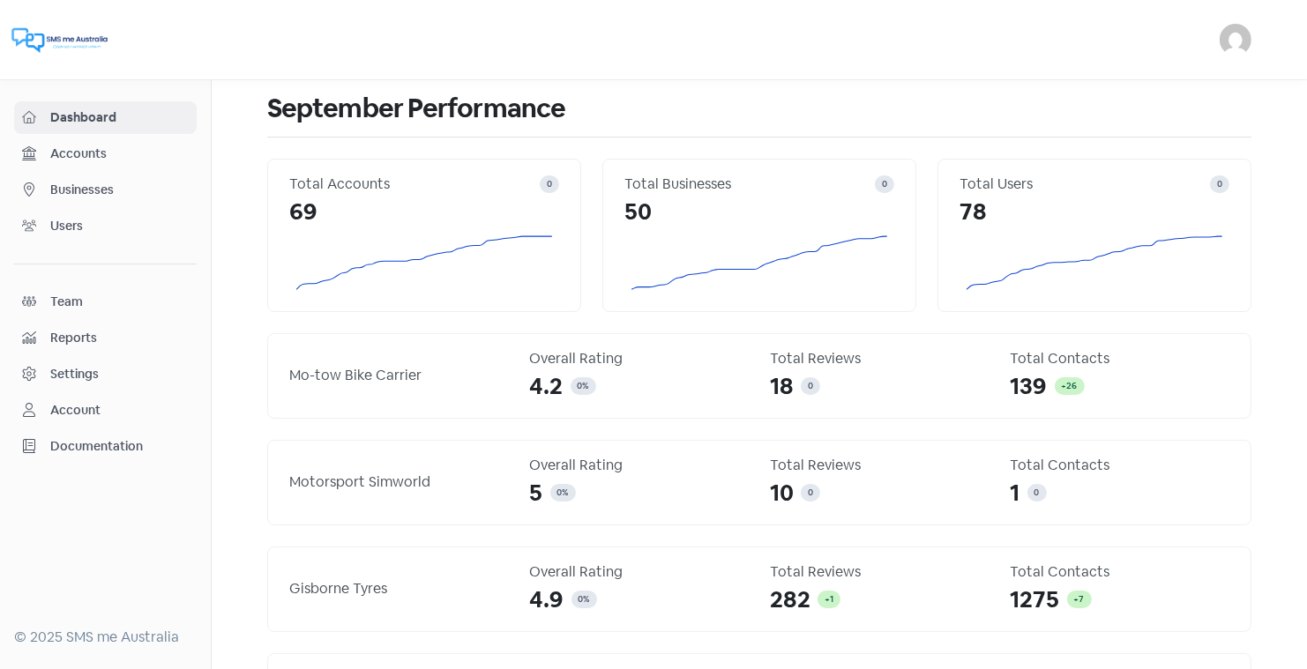
click at [98, 180] on div "Businesses" at bounding box center [105, 190] width 167 height 20
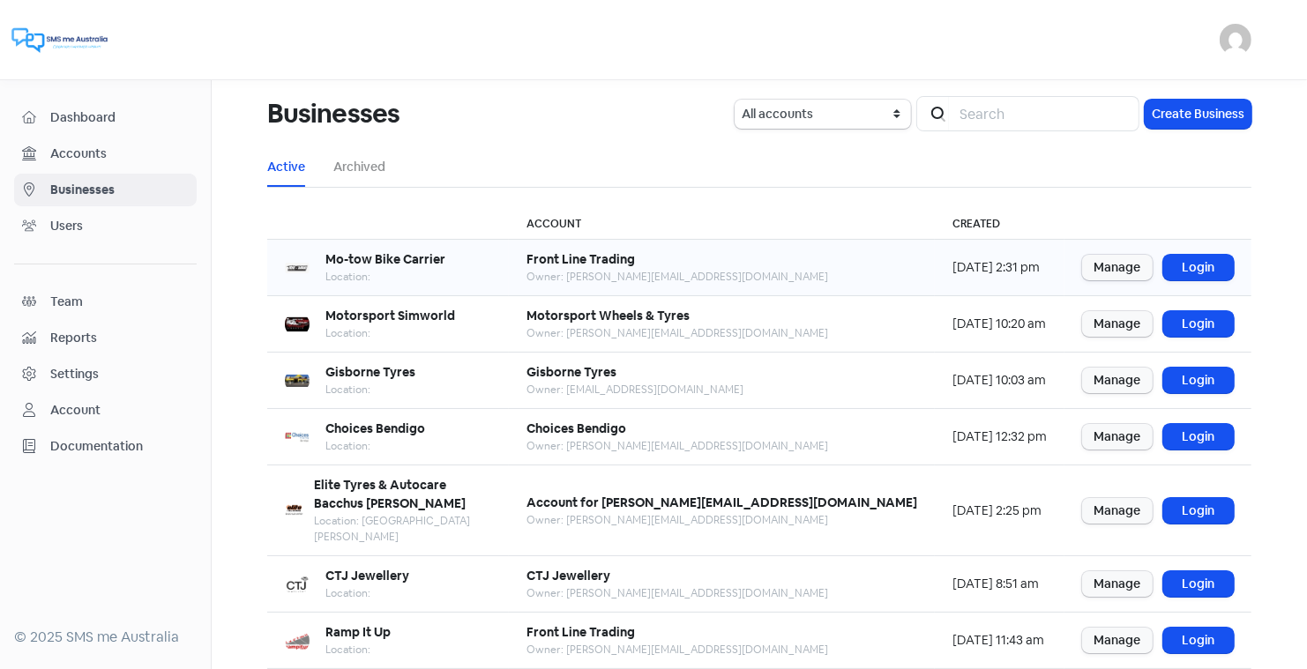
scroll to position [214, 0]
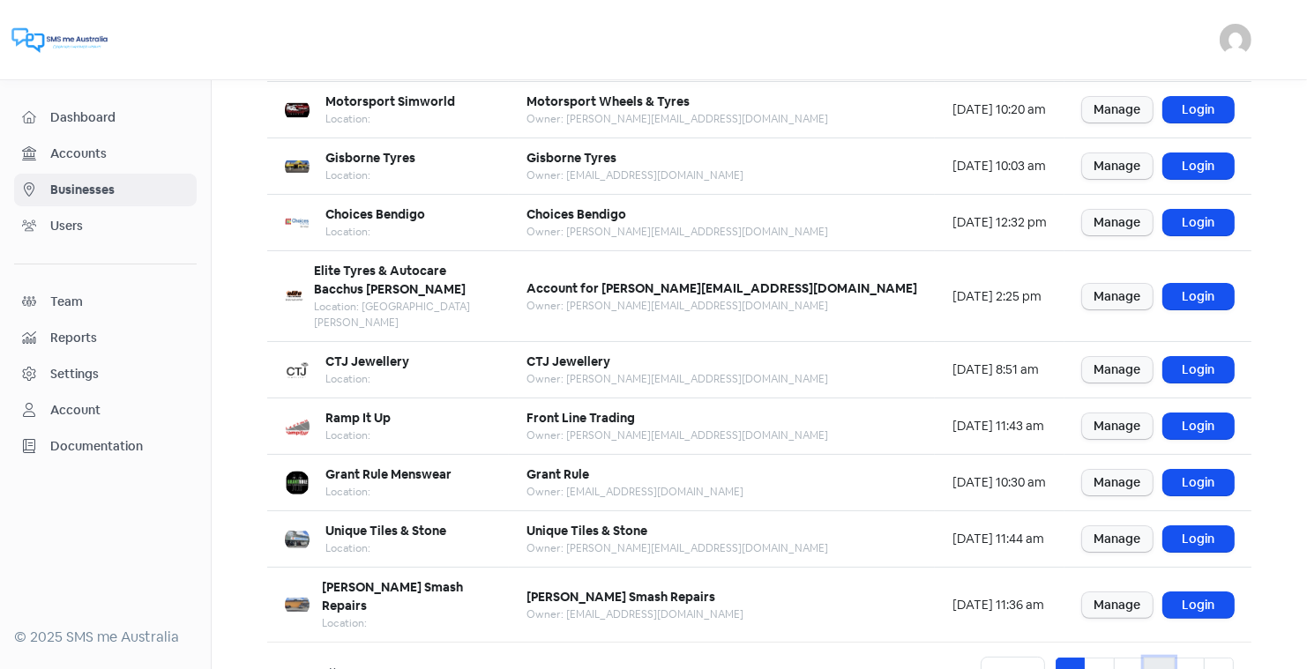
click at [1157, 658] on link "4" at bounding box center [1158, 675] width 31 height 34
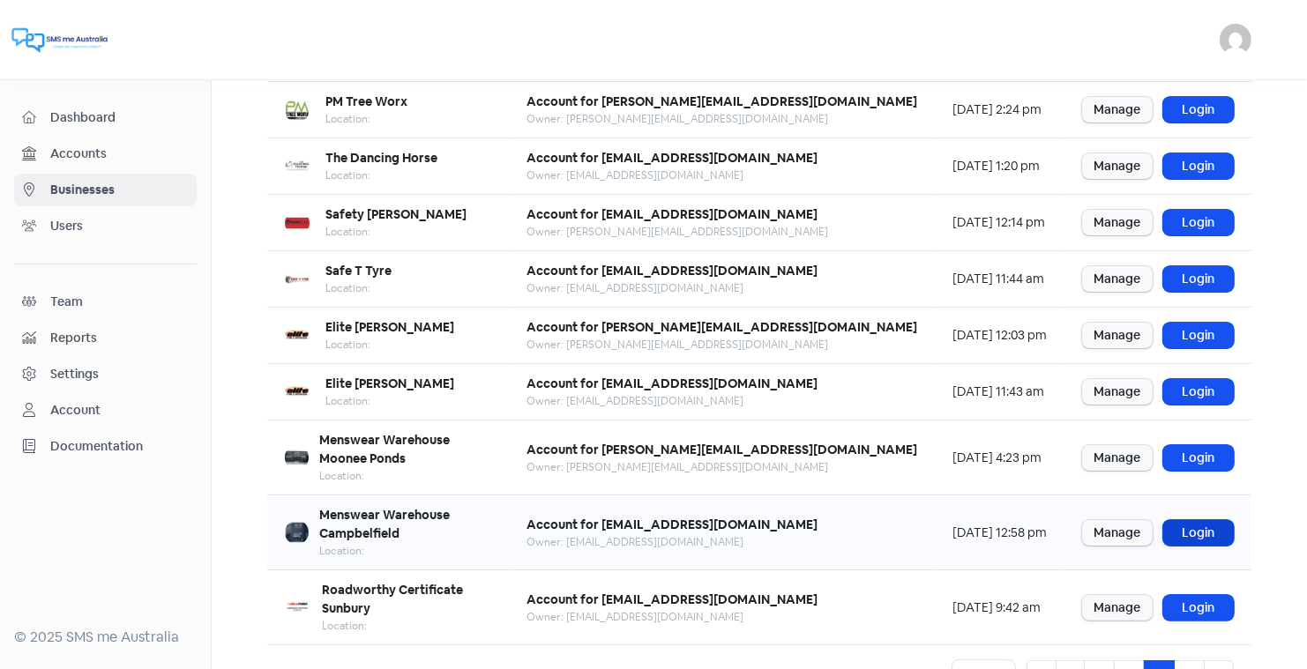
click at [1180, 520] on link "Login" at bounding box center [1198, 533] width 71 height 26
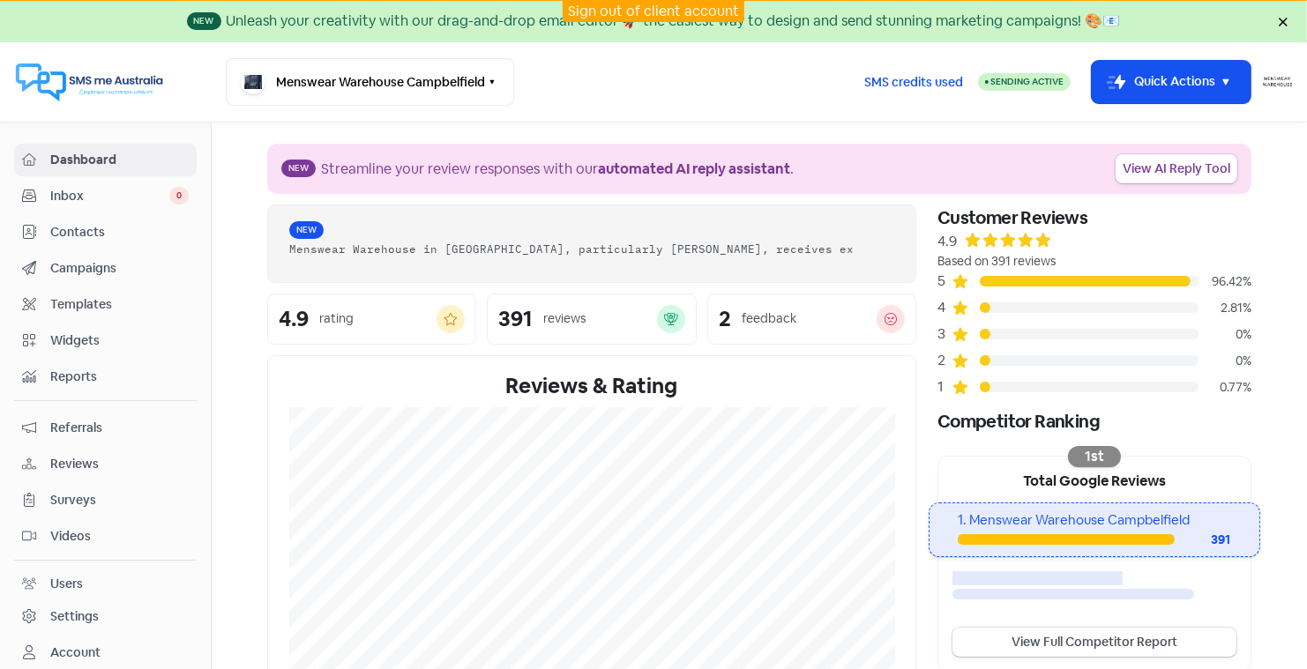
click at [76, 223] on span "Contacts" at bounding box center [119, 232] width 138 height 19
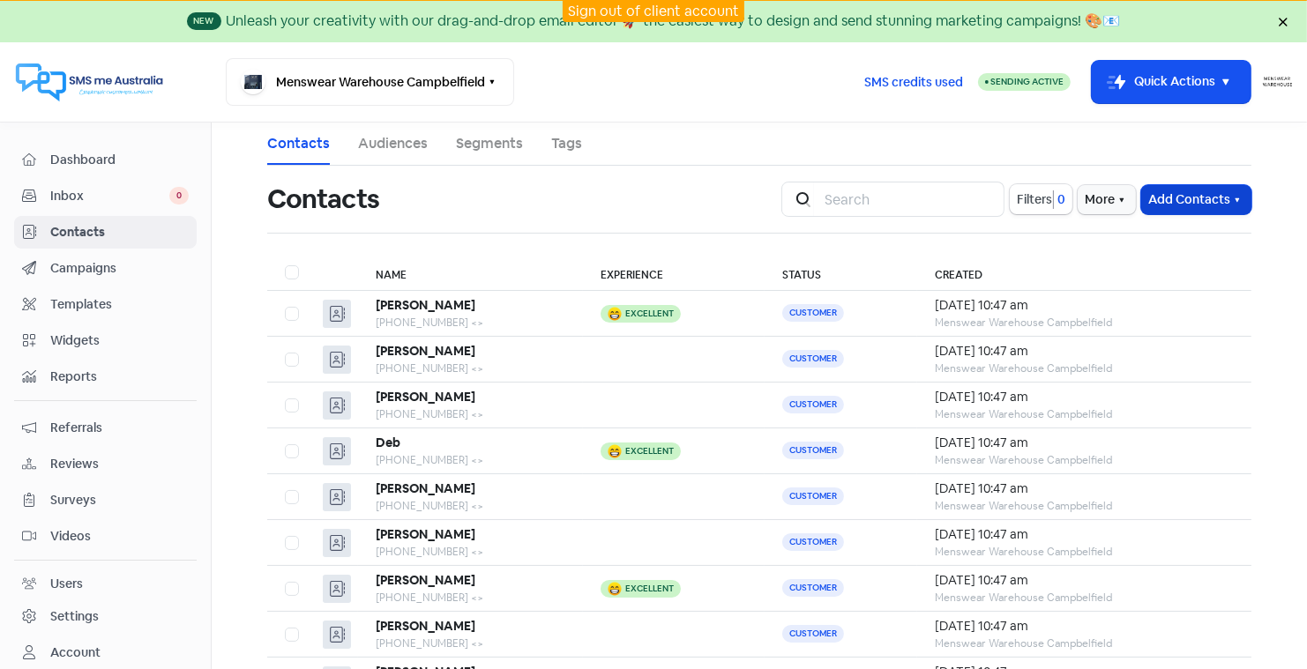
click at [1186, 193] on button "Add Contacts" at bounding box center [1196, 199] width 110 height 29
click at [1149, 285] on button "Import contacts" at bounding box center [1175, 273] width 150 height 35
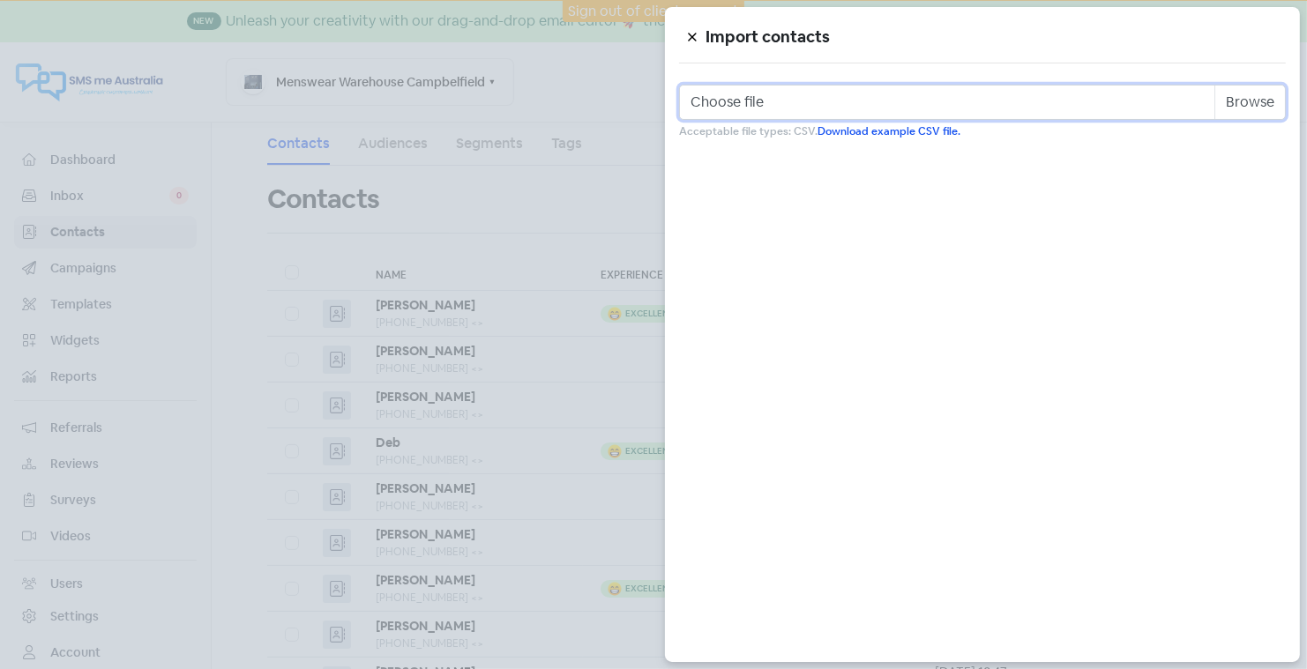
click at [926, 101] on input "Choose file" at bounding box center [982, 102] width 607 height 35
type input "C:\fakepath\campbelfield sept 1st.csv"
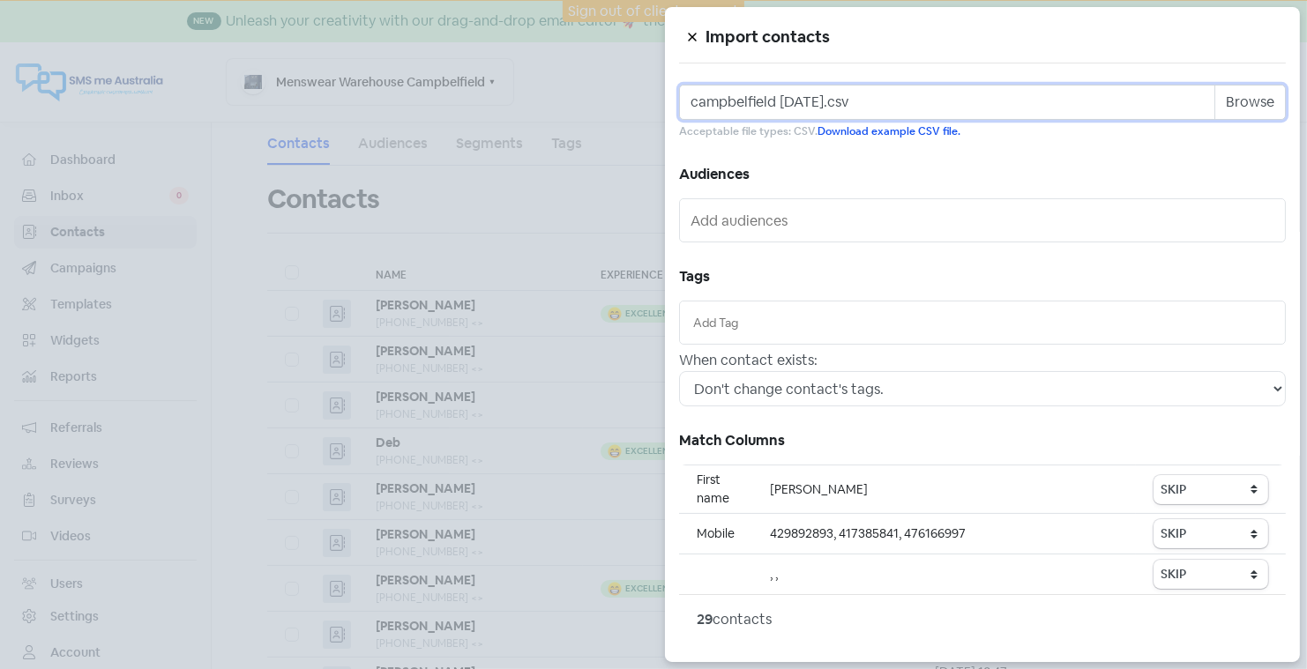
scroll to position [54, 0]
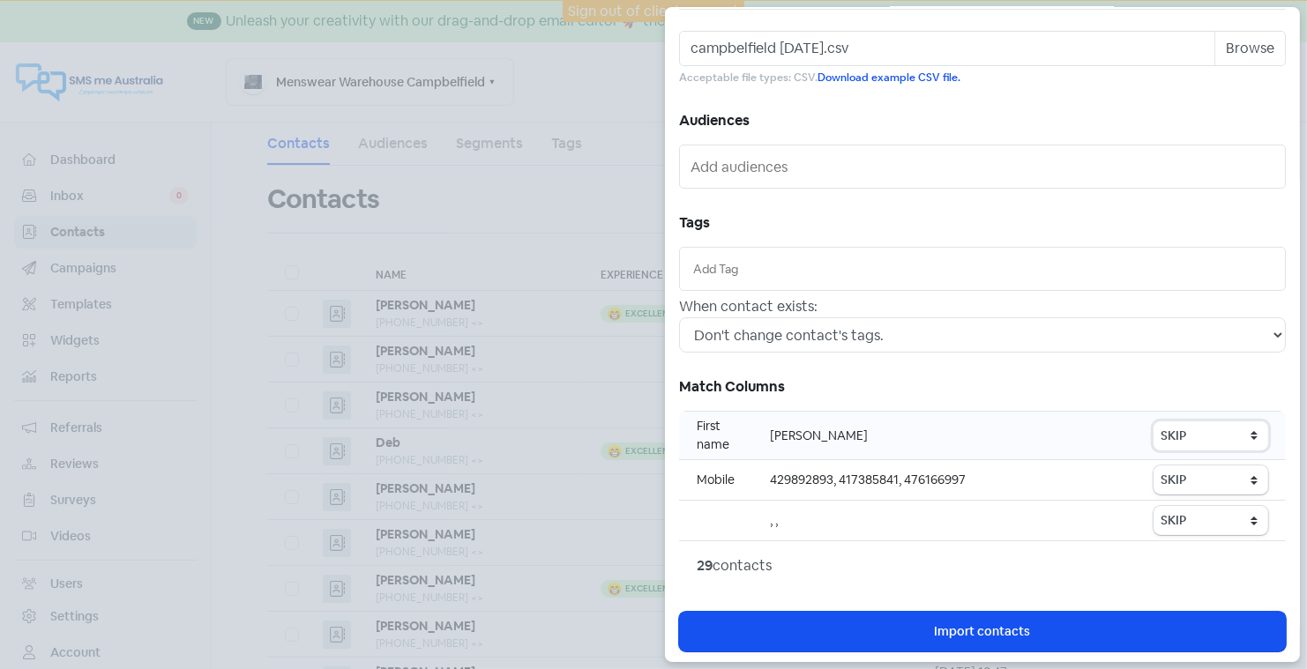
click at [1165, 422] on select "SKIP First name Last name Mobile number Email address Contact status" at bounding box center [1210, 435] width 115 height 29
select select "first_name"
click at [1188, 482] on select "SKIP First name Last name Mobile number Email address Contact status" at bounding box center [1210, 479] width 115 height 29
select select "phone"
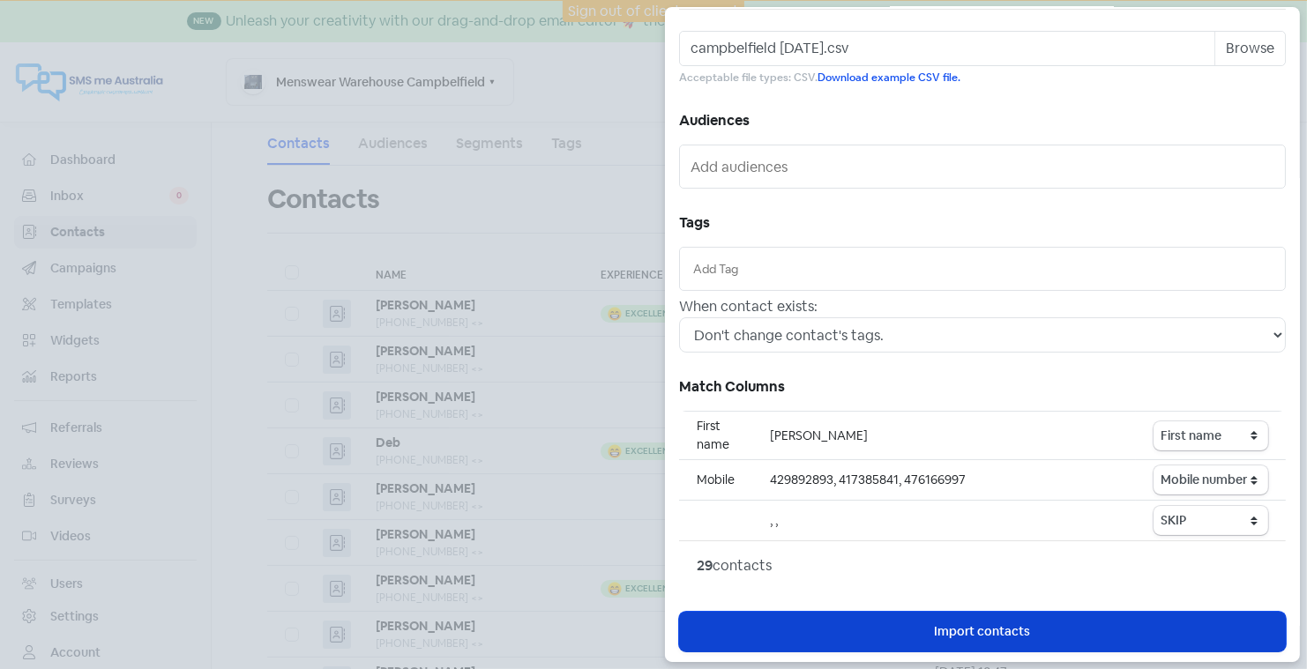
click at [958, 622] on span "Import contacts" at bounding box center [983, 631] width 96 height 19
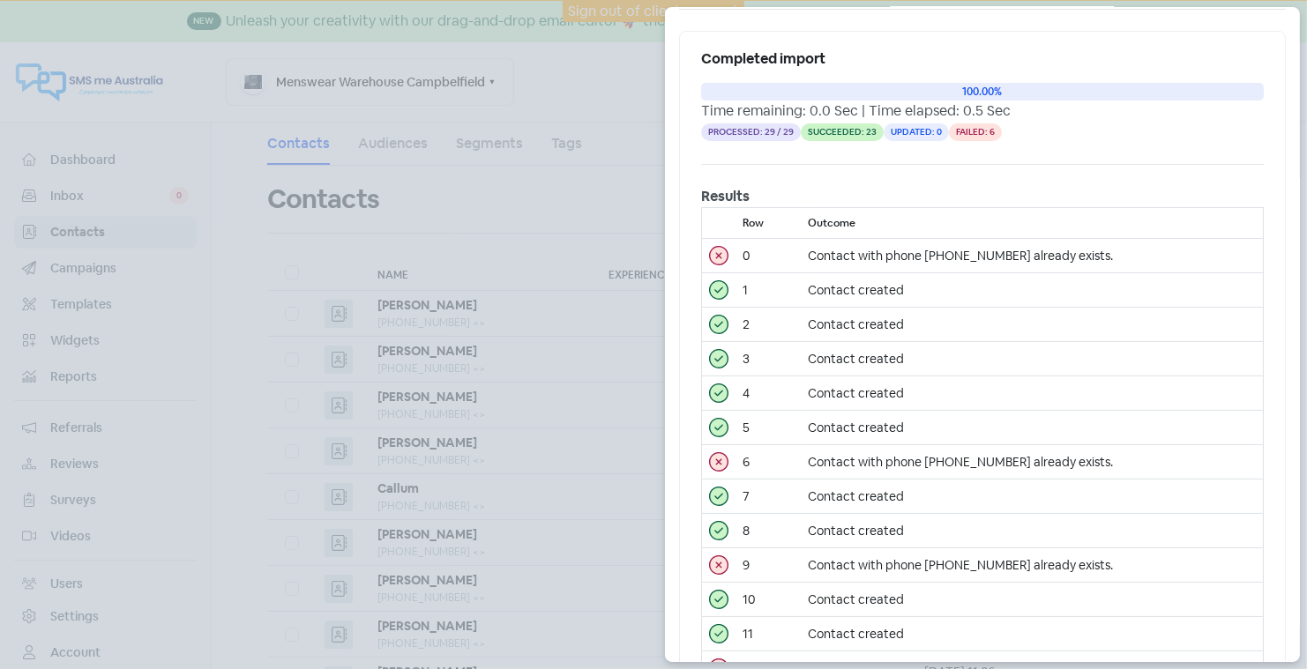
scroll to position [0, 0]
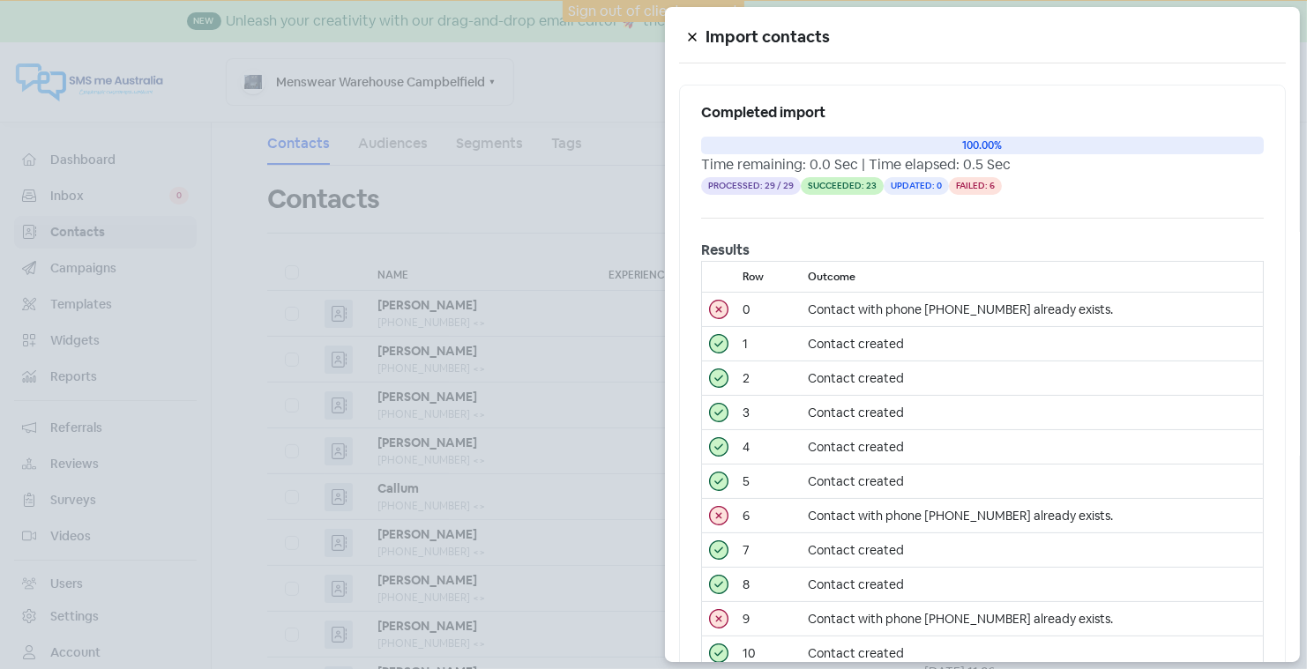
click at [691, 36] on icon at bounding box center [692, 38] width 8 height 8
